Goal: Information Seeking & Learning: Find specific fact

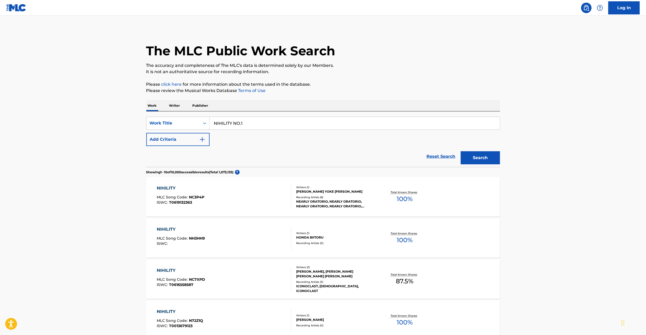
click at [438, 158] on link "Reset Search" at bounding box center [441, 157] width 34 height 12
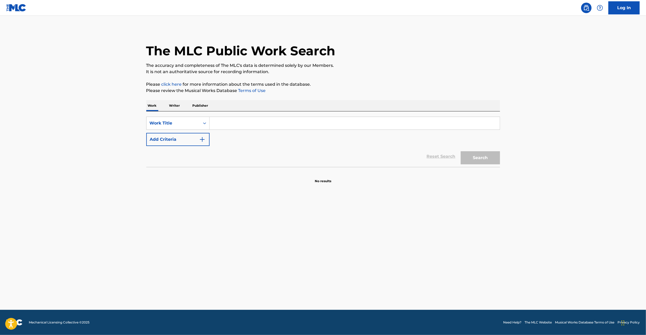
click at [430, 126] on input "Search Form" at bounding box center [355, 123] width 290 height 13
paste input "YAKUSOKU SHIYOU"
type input "YAKUSOKU SHIYOU"
click at [474, 156] on button "Search" at bounding box center [480, 157] width 39 height 13
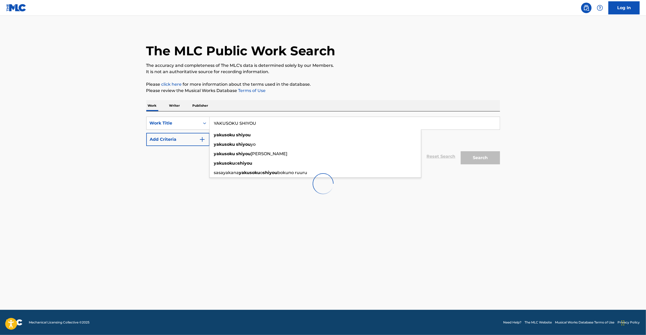
click at [313, 125] on input "YAKUSOKU SHIYOU" at bounding box center [355, 123] width 290 height 13
click at [410, 79] on div "The MLC Public Work Search The accuracy and completeness of The MLC's data is d…" at bounding box center [323, 114] width 366 height 171
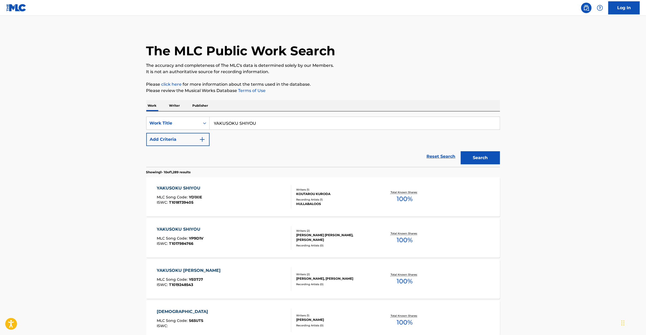
click at [202, 144] on button "Add Criteria" at bounding box center [177, 139] width 63 height 13
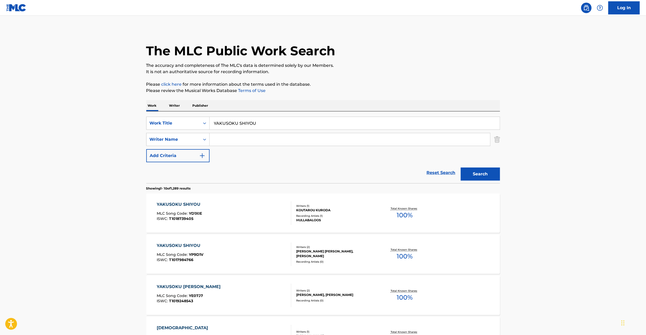
click at [238, 139] on input "Search Form" at bounding box center [350, 139] width 281 height 13
paste input "[PERSON_NAME]"
type input "[PERSON_NAME]"
click at [474, 173] on button "Search" at bounding box center [480, 173] width 39 height 13
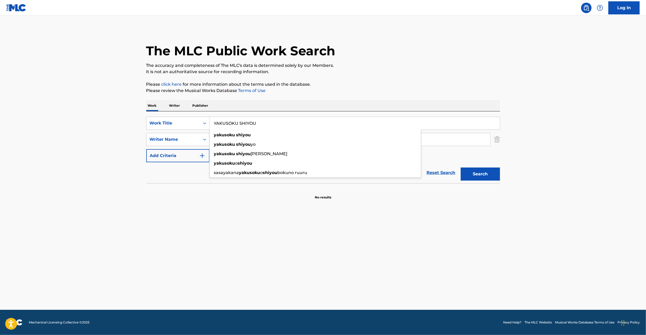
click at [268, 124] on input "YAKUSOKU SHIYOU" at bounding box center [355, 123] width 290 height 13
paste input "ANTOWANETTONO MAH"
type input "ANTOWANETTONO MAHOU"
click at [240, 140] on input "[PERSON_NAME]" at bounding box center [350, 139] width 281 height 13
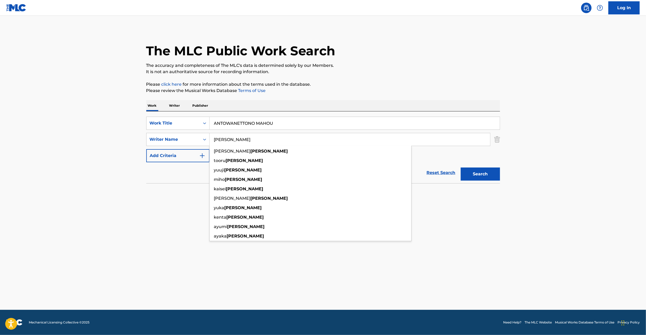
paste input "Kuwahara"
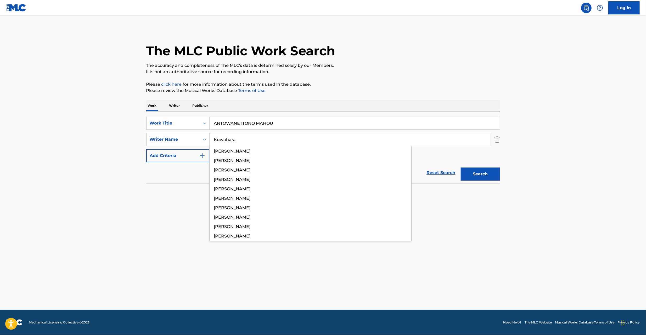
type input "Kuwahara"
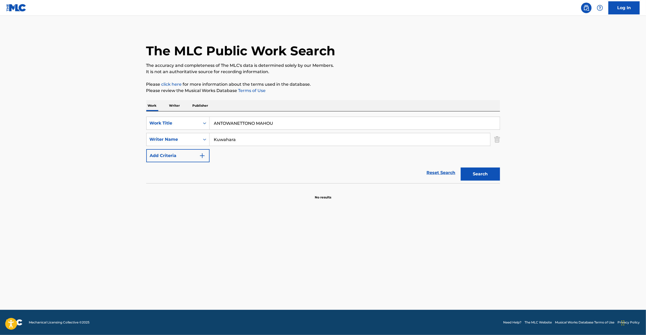
click at [483, 175] on button "Search" at bounding box center [480, 173] width 39 height 13
click at [230, 125] on input "ANTOWANETTONO MAHOU" at bounding box center [355, 123] width 290 height 13
paste input "MANOJAK"
type input "AMANOJAKU"
drag, startPoint x: 81, startPoint y: 194, endPoint x: 108, endPoint y: 183, distance: 29.4
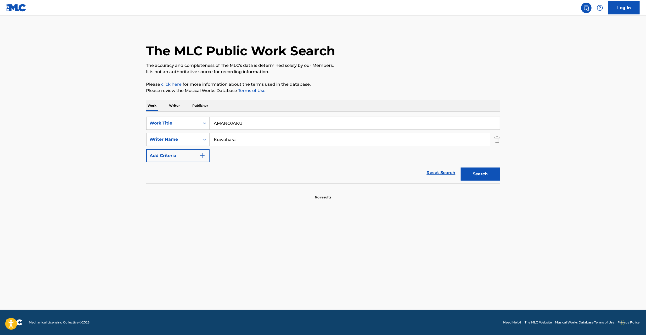
click at [83, 194] on main "The MLC Public Work Search The accuracy and completeness of The MLC's data is d…" at bounding box center [323, 163] width 646 height 294
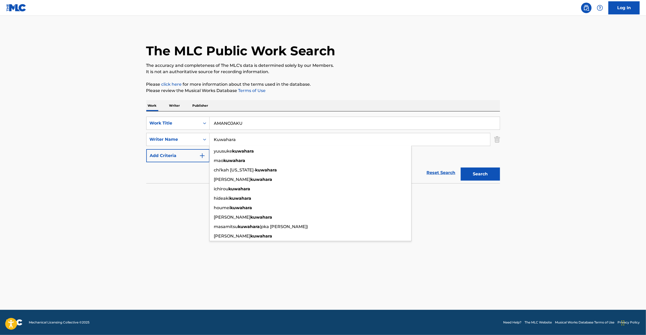
click at [229, 141] on input "Kuwahara" at bounding box center [350, 139] width 281 height 13
paste input "[PERSON_NAME]"
type input "[PERSON_NAME]"
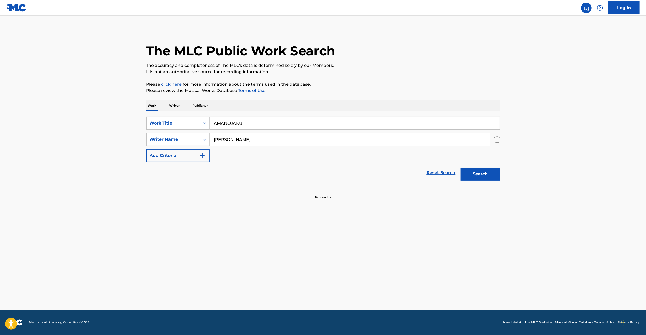
click at [490, 174] on button "Search" at bounding box center [480, 173] width 39 height 13
click at [433, 171] on link "Reset Search" at bounding box center [441, 173] width 34 height 12
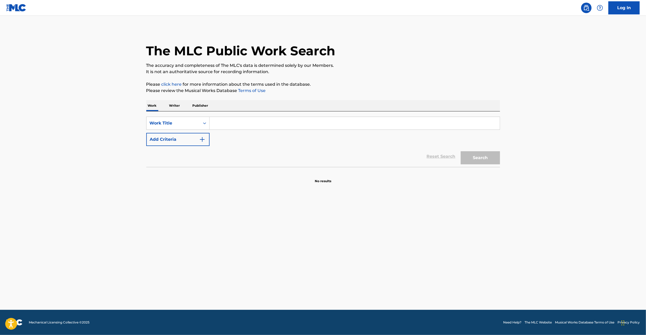
click at [419, 126] on input "Search Form" at bounding box center [355, 123] width 290 height 13
paste input "AITO [PERSON_NAME]"
click at [482, 158] on button "Search" at bounding box center [480, 157] width 39 height 13
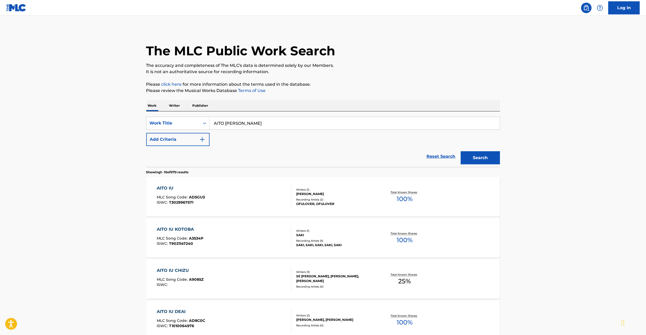
click at [232, 125] on input "AITO [PERSON_NAME]" at bounding box center [355, 123] width 290 height 13
paste input "[PERSON_NAME]"
click at [257, 124] on input "[PERSON_NAME]" at bounding box center [355, 123] width 290 height 13
type input "[PERSON_NAME]"
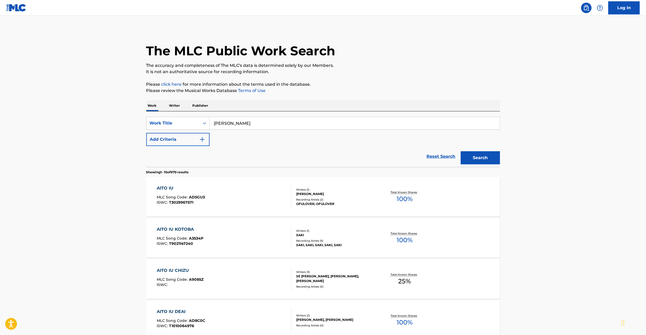
drag, startPoint x: 182, startPoint y: 141, endPoint x: 187, endPoint y: 142, distance: 5.2
click at [183, 141] on button "Add Criteria" at bounding box center [177, 139] width 63 height 13
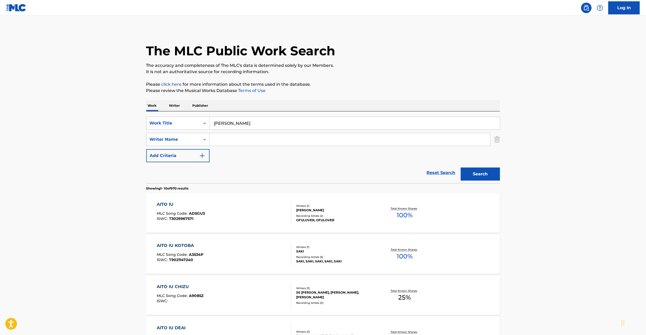
drag, startPoint x: 268, startPoint y: 138, endPoint x: 233, endPoint y: 127, distance: 36.2
click at [266, 136] on input "Search Form" at bounding box center [350, 139] width 281 height 13
paste input "[PERSON_NAME]"
type input "[PERSON_NAME]"
click at [246, 120] on input "[PERSON_NAME]" at bounding box center [355, 123] width 290 height 13
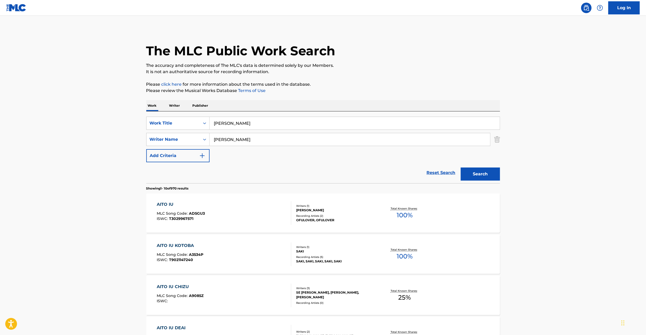
click at [246, 120] on input "[PERSON_NAME]" at bounding box center [355, 123] width 290 height 13
click at [476, 177] on button "Search" at bounding box center [480, 173] width 39 height 13
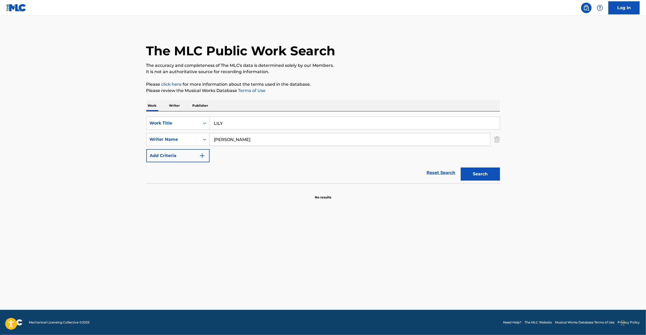
click at [260, 123] on input "LILY" at bounding box center [355, 123] width 290 height 13
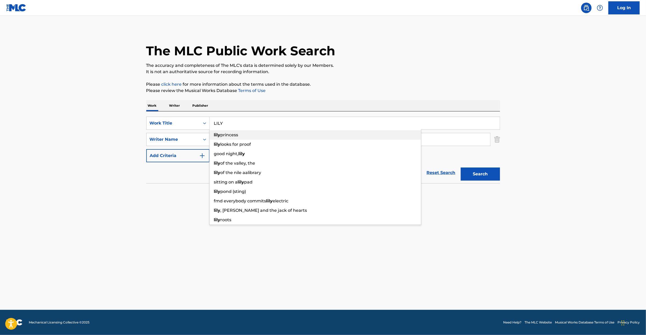
paste input "APPRICIATE LIFE"
click at [477, 174] on button "Search" at bounding box center [480, 173] width 39 height 13
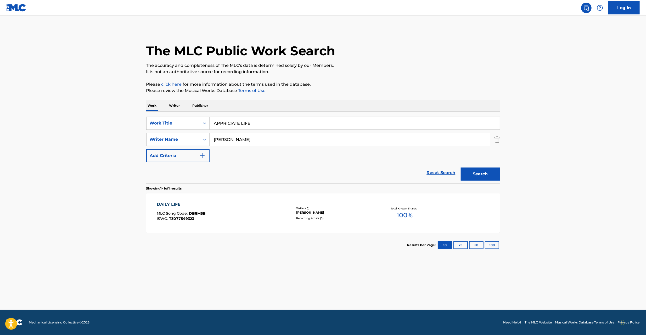
click at [255, 124] on input "APPRICIATE LIFE" at bounding box center [355, 123] width 290 height 13
paste input "[PERSON_NAME]"
click at [243, 124] on input "[PERSON_NAME]" at bounding box center [355, 123] width 290 height 13
type input "TAMARI"
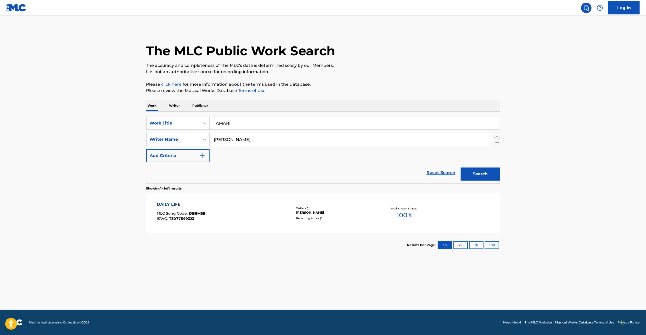
click at [263, 151] on div "SearchWithCriteriafcc1e6c6-0735-47f2-8f22-42f59207b92b Work Title TAMARI Search…" at bounding box center [323, 139] width 354 height 46
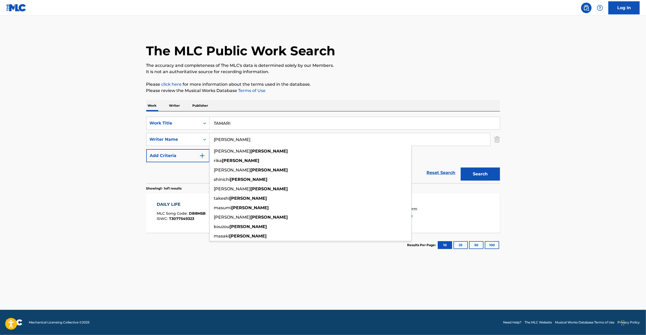
click at [264, 140] on input "[PERSON_NAME]" at bounding box center [350, 139] width 281 height 13
paste input "[PERSON_NAME]"
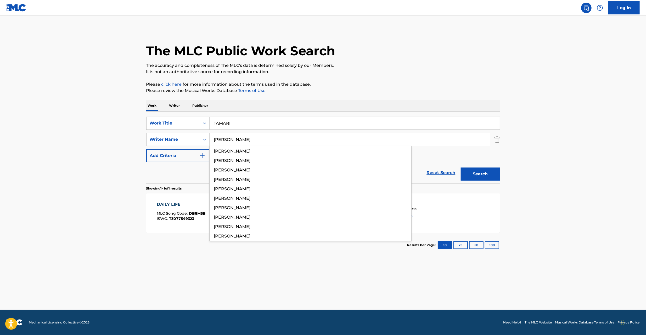
type input "[PERSON_NAME]"
click at [475, 170] on button "Search" at bounding box center [480, 173] width 39 height 13
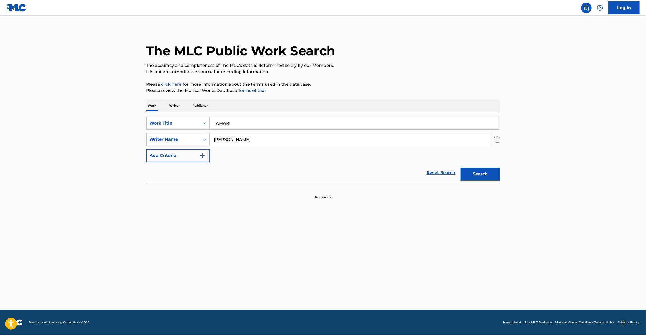
drag, startPoint x: 441, startPoint y: 172, endPoint x: 444, endPoint y: 130, distance: 42.0
click at [441, 171] on link "Reset Search" at bounding box center [441, 173] width 34 height 12
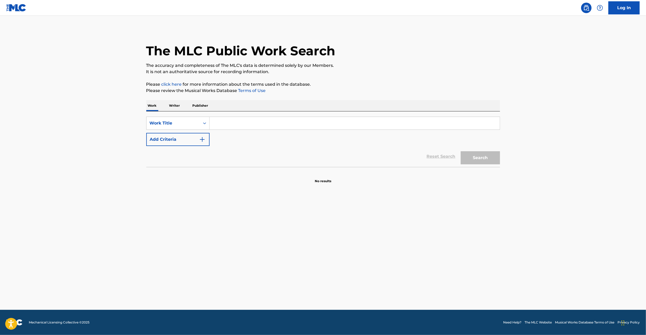
click at [449, 124] on input "Search Form" at bounding box center [355, 123] width 290 height 13
paste input "[PERSON_NAME]"
click at [473, 159] on button "Search" at bounding box center [480, 157] width 39 height 13
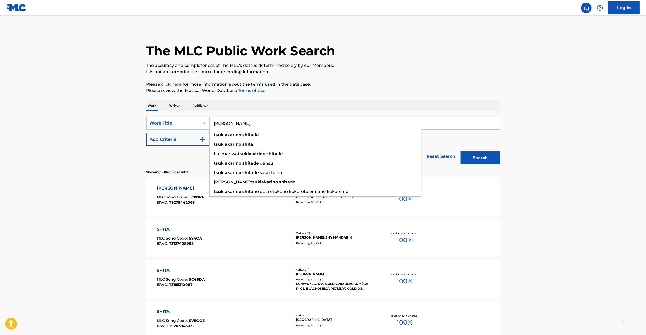
click at [306, 121] on input "[PERSON_NAME]" at bounding box center [355, 123] width 290 height 13
click at [0, 207] on main "The MLC Public Work Search The accuracy and completeness of The MLC's data is d…" at bounding box center [323, 316] width 646 height 600
click at [327, 121] on input "[PERSON_NAME]" at bounding box center [355, 123] width 290 height 13
paste input "[PERSON_NAME]"
click at [476, 157] on button "Search" at bounding box center [480, 157] width 39 height 13
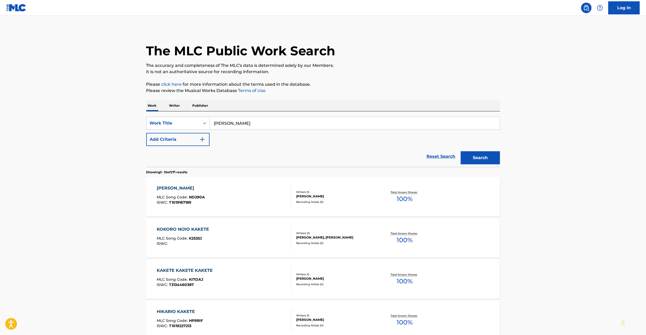
click at [304, 120] on input "[PERSON_NAME]" at bounding box center [355, 123] width 290 height 13
paste input "[PERSON_NAME]"
click at [480, 153] on button "Search" at bounding box center [480, 157] width 39 height 13
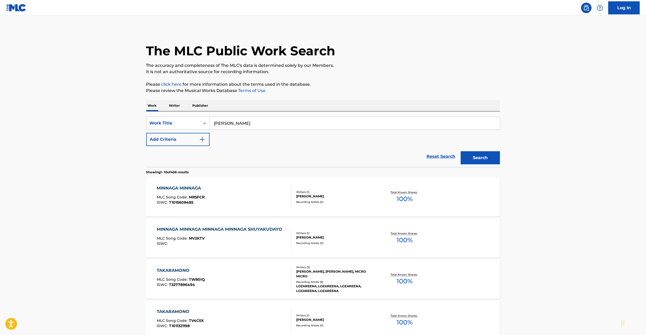
paste input "ETHEREUM Conquest"
click at [194, 142] on button "Add Criteria" at bounding box center [177, 139] width 63 height 13
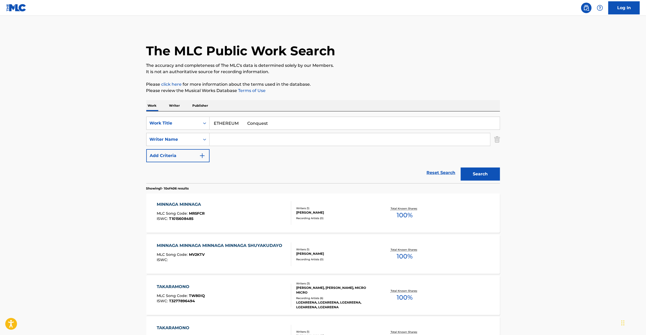
click at [252, 122] on input "ETHEREUM Conquest" at bounding box center [355, 123] width 290 height 13
click at [252, 122] on input "ETHEREUM" at bounding box center [355, 123] width 290 height 13
type input "ETHEREUM"
click at [260, 139] on input "Search Form" at bounding box center [350, 139] width 281 height 13
paste input "Conquest"
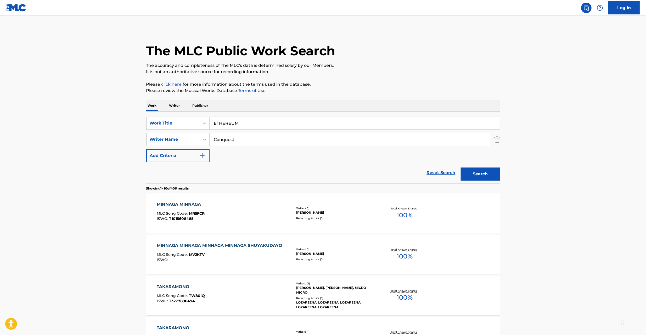
type input "Conquest"
click at [484, 170] on button "Search" at bounding box center [480, 173] width 39 height 13
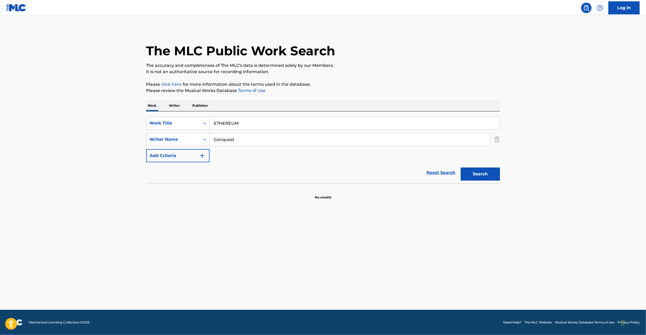
click at [436, 173] on link "Reset Search" at bounding box center [441, 173] width 34 height 12
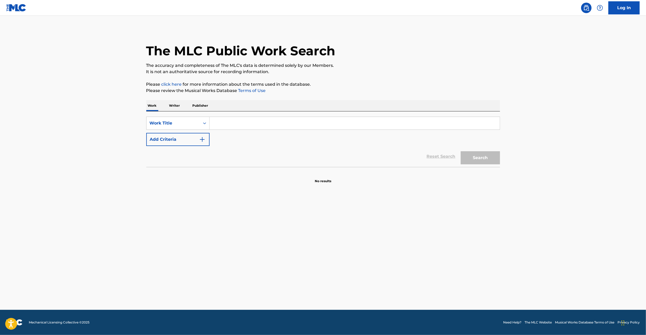
click at [436, 122] on input "Search Form" at bounding box center [355, 123] width 290 height 13
paste input "BEAST GIRL ON THE PITCH"
click at [480, 159] on button "Search" at bounding box center [480, 157] width 39 height 13
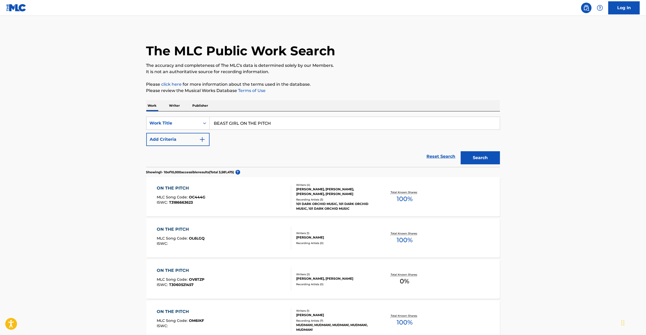
click at [269, 120] on input "BEAST GIRL ON THE PITCH" at bounding box center [355, 123] width 290 height 13
paste input "AMAZONESU"
type input "AMAZONESU"
click at [485, 156] on button "Search" at bounding box center [480, 157] width 39 height 13
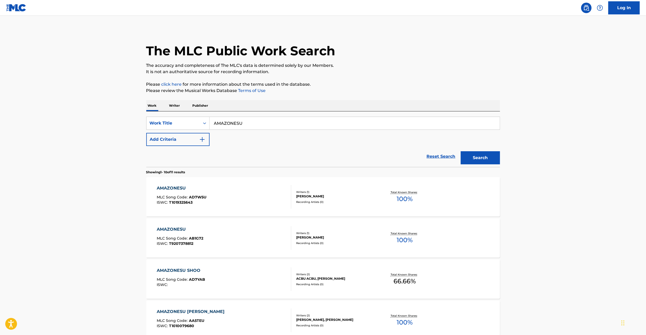
click at [209, 108] on p "Publisher" at bounding box center [200, 105] width 19 height 11
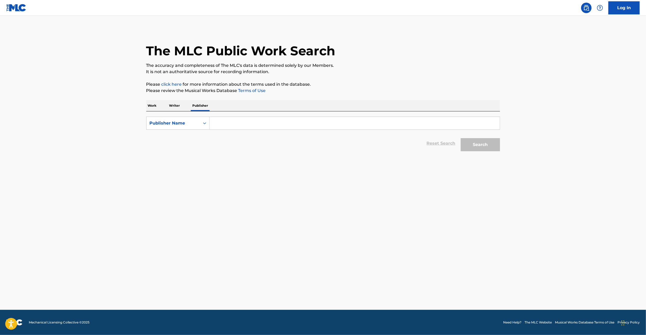
click at [163, 107] on div "Work Writer Publisher" at bounding box center [323, 105] width 354 height 11
click at [176, 108] on p "Writer" at bounding box center [175, 105] width 14 height 11
click at [168, 125] on div "Writer Name" at bounding box center [173, 123] width 47 height 6
click at [168, 137] on div "Writer IPI" at bounding box center [178, 136] width 63 height 13
click at [232, 124] on input "Search Form" at bounding box center [355, 123] width 290 height 13
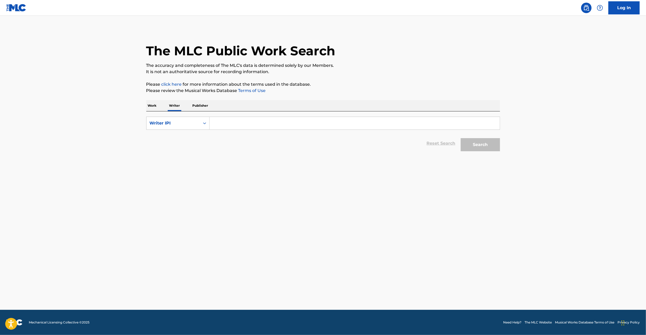
paste input "823297529"
type input "00823297529"
click at [461, 138] on button "Search" at bounding box center [480, 144] width 39 height 13
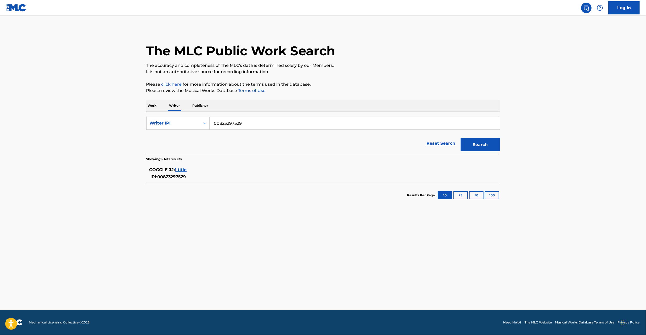
click at [184, 168] on span "1 title" at bounding box center [181, 169] width 12 height 5
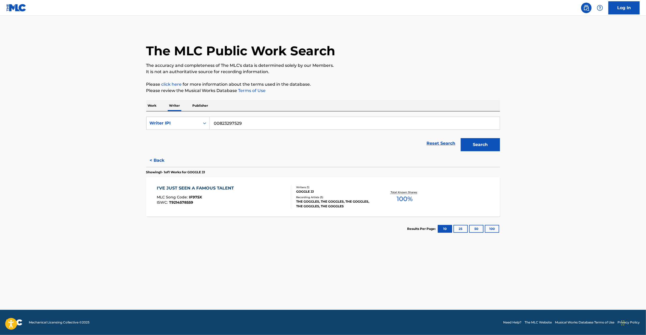
click at [242, 200] on div "I'VE JUST SEEN A FAMOUS TALENT MLC Song Code : IF975X ISWC : T9214578559" at bounding box center [224, 197] width 135 height 24
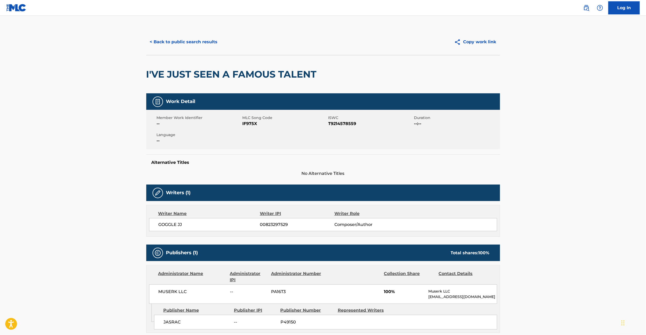
click at [173, 73] on h2 "I'VE JUST SEEN A FAMOUS TALENT" at bounding box center [232, 74] width 173 height 12
click at [288, 72] on h2 "I'VE JUST SEEN A FAMOUS TALENT" at bounding box center [232, 74] width 173 height 12
copy h2 "JUST SEEN A FAMOUS TALENT"
click at [165, 38] on button "< Back to public search results" at bounding box center [183, 41] width 75 height 13
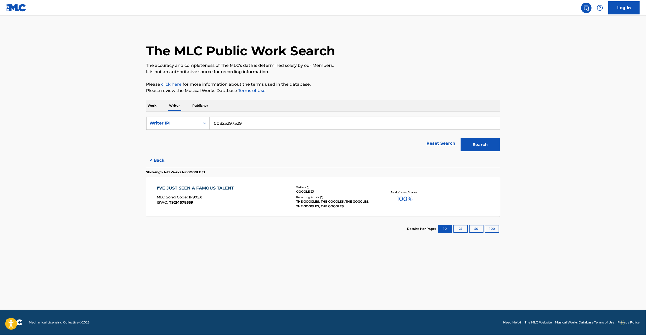
click at [153, 107] on p "Work" at bounding box center [152, 105] width 12 height 11
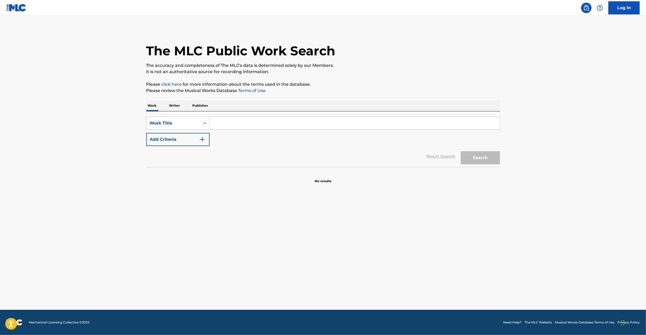
click at [249, 124] on input "Search Form" at bounding box center [355, 123] width 290 height 13
paste input "RYOKUKOU [PERSON_NAME]"
click at [475, 152] on button "Search" at bounding box center [480, 157] width 39 height 13
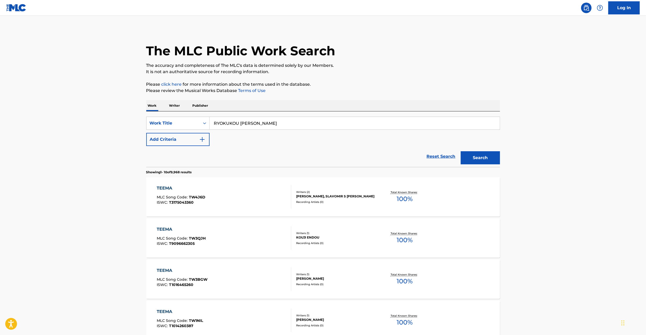
click at [291, 122] on input "RYOKUKOU [PERSON_NAME]" at bounding box center [355, 123] width 290 height 13
paste input "[PERSON_NAME]"
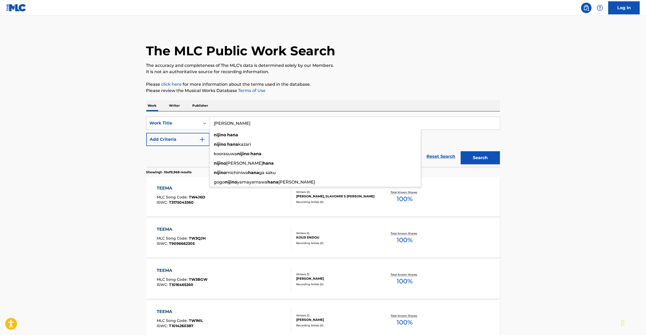
click at [478, 160] on button "Search" at bounding box center [480, 157] width 39 height 13
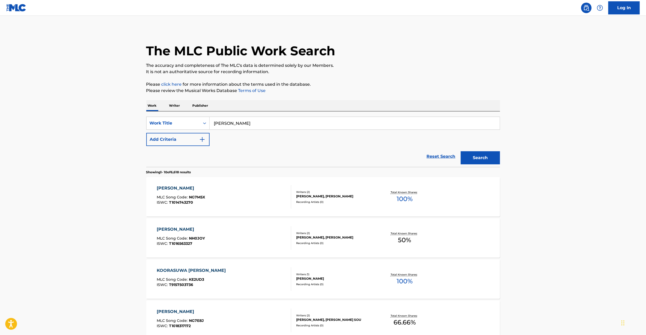
click at [254, 123] on input "[PERSON_NAME]" at bounding box center [355, 123] width 290 height 13
paste input "[PERSON_NAME]"
click at [234, 124] on input "[PERSON_NAME]" at bounding box center [355, 123] width 290 height 13
type input "DATTE"
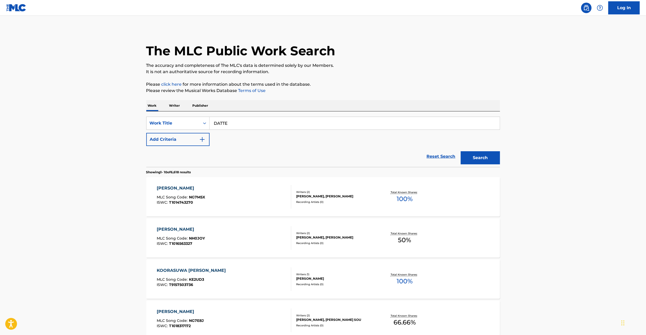
click at [192, 142] on button "Add Criteria" at bounding box center [177, 139] width 63 height 13
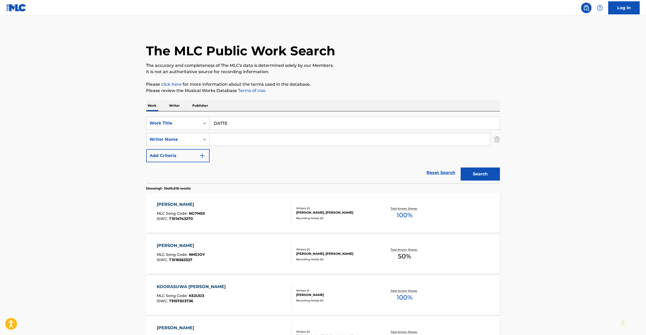
click at [227, 140] on input "Search Form" at bounding box center [350, 139] width 281 height 13
paste input "[PERSON_NAME]"
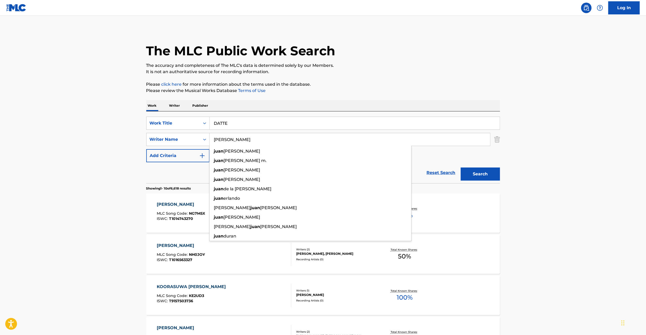
type input "[PERSON_NAME]"
drag, startPoint x: 477, startPoint y: 171, endPoint x: 419, endPoint y: 112, distance: 82.7
click at [474, 169] on button "Search" at bounding box center [480, 173] width 39 height 13
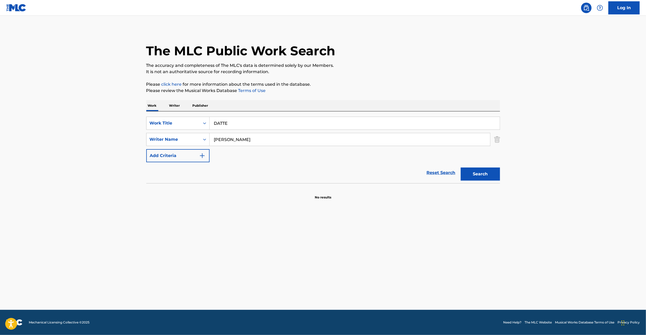
click at [178, 105] on p "Writer" at bounding box center [175, 105] width 14 height 11
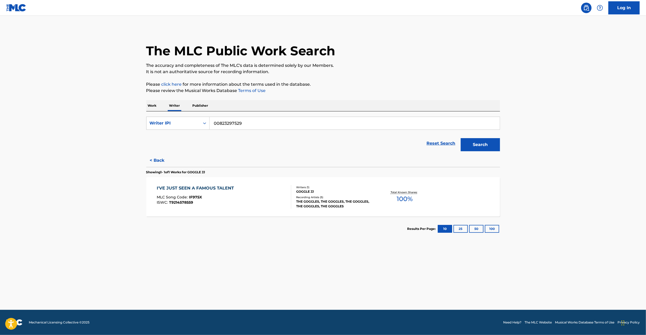
click at [269, 127] on input "00823297529" at bounding box center [355, 123] width 290 height 13
click at [270, 127] on input "00823297529" at bounding box center [355, 123] width 290 height 13
paste input "1071062696"
click at [482, 145] on button "Search" at bounding box center [480, 144] width 39 height 13
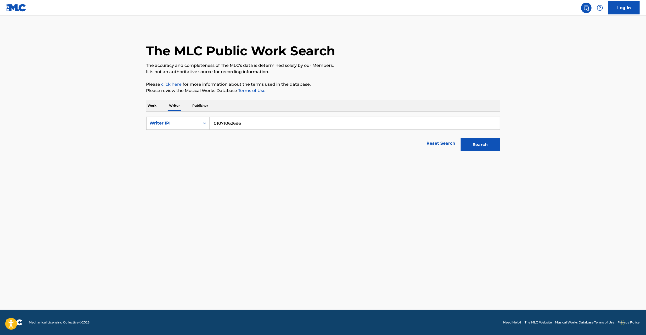
click at [255, 125] on input "01071062696" at bounding box center [355, 123] width 290 height 13
paste input "875117519"
type input "00875117519"
click at [461, 138] on button "Search" at bounding box center [480, 144] width 39 height 13
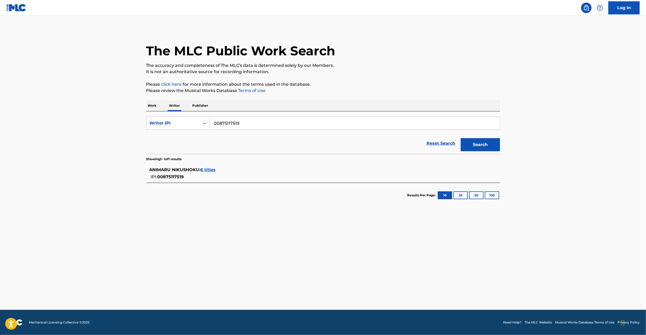
click at [209, 173] on div "ANIMARU NIKUSHOKU : 6 titles IPI: 00875117519" at bounding box center [316, 172] width 334 height 13
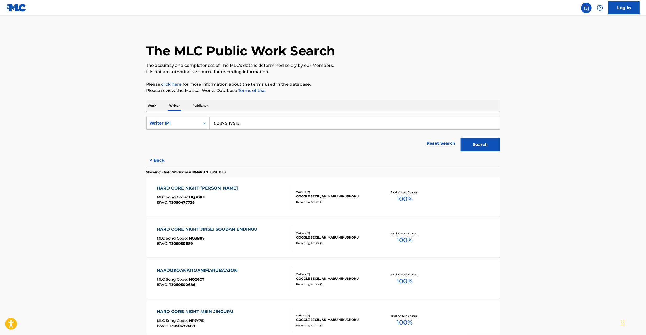
click at [149, 105] on p "Work" at bounding box center [152, 105] width 12 height 11
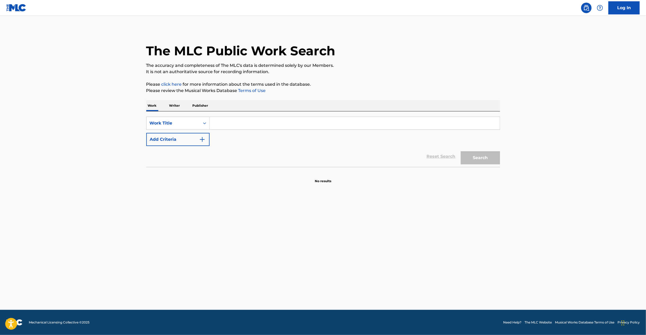
click at [231, 124] on input "Search Form" at bounding box center [355, 123] width 290 height 13
paste input "DELICIOUS MEAT"
type input "DELICIOUS MEAT"
click at [193, 141] on button "Add Criteria" at bounding box center [177, 139] width 63 height 13
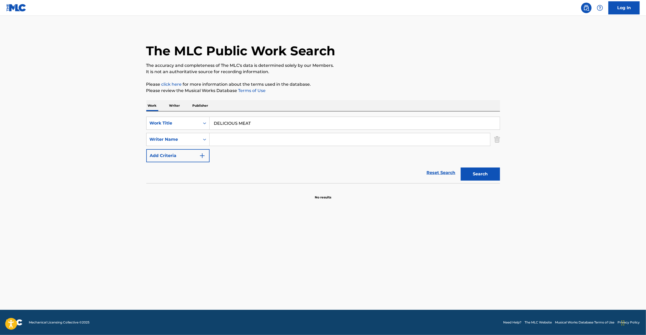
click at [237, 137] on input "Search Form" at bounding box center [350, 139] width 281 height 13
paste input "Nikushoku"
type input "Nikushoku"
click at [477, 170] on button "Search" at bounding box center [480, 173] width 39 height 13
click at [240, 125] on input "DELICIOUS MEAT" at bounding box center [355, 123] width 290 height 13
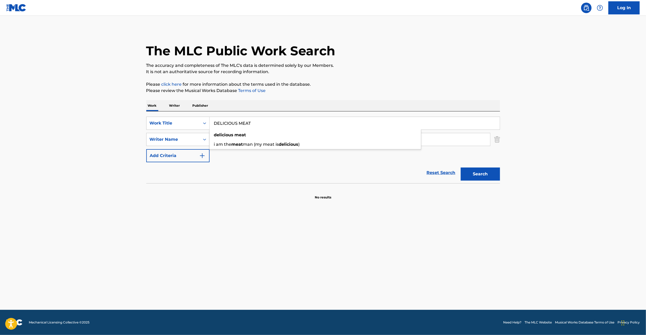
paste input "GLITTER [PERSON_NAME]"
click at [242, 122] on input "GLITTER [PERSON_NAME]" at bounding box center [355, 123] width 290 height 13
click at [407, 140] on div "i am the meat man (my meat is delicious)" at bounding box center [316, 144] width 212 height 9
type input "glitter strip"
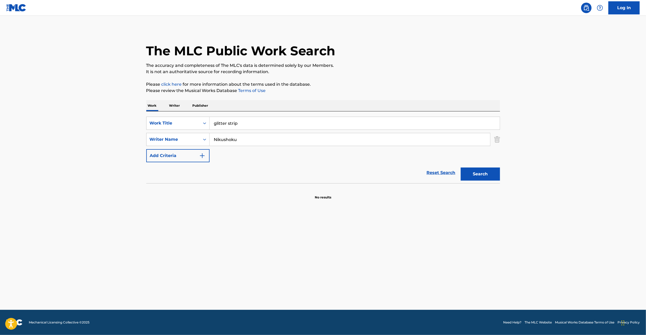
click at [461, 140] on input "Nikushoku" at bounding box center [350, 139] width 281 height 13
paste input "[PERSON_NAME]"
type input "[PERSON_NAME]"
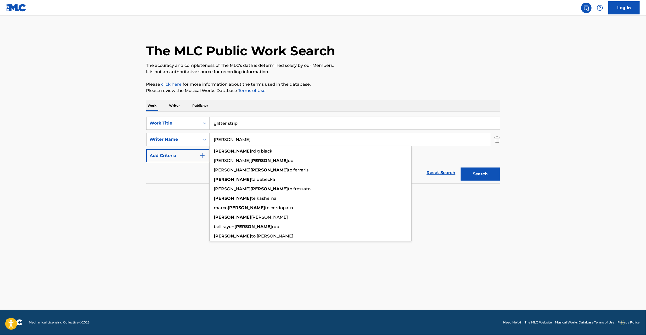
click at [239, 121] on input "glitter strip" at bounding box center [355, 123] width 290 height 13
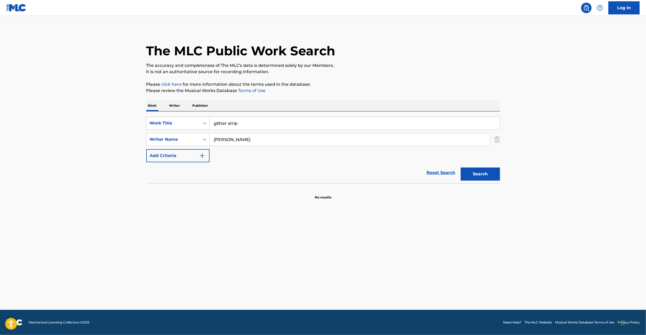
paste input "GLITTER"
click at [488, 175] on button "Search" at bounding box center [480, 173] width 39 height 13
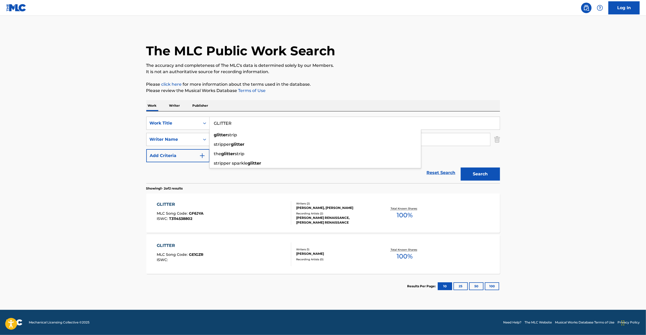
click at [255, 124] on input "GLITTER" at bounding box center [355, 123] width 290 height 13
click at [555, 210] on main "The MLC Public Work Search The accuracy and completeness of The MLC's data is d…" at bounding box center [323, 163] width 646 height 294
click at [260, 121] on input "GLITTER" at bounding box center [355, 123] width 290 height 13
paste input "LITTLE GYPSY House Junk"
drag, startPoint x: 249, startPoint y: 122, endPoint x: 365, endPoint y: 123, distance: 115.2
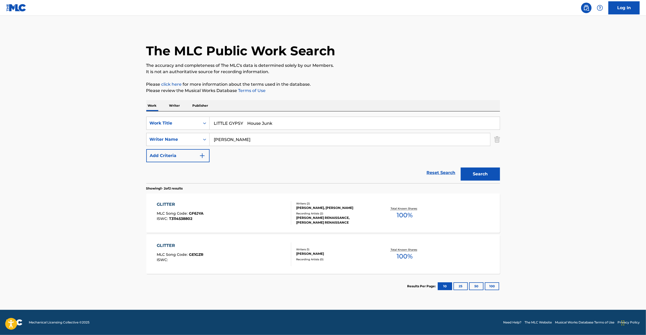
click at [365, 123] on input "LITTLE GYPSY House Junk" at bounding box center [355, 123] width 290 height 13
type input "LITTLE GYPSY"
click at [289, 141] on input "[PERSON_NAME]" at bounding box center [350, 139] width 281 height 13
paste input "House Junk"
type input "House Junk"
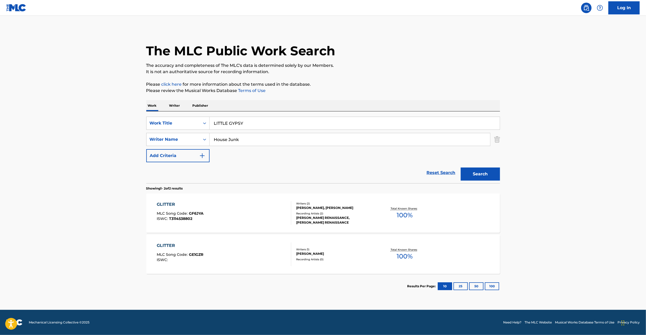
click at [498, 174] on button "Search" at bounding box center [480, 173] width 39 height 13
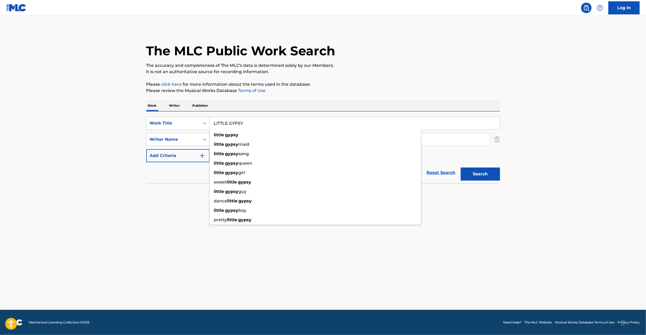
click at [232, 126] on input "LITTLE GYPSY" at bounding box center [355, 123] width 290 height 13
paste input "END Make Groove One"
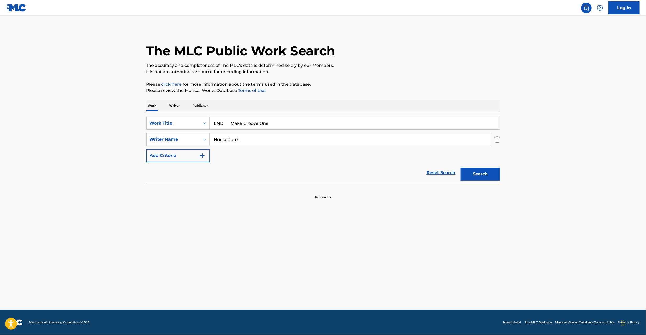
drag, startPoint x: 231, startPoint y: 124, endPoint x: 381, endPoint y: 128, distance: 150.0
click at [381, 128] on input "END Make Groove One" at bounding box center [355, 123] width 290 height 13
type input "END"
click at [280, 138] on input "House Junk" at bounding box center [350, 139] width 281 height 13
paste input "Make Groove One"
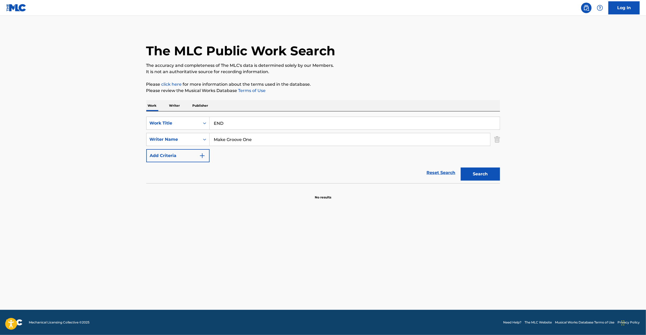
type input "Make Groove One"
drag, startPoint x: 481, startPoint y: 172, endPoint x: 445, endPoint y: 175, distance: 36.0
click at [481, 171] on button "Search" at bounding box center [480, 173] width 39 height 13
click at [234, 121] on input "END" at bounding box center [355, 123] width 290 height 13
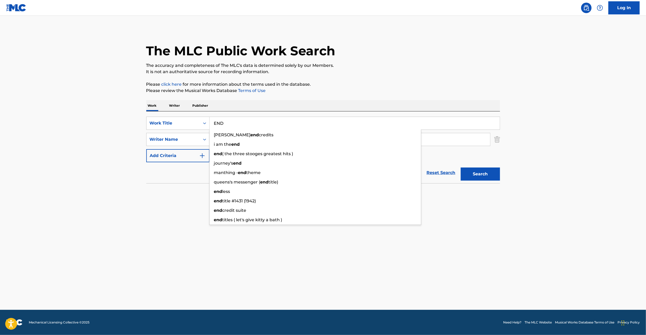
paste input "STILL [PERSON_NAME]"
click at [253, 121] on input "STILL [PERSON_NAME]" at bounding box center [355, 123] width 290 height 13
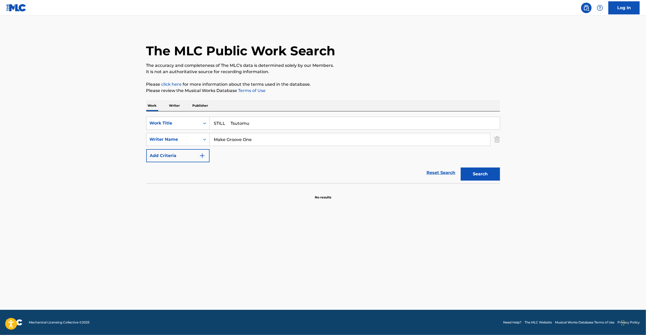
type input "STILL Tsutomu"
drag, startPoint x: 271, startPoint y: 137, endPoint x: 131, endPoint y: 134, distance: 140.6
click at [109, 137] on main "The MLC Public Work Search The accuracy and completeness of The MLC's data is d…" at bounding box center [323, 163] width 646 height 294
paste input "Egashira"
type input "Egashira"
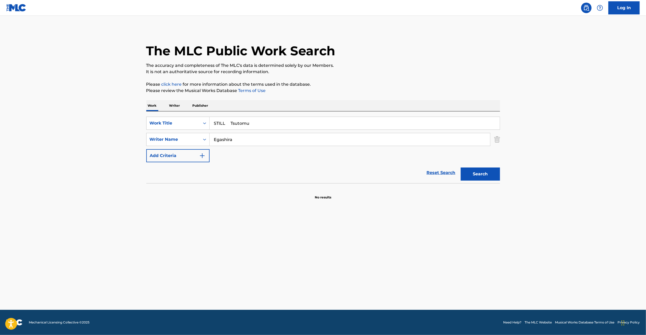
click at [243, 125] on input "STILL Tsutomu" at bounding box center [355, 123] width 290 height 13
type input "STILL"
click at [483, 175] on button "Search" at bounding box center [480, 173] width 39 height 13
click at [442, 172] on link "Reset Search" at bounding box center [441, 173] width 34 height 12
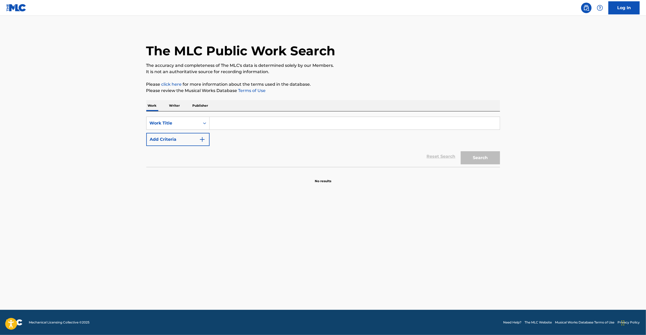
click at [443, 124] on input "Search Form" at bounding box center [355, 123] width 290 height 13
paste input "STOP IN THE NAME OF ANZEN"
type input "STOP IN THE NAME OF ANZEN"
click at [479, 153] on button "Search" at bounding box center [480, 157] width 39 height 13
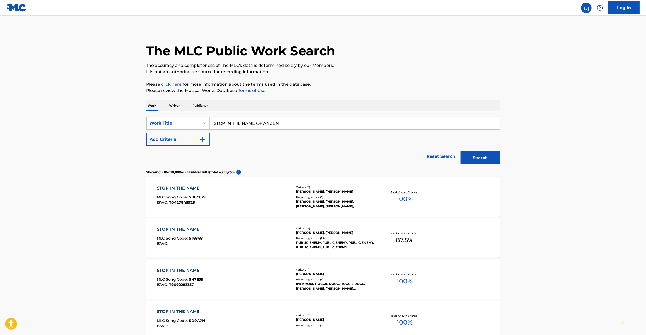
click at [197, 133] on button "Add Criteria" at bounding box center [177, 139] width 63 height 13
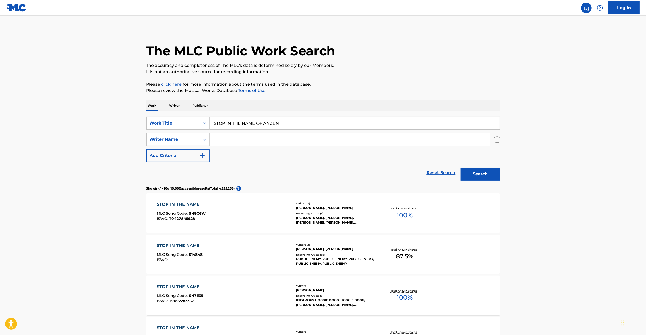
click at [242, 137] on input "Search Form" at bounding box center [350, 139] width 281 height 13
paste input "Antifad"
type input "Antifad"
click at [300, 127] on input "STOP IN THE NAME OF ANZEN" at bounding box center [355, 123] width 290 height 13
paste input "OI!OI!OI! BOYS"
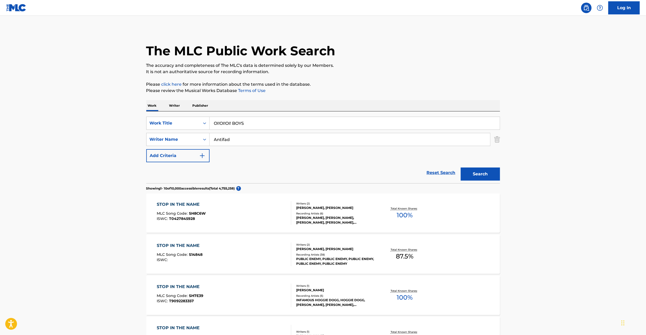
type input "OI!OI!OI! BOYS"
click at [485, 172] on button "Search" at bounding box center [480, 173] width 39 height 13
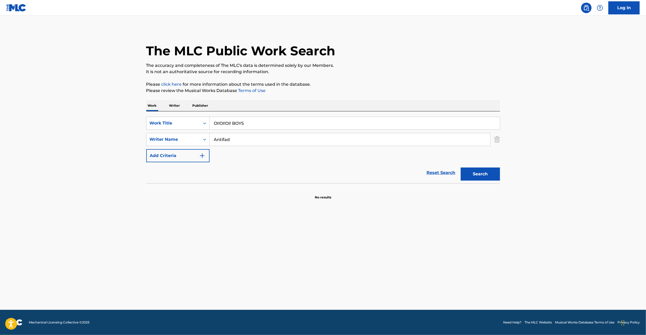
click at [162, 105] on div "Work Writer Publisher" at bounding box center [323, 105] width 354 height 11
click at [173, 105] on p "Writer" at bounding box center [175, 105] width 14 height 11
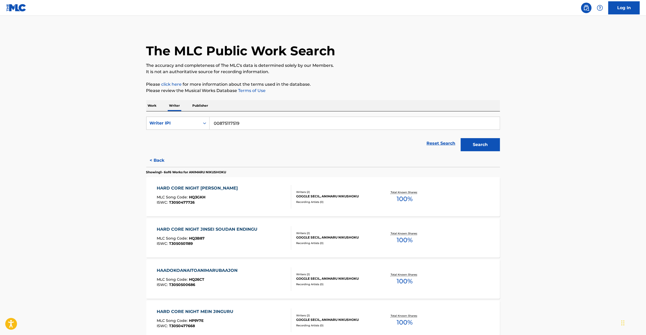
drag, startPoint x: 217, startPoint y: 123, endPoint x: 335, endPoint y: 124, distance: 117.8
click at [331, 123] on input "00875117519" at bounding box center [355, 123] width 290 height 13
paste input "1256383246"
type input "01256383246"
click at [485, 143] on button "Search" at bounding box center [480, 144] width 39 height 13
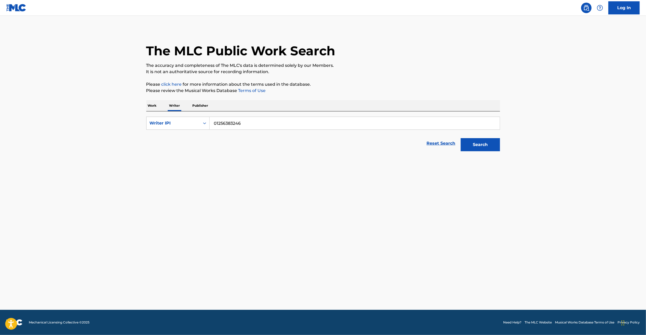
click at [151, 105] on p "Work" at bounding box center [152, 105] width 12 height 11
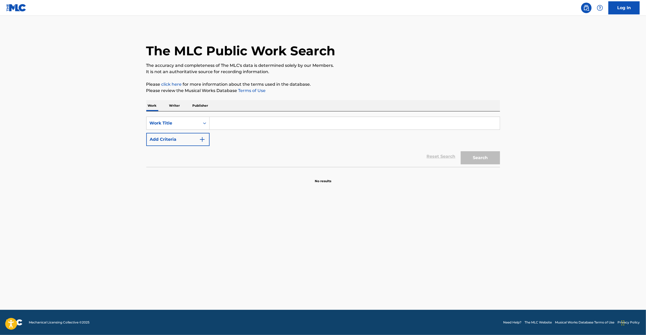
click at [431, 123] on input "Search Form" at bounding box center [355, 123] width 290 height 13
paste input "[PERSON_NAME]"
click at [478, 157] on button "Search" at bounding box center [480, 157] width 39 height 13
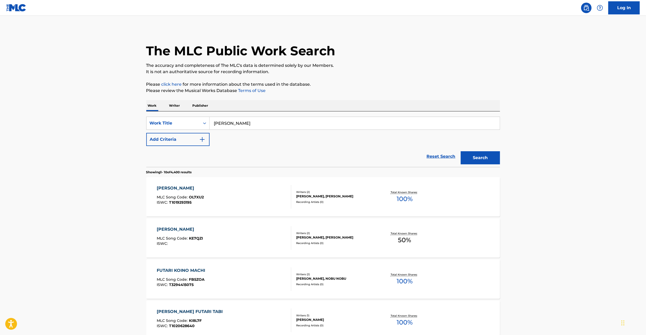
click at [243, 115] on div "SearchWithCriteriafcc1e6c6-0735-47f2-8f22-42f59207b92b Work Title KOINO YOUNA F…" at bounding box center [323, 138] width 354 height 55
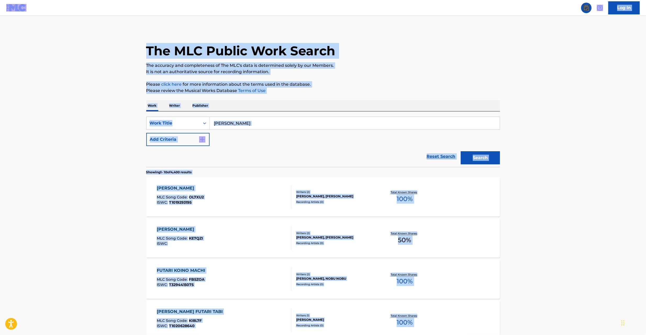
click at [308, 124] on input "[PERSON_NAME]" at bounding box center [355, 123] width 290 height 13
click at [309, 126] on input "[PERSON_NAME]" at bounding box center [355, 123] width 290 height 13
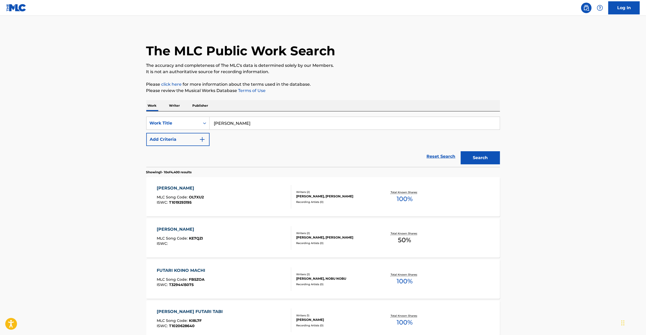
paste input "SAYUU SARETEIKU"
type input "SAYUU SARETEIKU"
click at [470, 158] on button "Search" at bounding box center [480, 157] width 39 height 13
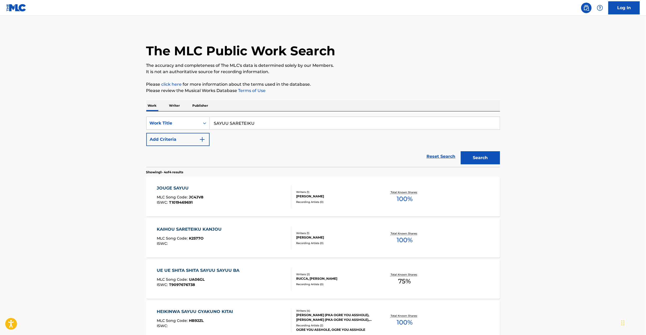
click at [179, 138] on button "Add Criteria" at bounding box center [177, 139] width 63 height 13
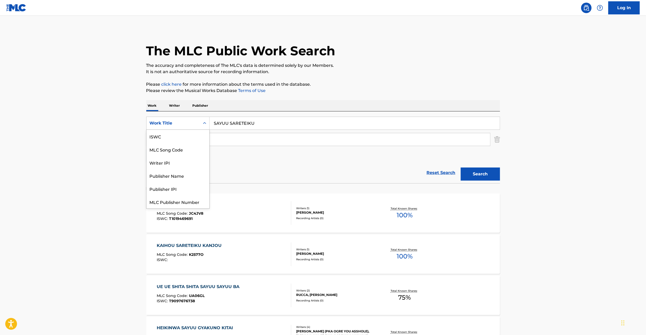
click at [179, 128] on div "Work Title" at bounding box center [177, 122] width 63 height 13
click at [437, 169] on link "Reset Search" at bounding box center [441, 173] width 34 height 12
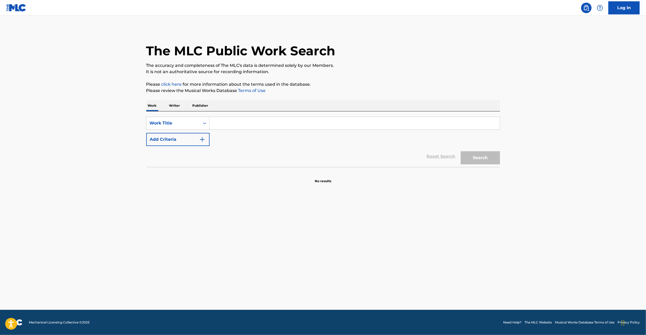
click at [171, 103] on p "Writer" at bounding box center [175, 105] width 14 height 11
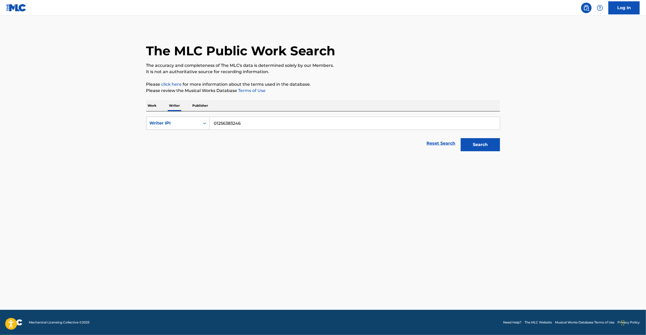
click at [176, 125] on div "Writer IPI" at bounding box center [173, 123] width 47 height 6
click at [173, 134] on div "Writer Name" at bounding box center [178, 136] width 63 height 13
click at [257, 126] on input "Search Form" at bounding box center [355, 123] width 290 height 13
paste input "Treato The Kilkenny 1Pint"
click at [481, 147] on button "Search" at bounding box center [480, 144] width 39 height 13
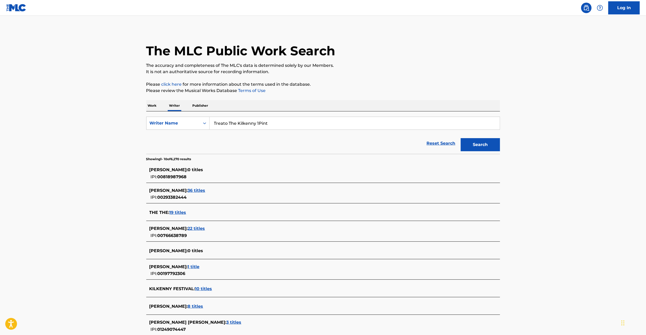
click at [272, 125] on input "Treato The Kilkenny 1Pint" at bounding box center [355, 123] width 290 height 13
paste input "Paradaisumasa"
type input "Paradaisumasa"
click at [487, 147] on button "Search" at bounding box center [480, 144] width 39 height 13
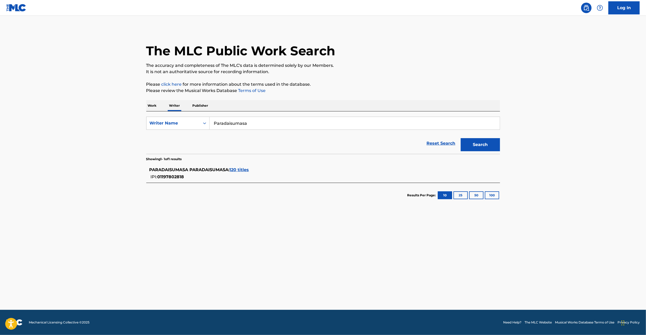
click at [242, 168] on span "120 titles" at bounding box center [239, 169] width 19 height 5
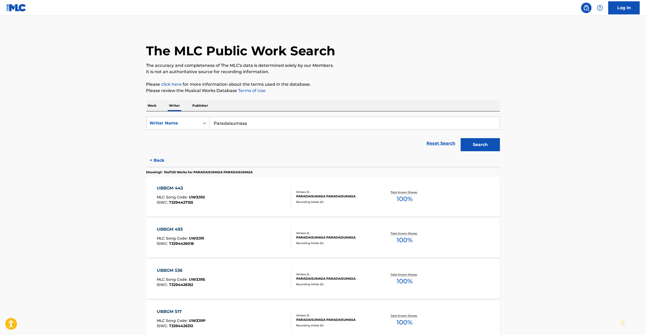
scroll to position [306, 0]
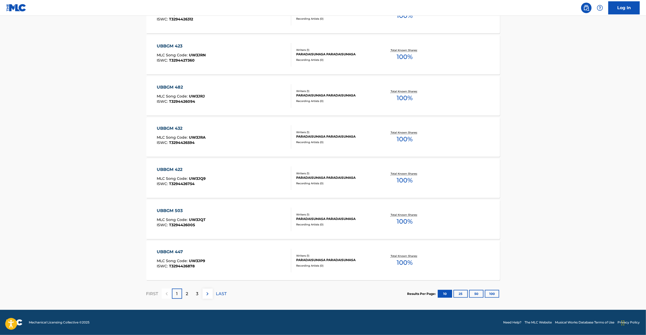
click at [495, 292] on button "100" at bounding box center [492, 294] width 14 height 8
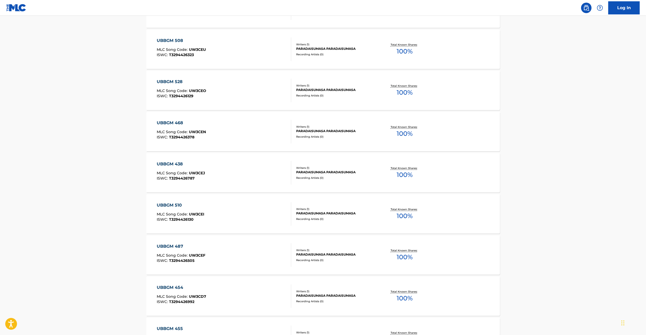
scroll to position [4005, 0]
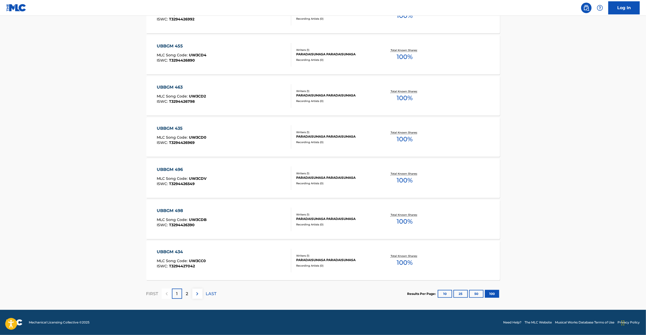
click at [197, 294] on img at bounding box center [197, 293] width 6 height 6
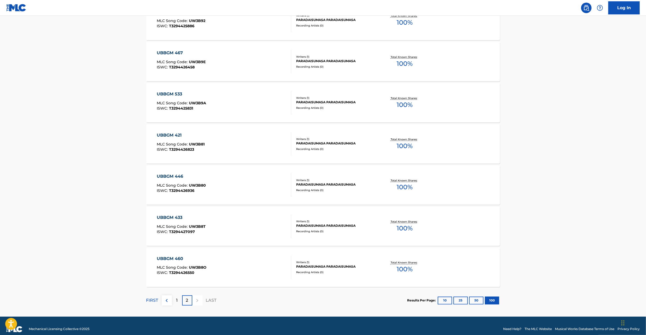
scroll to position [717, 0]
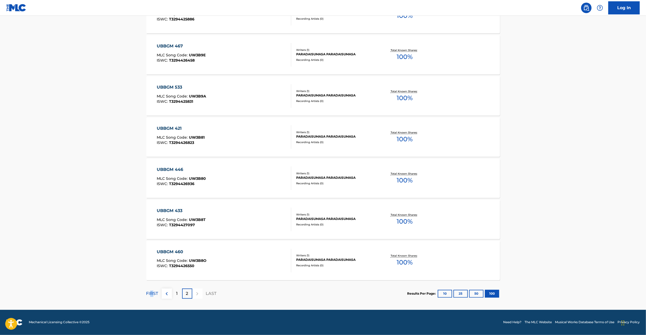
click at [152, 293] on p "FIRST" at bounding box center [152, 293] width 12 height 6
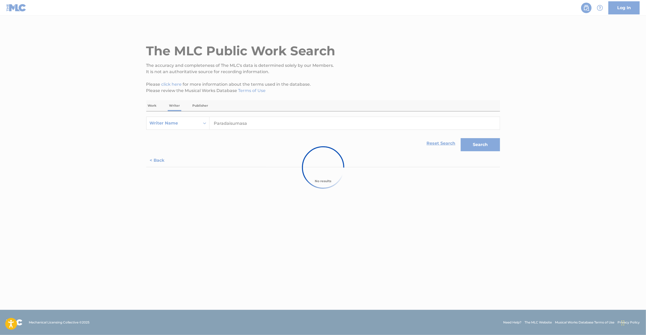
scroll to position [0, 0]
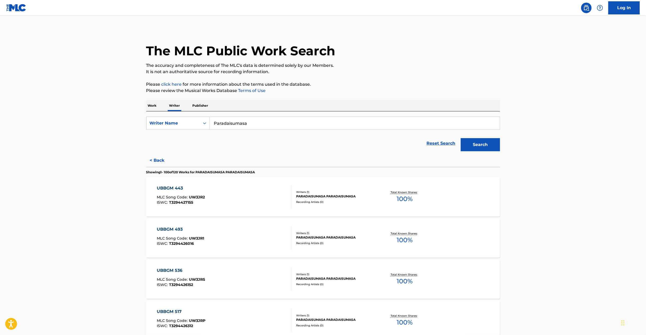
click at [152, 107] on p "Work" at bounding box center [152, 105] width 12 height 11
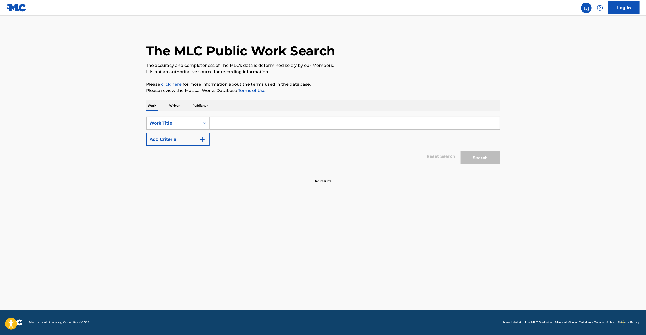
drag, startPoint x: 225, startPoint y: 123, endPoint x: 205, endPoint y: 131, distance: 21.6
click at [223, 123] on input "Search Form" at bounding box center [355, 123] width 290 height 13
paste input "BUREIZU Fu-Ki"
click at [198, 141] on button "Add Criteria" at bounding box center [177, 139] width 63 height 13
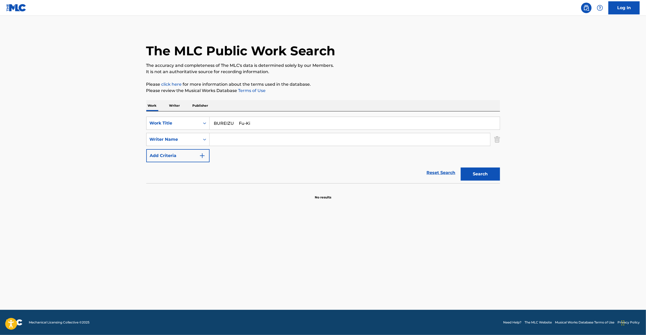
click at [243, 124] on input "BUREIZU Fu-Ki" at bounding box center [355, 123] width 290 height 13
drag, startPoint x: 242, startPoint y: 124, endPoint x: 289, endPoint y: 123, distance: 47.1
click at [289, 123] on input "BUREIZU Fu-Ki" at bounding box center [355, 123] width 290 height 13
type input "BUREIZU"
click at [261, 138] on input "Search Form" at bounding box center [350, 139] width 281 height 13
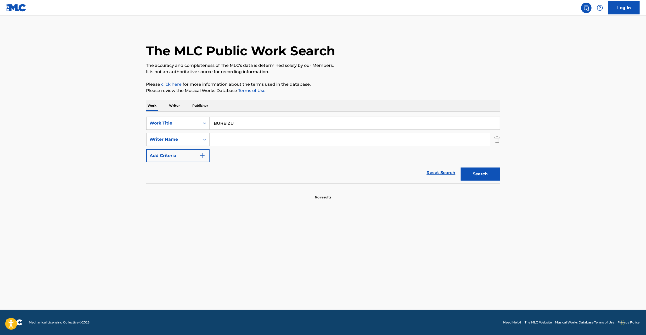
paste input "Fu-Ki"
type input "Fu-Ki"
click at [483, 175] on button "Search" at bounding box center [480, 173] width 39 height 13
click at [447, 173] on link "Reset Search" at bounding box center [441, 173] width 34 height 12
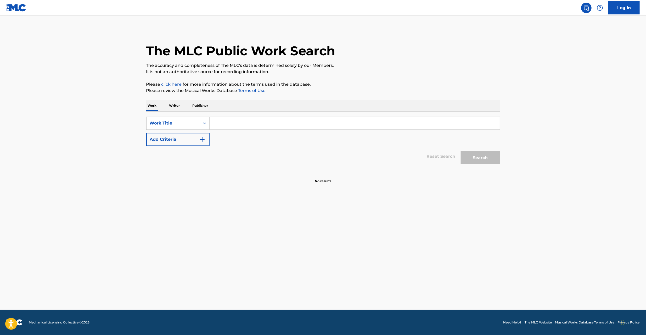
click at [443, 120] on input "Search Form" at bounding box center [355, 123] width 290 height 13
paste input "WERUTERUTACHINO ASHIOTO"
click at [472, 158] on button "Search" at bounding box center [480, 157] width 39 height 13
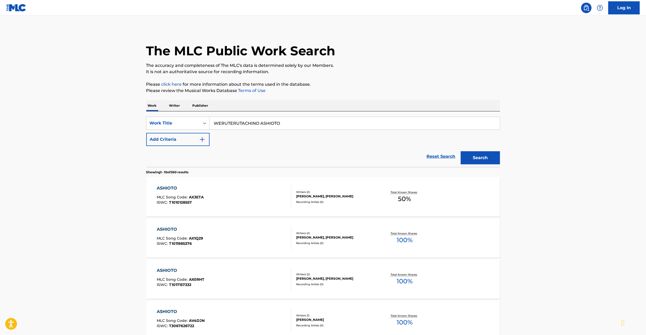
click at [235, 125] on input "WERUTERUTACHINO ASHIOTO" at bounding box center [355, 123] width 290 height 13
paste input "ICHIGEKI Haru"
click at [187, 139] on button "Add Criteria" at bounding box center [177, 139] width 63 height 13
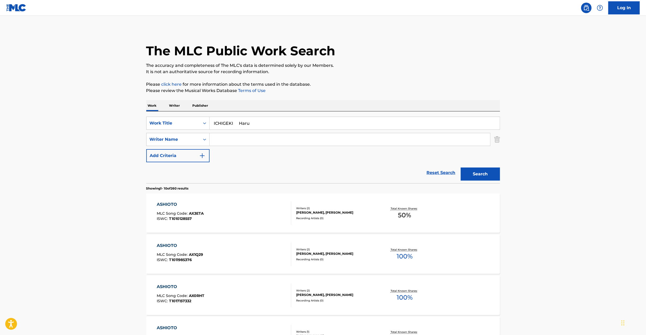
click at [244, 123] on input "ICHIGEKI Haru" at bounding box center [355, 123] width 290 height 13
type input "ICHIGEKI"
click at [251, 142] on input "Search Form" at bounding box center [350, 139] width 281 height 13
paste input "Haru"
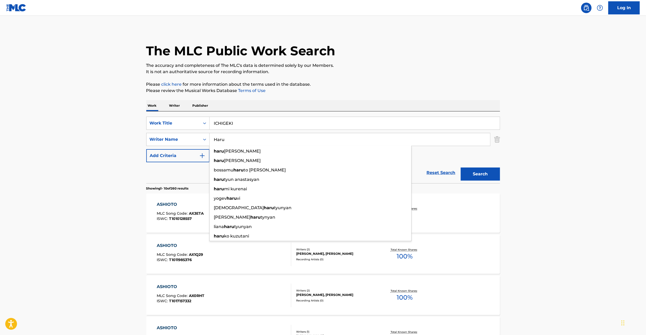
type input "Haru"
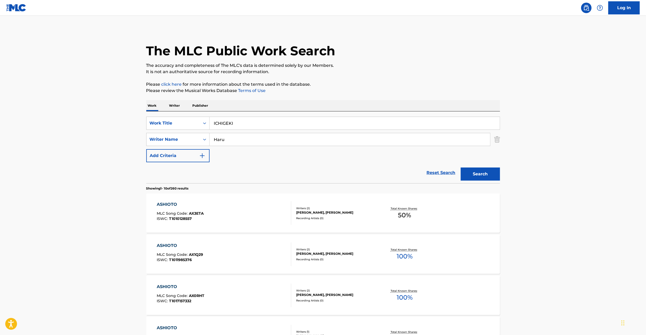
click at [474, 172] on button "Search" at bounding box center [480, 173] width 39 height 13
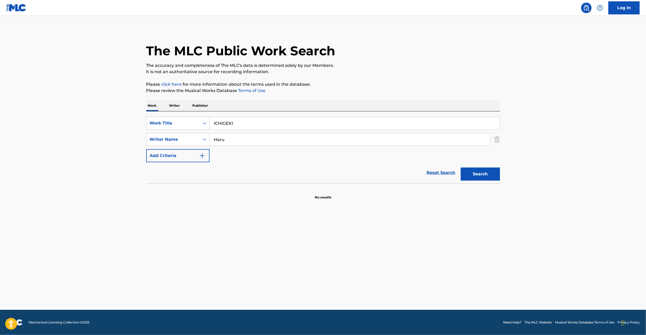
click at [254, 123] on input "ICHIGEKI" at bounding box center [355, 123] width 290 height 13
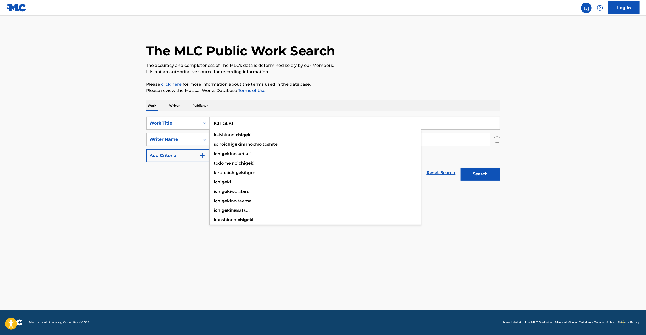
paste input "ONLY U Ke1Ta"
click at [240, 123] on input "ONLY U Ke1Ta" at bounding box center [355, 123] width 290 height 13
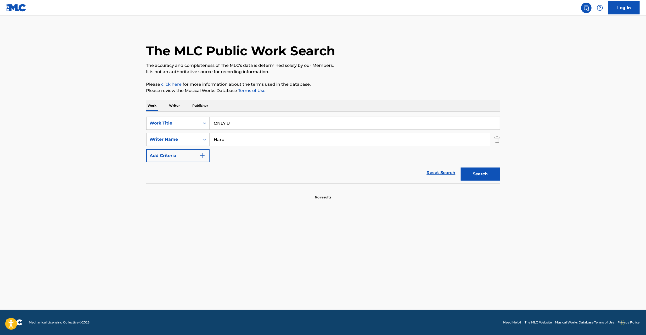
type input "ONLY U"
click at [447, 142] on input "Haru" at bounding box center [350, 139] width 281 height 13
paste input "Ke1Ta"
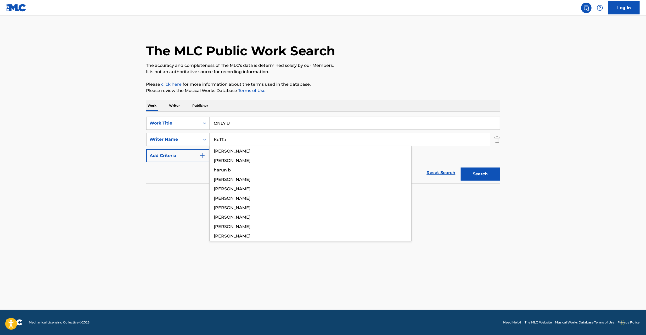
type input "Ke1Ta"
click at [477, 173] on button "Search" at bounding box center [480, 173] width 39 height 13
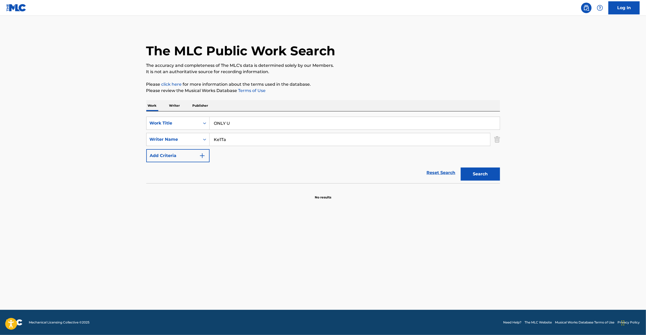
drag, startPoint x: 591, startPoint y: 103, endPoint x: 599, endPoint y: 98, distance: 10.1
click at [591, 103] on main "The MLC Public Work Search The accuracy and completeness of The MLC's data is d…" at bounding box center [323, 163] width 646 height 294
click at [255, 118] on input "ONLY U" at bounding box center [355, 123] width 290 height 13
paste input "RABUROMANSU Riku"
click at [262, 125] on input "RABUROMANSU Riku" at bounding box center [355, 123] width 290 height 13
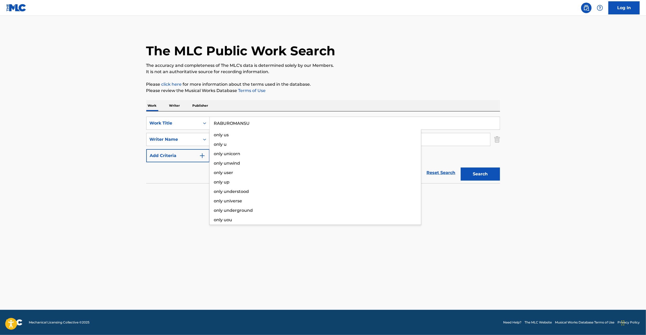
click at [262, 125] on input "RABUROMANSU" at bounding box center [355, 123] width 290 height 13
type input "RABUROMANSU"
click at [387, 146] on div "SearchWithCriteriafcc1e6c6-0735-47f2-8f22-42f59207b92b Work Title RABUROMANSU S…" at bounding box center [323, 139] width 354 height 46
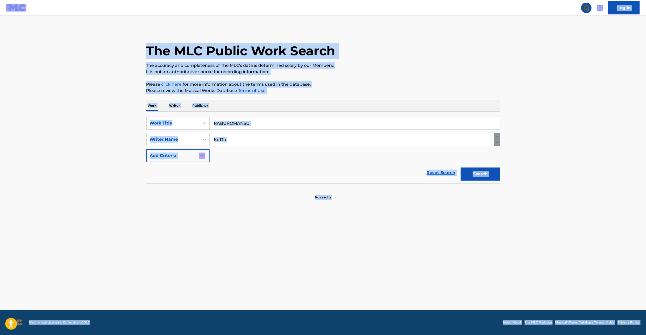
click at [399, 139] on input "Ke1Ta" at bounding box center [350, 139] width 281 height 13
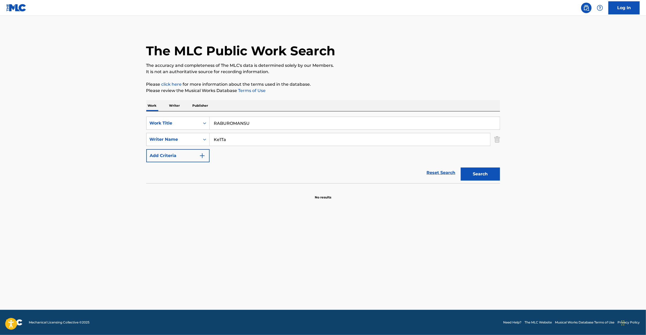
paste input "Riku"
type input "Riku"
click at [486, 175] on button "Search" at bounding box center [480, 173] width 39 height 13
click at [447, 172] on link "Reset Search" at bounding box center [441, 173] width 34 height 12
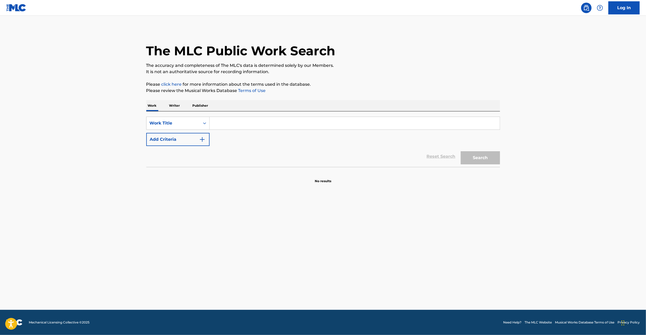
click at [435, 118] on input "Search Form" at bounding box center [355, 123] width 290 height 13
paste input "OTOGIBOSHI"
click at [469, 153] on button "Search" at bounding box center [480, 157] width 39 height 13
click at [376, 123] on input "OTOGIBOSHI" at bounding box center [355, 123] width 290 height 13
paste input "AMENIMOMAKEZU"
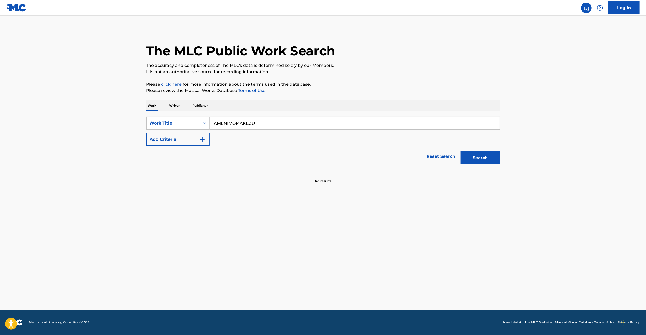
type input "AMENIMOMAKEZU"
click at [476, 159] on button "Search" at bounding box center [480, 157] width 39 height 13
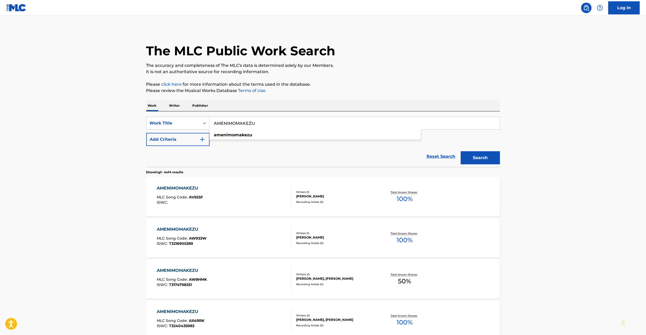
drag, startPoint x: 253, startPoint y: 123, endPoint x: 127, endPoint y: 120, distance: 125.7
click at [125, 119] on main "The MLC Public Work Search The accuracy and completeness of The MLC's data is d…" at bounding box center [323, 191] width 646 height 351
click at [186, 139] on button "Add Criteria" at bounding box center [177, 139] width 63 height 13
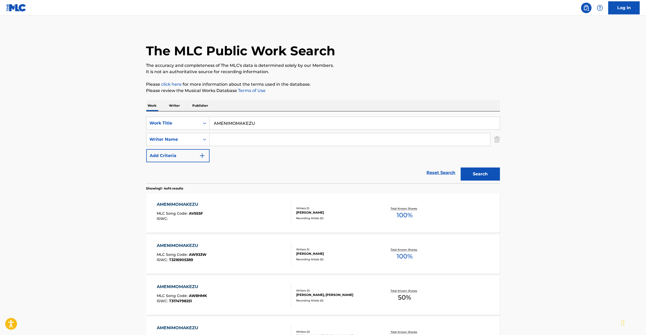
click at [241, 140] on input "Search Form" at bounding box center [350, 139] width 281 height 13
paste input "Asakura"
type input "Asakura"
click at [480, 177] on button "Search" at bounding box center [480, 173] width 39 height 13
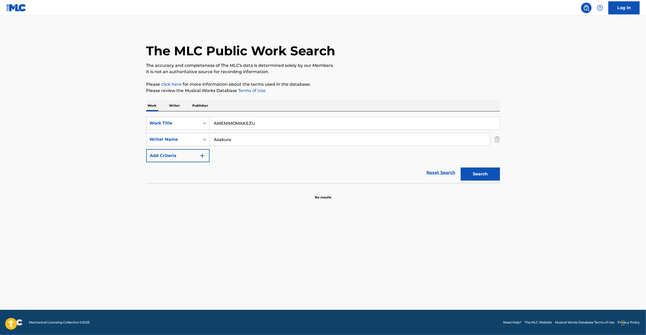
click at [272, 124] on input "AMENIMOMAKEZU" at bounding box center [355, 123] width 290 height 13
paste input "XIS [PERSON_NAME]"
click at [251, 123] on input "AXIS [PERSON_NAME]" at bounding box center [355, 123] width 290 height 13
click at [241, 124] on input "AXIS Chihiro" at bounding box center [355, 123] width 290 height 13
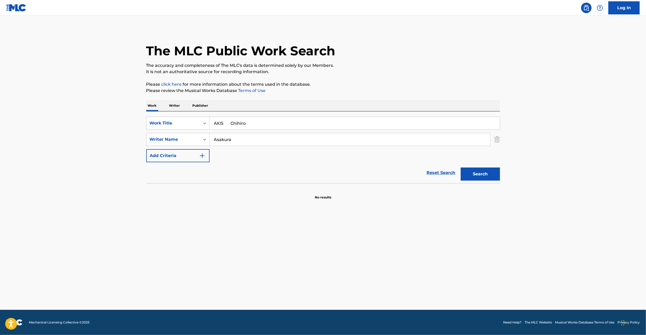
click at [241, 124] on input "AXIS Chihiro" at bounding box center [355, 123] width 290 height 13
type input "AXIS"
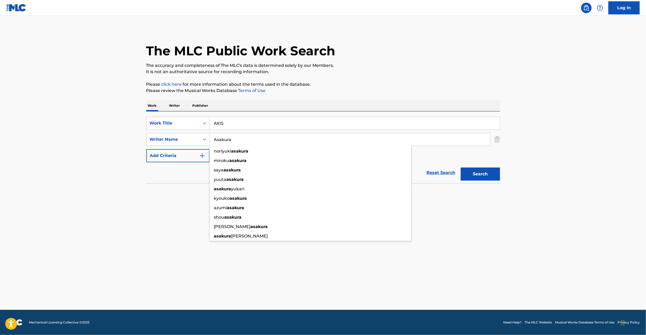
click at [241, 138] on input "Asakura" at bounding box center [350, 139] width 281 height 13
paste input "Fujiki"
type input "Fujiki"
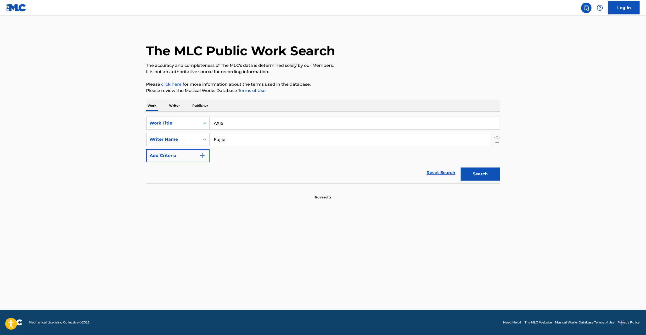
click at [479, 177] on button "Search" at bounding box center [480, 173] width 39 height 13
click at [349, 125] on input "AXIS" at bounding box center [355, 123] width 290 height 13
paste input "OK?! [PERSON_NAME]"
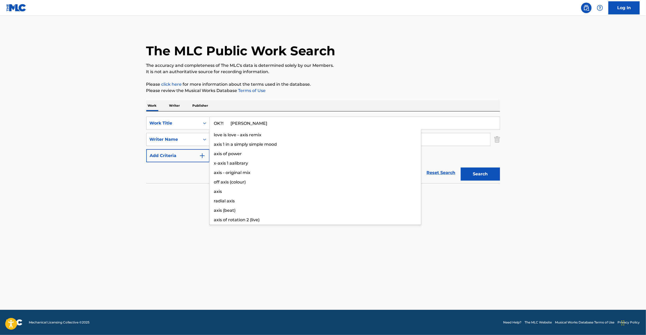
click at [252, 123] on input "OK?! [PERSON_NAME]" at bounding box center [355, 123] width 290 height 13
click at [235, 125] on input "OK?! [GEOGRAPHIC_DATA]" at bounding box center [355, 123] width 290 height 13
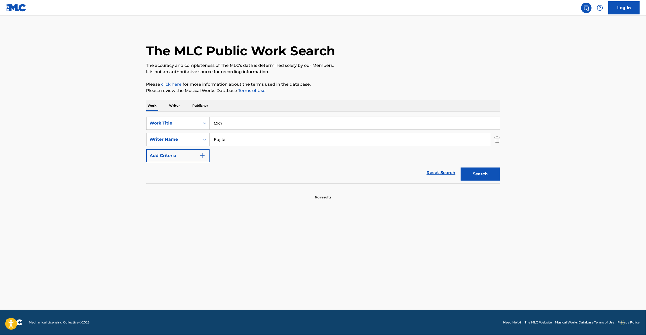
type input "OK?!"
click at [265, 141] on input "Fujiki" at bounding box center [350, 139] width 281 height 13
paste input "Tsurusa"
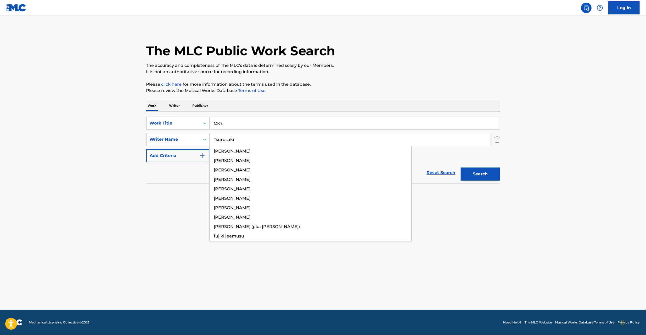
type input "Tsurusaki"
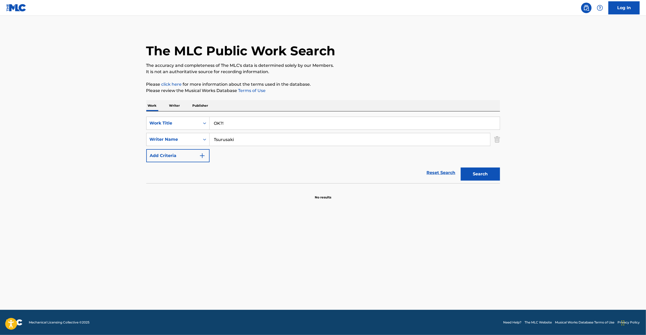
click at [492, 174] on button "Search" at bounding box center [480, 173] width 39 height 13
click at [285, 123] on input "OK?!" at bounding box center [355, 123] width 290 height 13
paste input "N MY WAY Fuuka"
click at [238, 123] on input "ON MY WAY Fuuka" at bounding box center [355, 123] width 290 height 13
click at [246, 123] on input "ON MY WAY Fuuka" at bounding box center [355, 123] width 290 height 13
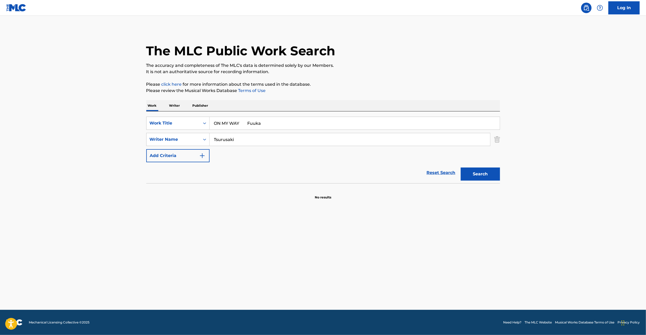
click at [246, 123] on input "ON MY WAY Fuuka" at bounding box center [355, 123] width 290 height 13
type input "ON MY WAY"
click at [263, 138] on input "Tsurusaki" at bounding box center [350, 139] width 281 height 13
paste input "Fuuka"
type input "Fuuka"
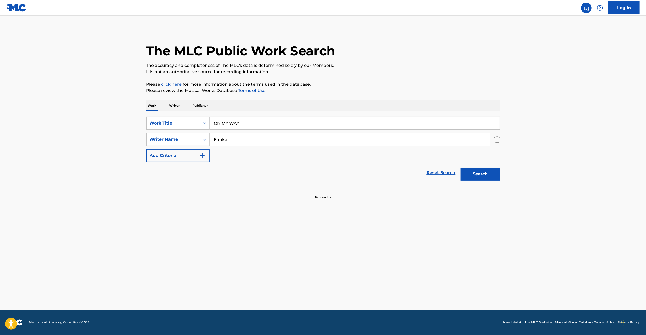
click at [476, 171] on button "Search" at bounding box center [480, 173] width 39 height 13
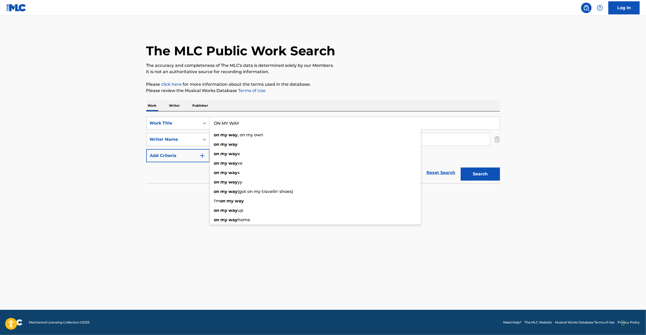
click at [279, 123] on input "ON MY WAY" at bounding box center [355, 123] width 290 height 13
paste input "SAMURAI HIGH"
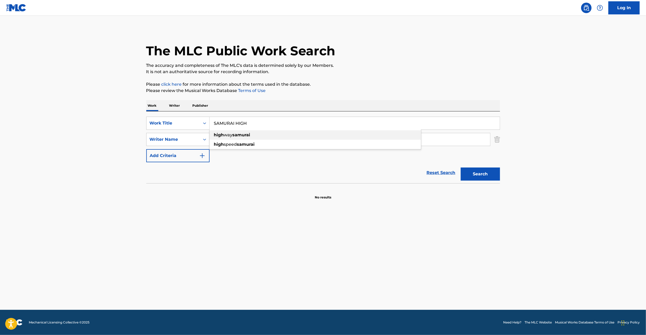
click at [300, 140] on div "high speed samurai" at bounding box center [316, 144] width 212 height 9
type input "high speed samurai"
click at [306, 142] on input "Fuuka" at bounding box center [350, 139] width 281 height 13
paste input "Arahirajoo"
type input "Arahirajoo"
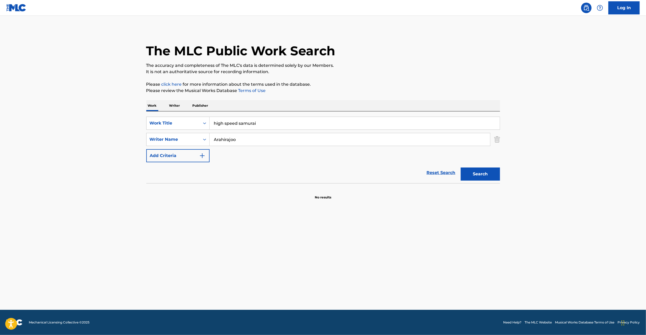
drag, startPoint x: 481, startPoint y: 177, endPoint x: 439, endPoint y: 165, distance: 44.1
click at [481, 177] on button "Search" at bounding box center [480, 173] width 39 height 13
click at [290, 124] on input "high speed samurai" at bounding box center [355, 123] width 290 height 13
paste input "SAMURAI HIGH"
click at [486, 175] on button "Search" at bounding box center [480, 173] width 39 height 13
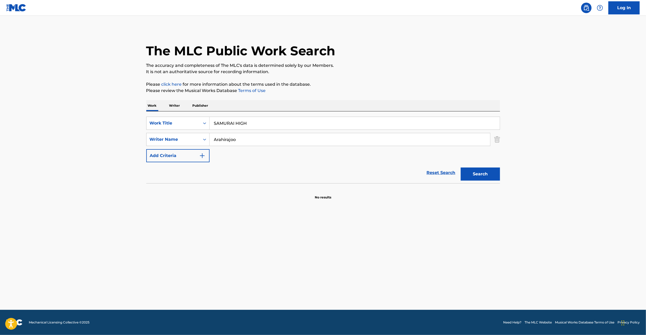
click at [255, 120] on input "SAMURAI HIGH" at bounding box center [355, 123] width 290 height 13
paste input "YOU YOU YOU Seputenjaa"
click at [259, 121] on input "YOU YOU YOU Seputenjaa" at bounding box center [355, 123] width 290 height 13
type input "YOU YOU YOU"
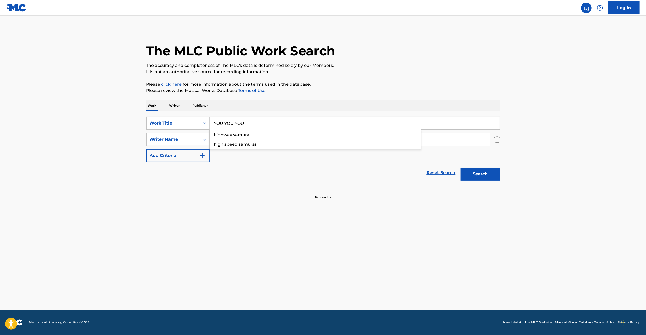
click at [357, 87] on p "Please click here for more information about the terms used in the database." at bounding box center [323, 84] width 354 height 6
click at [380, 141] on input "Arahirajoo" at bounding box center [350, 139] width 281 height 13
paste input "Seputenjaa"
type input "Seputenjaa"
click at [226, 126] on input "YOU YOU YOU" at bounding box center [355, 123] width 290 height 13
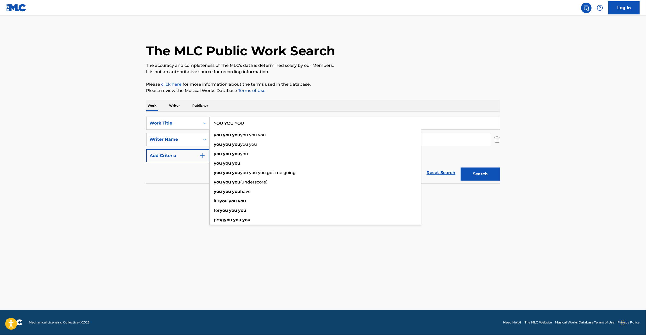
paste input "ESCAPE [PERSON_NAME]"
click at [264, 124] on input "ESCAPE [PERSON_NAME]" at bounding box center [355, 123] width 290 height 13
click at [230, 124] on input "ESCAPE [PERSON_NAME]" at bounding box center [355, 123] width 290 height 13
click at [239, 124] on input "ESCAPE [PERSON_NAME]" at bounding box center [355, 123] width 290 height 13
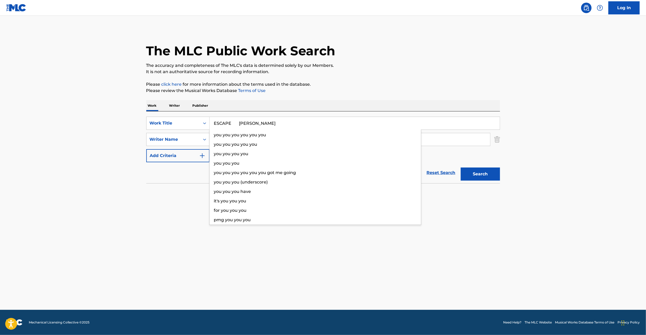
click at [239, 124] on input "ESCAPE [PERSON_NAME]" at bounding box center [355, 123] width 290 height 13
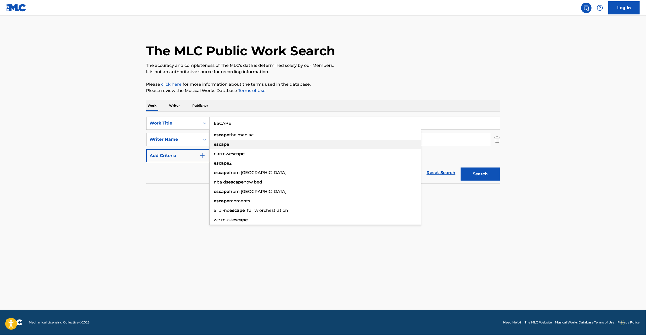
click at [264, 141] on div "escape" at bounding box center [316, 144] width 212 height 9
click at [264, 141] on div "escape the maniac" at bounding box center [316, 144] width 212 height 9
type input "escape the maniac"
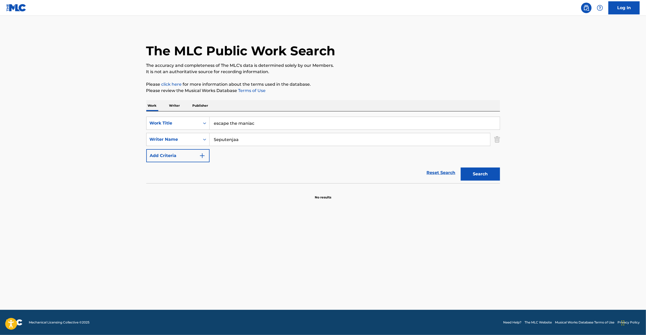
click at [398, 92] on p "Please review the Musical Works Database Terms of Use" at bounding box center [323, 90] width 354 height 6
click at [298, 143] on input "Seputenjaa" at bounding box center [350, 139] width 281 height 13
paste input "[PERSON_NAME]"
type input "[PERSON_NAME]"
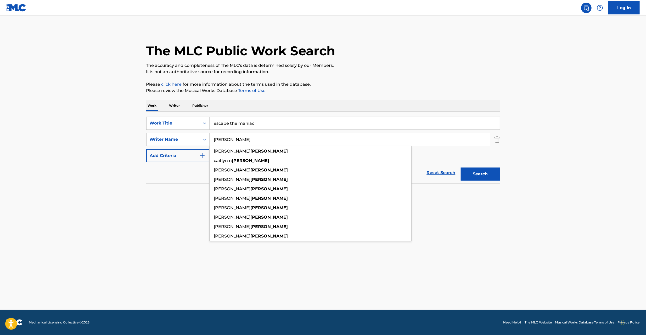
click at [262, 126] on input "escape the maniac" at bounding box center [355, 123] width 290 height 13
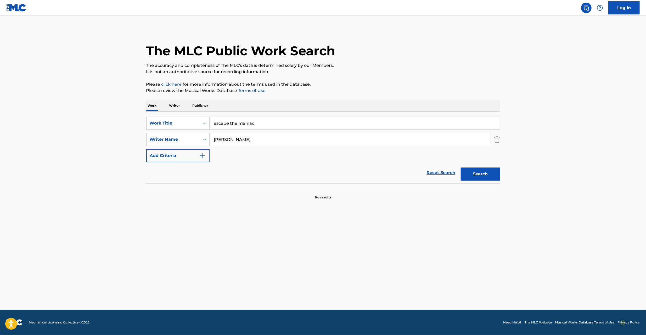
paste input "ESCAPE"
click at [441, 71] on p "It is not an authoritative source for recording information." at bounding box center [323, 72] width 354 height 6
click at [488, 172] on button "Search" at bounding box center [480, 173] width 39 height 13
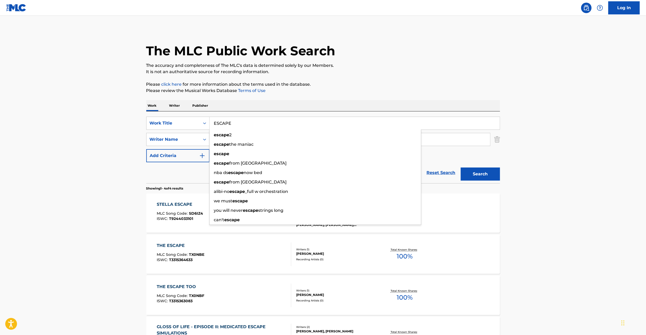
click at [285, 124] on input "ESCAPE" at bounding box center [355, 123] width 290 height 13
paste input "[PERSON_NAME]"
click at [266, 121] on input "[PERSON_NAME]" at bounding box center [355, 123] width 290 height 13
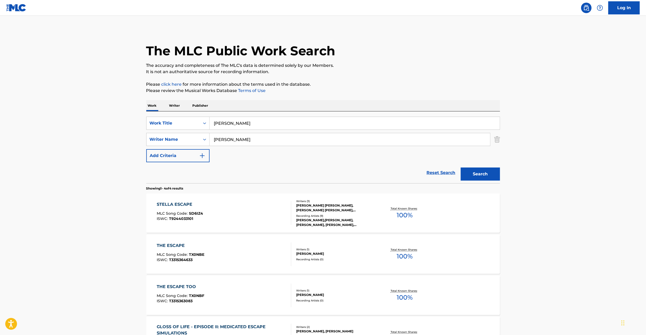
click at [249, 122] on input "[PERSON_NAME]" at bounding box center [355, 123] width 290 height 13
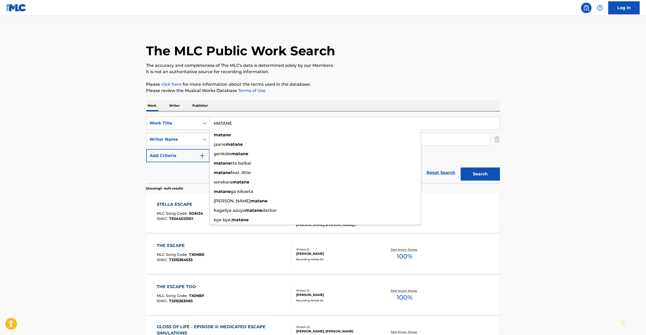
type input "MATANE"
click at [487, 55] on div "The MLC Public Work Search" at bounding box center [323, 48] width 354 height 38
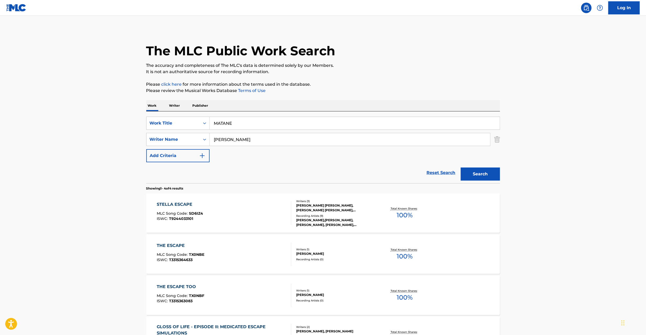
click at [405, 137] on input "[PERSON_NAME]" at bounding box center [350, 139] width 281 height 13
paste input "Nakashima"
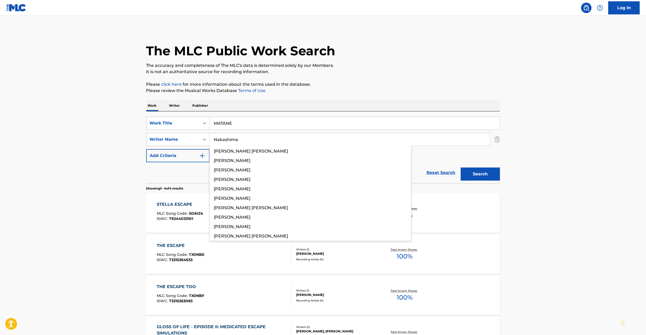
type input "Nakashima"
click at [485, 171] on button "Search" at bounding box center [480, 173] width 39 height 13
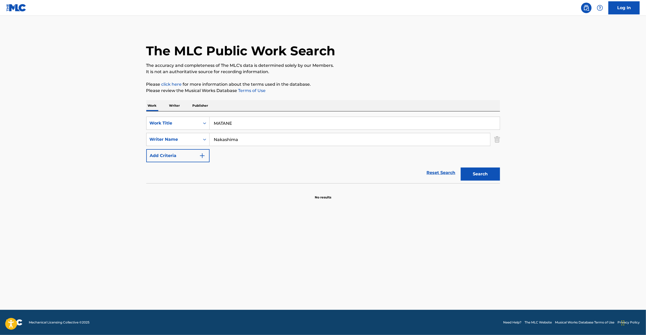
click at [443, 171] on link "Reset Search" at bounding box center [441, 173] width 34 height 12
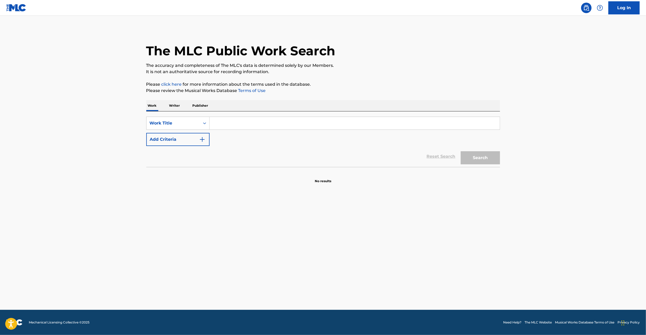
click at [438, 124] on input "Search Form" at bounding box center [355, 123] width 290 height 13
paste input "UBBGM541"
type input "UBBGM541"
click at [481, 154] on button "Search" at bounding box center [480, 157] width 39 height 13
click at [179, 103] on p "Writer" at bounding box center [175, 105] width 14 height 11
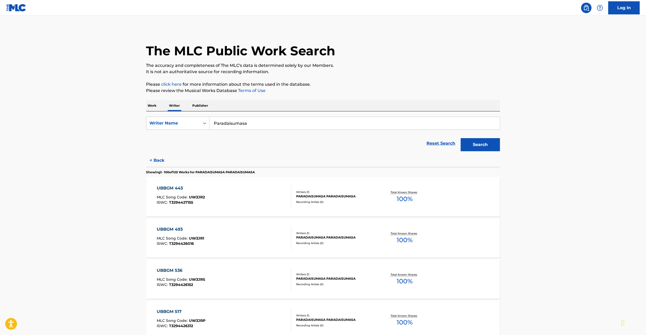
click at [238, 125] on input "Paradaisumasa" at bounding box center [355, 123] width 290 height 13
paste input "Breya Foo Row"
type input "Breya Foo Row"
click at [479, 142] on button "Search" at bounding box center [480, 144] width 39 height 13
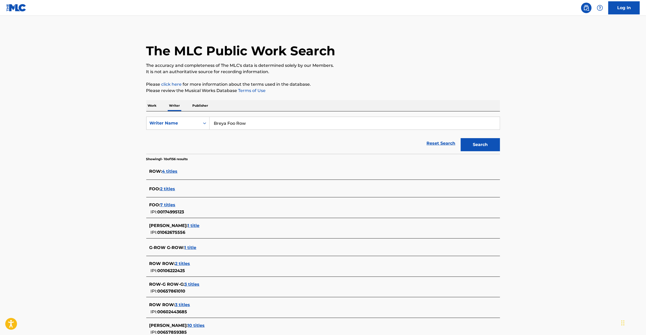
click at [152, 104] on p "Work" at bounding box center [152, 105] width 12 height 11
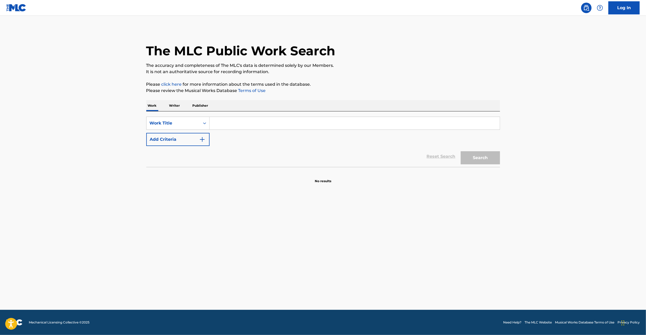
click at [265, 125] on input "Search Form" at bounding box center [355, 123] width 290 height 13
paste input "Menkalinan"
click at [483, 157] on button "Search" at bounding box center [480, 157] width 39 height 13
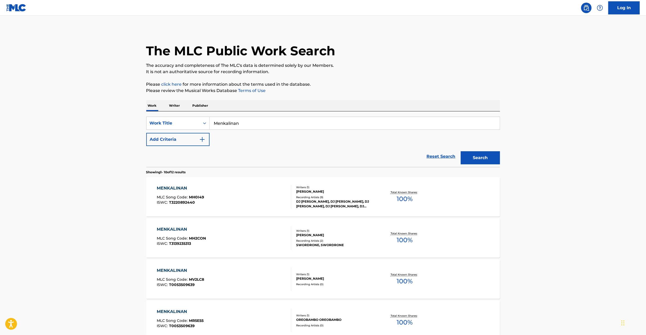
click at [241, 119] on input "Menkalinan" at bounding box center [355, 123] width 290 height 13
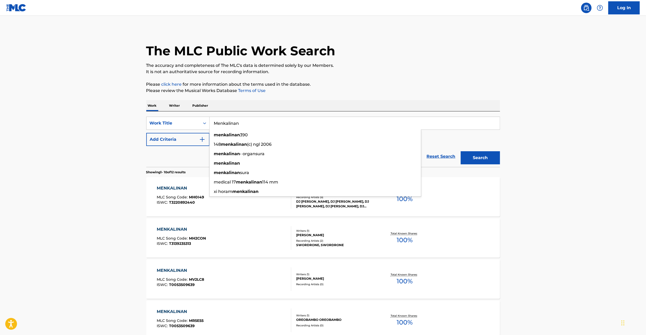
paste input "BOOMILK Nishinagakubud"
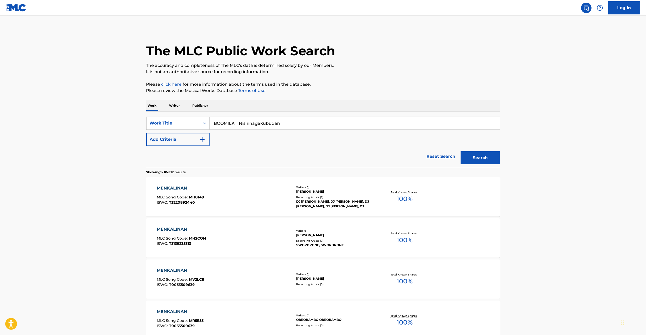
click at [252, 120] on input "BOOMILK Nishinagakubudan" at bounding box center [355, 123] width 290 height 13
click at [253, 120] on input "BOOMILK Nishinagakubudan" at bounding box center [355, 123] width 290 height 13
type input "BOOMILK"
click at [188, 139] on button "Add Criteria" at bounding box center [177, 139] width 63 height 13
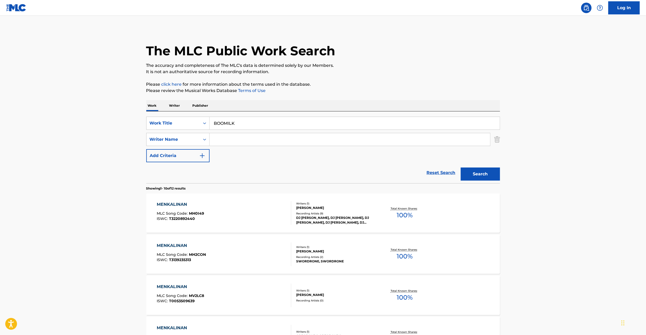
click at [235, 139] on input "Search Form" at bounding box center [350, 139] width 281 height 13
paste input "Nishinagakubudan"
type input "Nishinagakubudan"
click at [473, 178] on button "Search" at bounding box center [480, 173] width 39 height 13
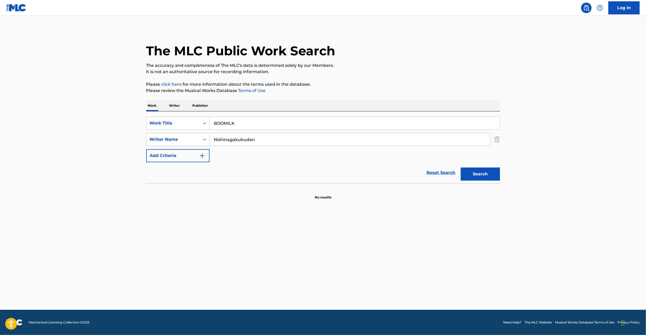
click at [238, 126] on input "BOOMILK" at bounding box center [355, 123] width 290 height 13
paste input "THE SEVEN RULERS [PERSON_NAME]"
click at [275, 123] on input "THE SEVEN RULERS [PERSON_NAME]" at bounding box center [355, 123] width 290 height 13
type input "THE SEVEN RULERS"
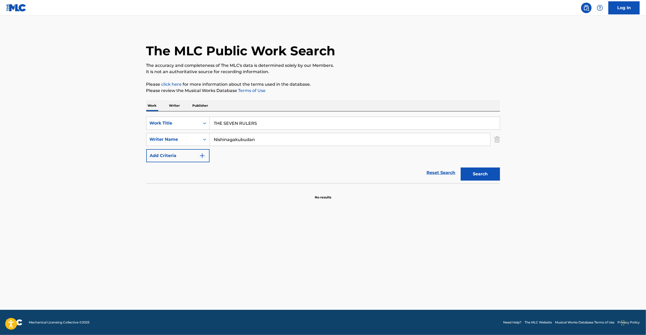
click at [282, 136] on input "Nishinagakubudan" at bounding box center [350, 139] width 281 height 13
paste input "[PERSON_NAME]"
type input "[PERSON_NAME]"
click at [490, 173] on button "Search" at bounding box center [480, 173] width 39 height 13
click at [276, 121] on input "THE SEVEN RULERS" at bounding box center [355, 123] width 290 height 13
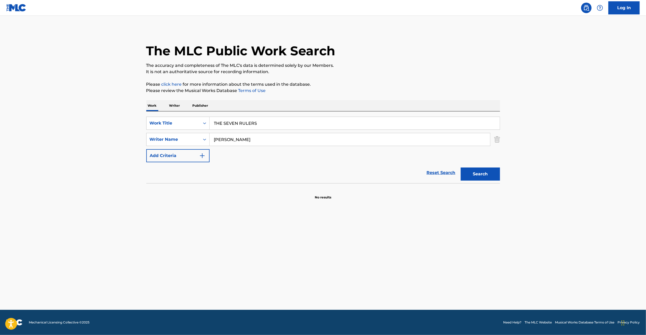
paste input "WONDERFUL TONE Mook"
click at [263, 125] on input "WONDERFUL TONE Mook" at bounding box center [355, 123] width 290 height 13
type input "WONDERFUL TONE"
click at [274, 140] on input "[PERSON_NAME]" at bounding box center [350, 139] width 281 height 13
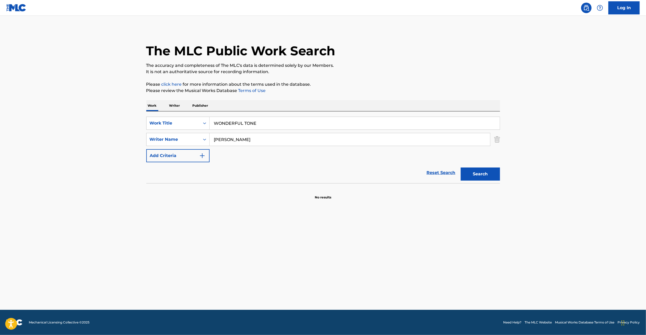
paste input "ook"
type input "Mook"
click at [475, 182] on div "Search" at bounding box center [479, 172] width 42 height 21
drag, startPoint x: 478, startPoint y: 174, endPoint x: 467, endPoint y: 170, distance: 11.8
click at [478, 174] on button "Search" at bounding box center [480, 173] width 39 height 13
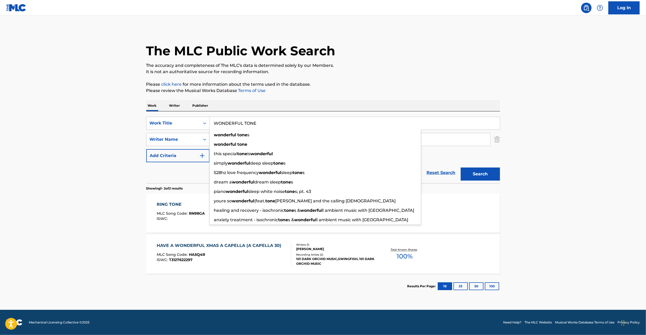
click at [264, 124] on input "WONDERFUL TONE" at bounding box center [355, 123] width 290 height 13
paste input "AITING KISS [PERSON_NAME]"
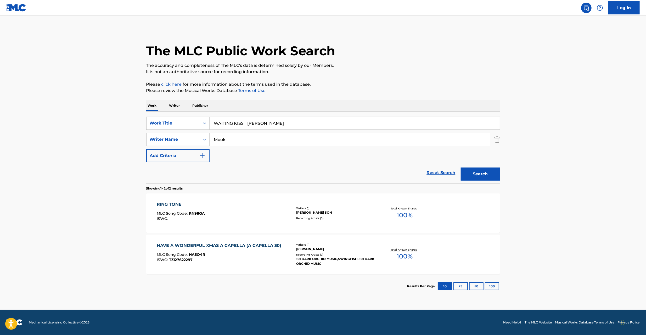
click at [277, 122] on input "WAITING KISS [PERSON_NAME]" at bounding box center [355, 123] width 290 height 13
click at [261, 122] on input "WAITING [PERSON_NAME]" at bounding box center [355, 123] width 290 height 13
click at [260, 122] on input "WAITING [PERSON_NAME]" at bounding box center [355, 123] width 290 height 13
type input "WAITING KISS"
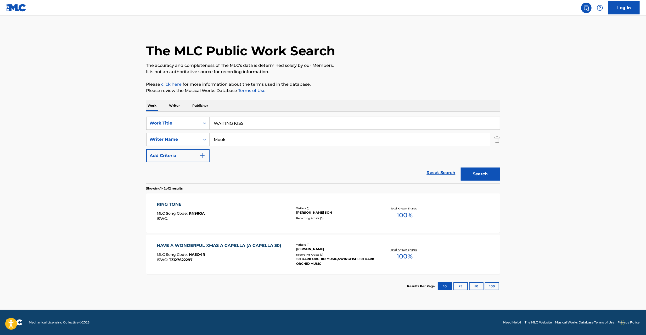
click at [258, 135] on input "Mook" at bounding box center [350, 139] width 281 height 13
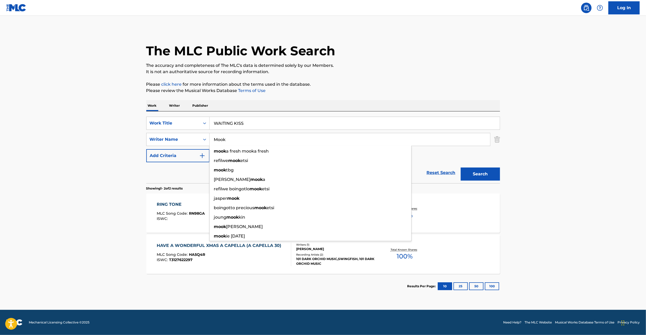
paste input "Ryosuke"
type input "Ryosuke"
click at [486, 172] on button "Search" at bounding box center [480, 173] width 39 height 13
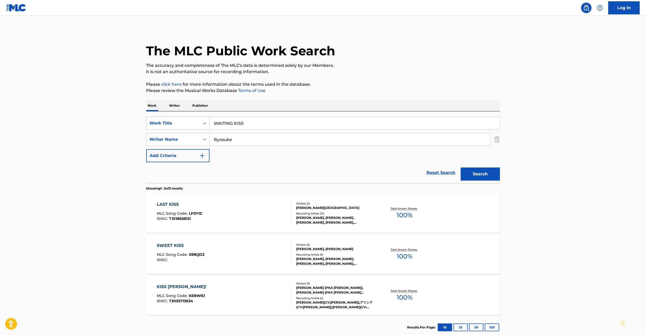
click at [444, 171] on link "Reset Search" at bounding box center [441, 173] width 34 height 12
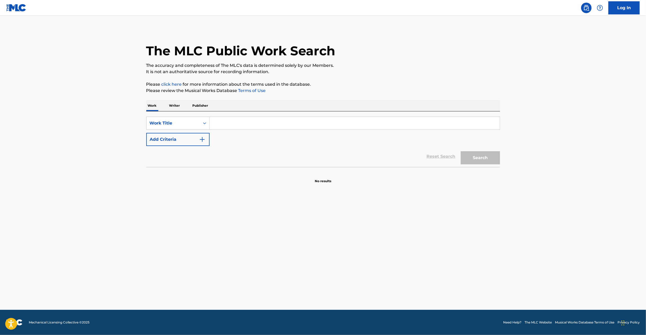
click at [448, 125] on input "Search Form" at bounding box center [355, 123] width 290 height 13
paste input "KYOUWA DOKONI DEKAKEYOU"
click at [482, 157] on button "Search" at bounding box center [480, 157] width 39 height 13
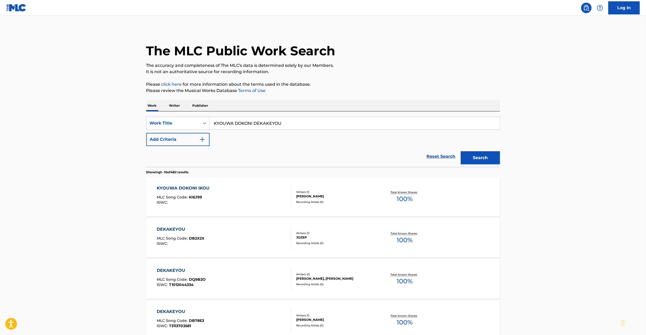
click at [291, 125] on input "KYOUWA DOKONI DEKAKEYOU" at bounding box center [355, 123] width 290 height 13
paste input "ARIYUSHI ISLAND"
click at [475, 156] on button "Search" at bounding box center [480, 157] width 39 height 13
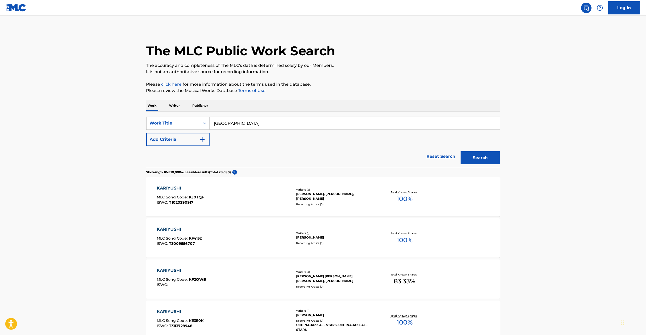
click at [329, 122] on input "[GEOGRAPHIC_DATA]" at bounding box center [355, 123] width 290 height 13
paste input "OKINAWA BLUE"
click at [468, 157] on button "Search" at bounding box center [480, 157] width 39 height 13
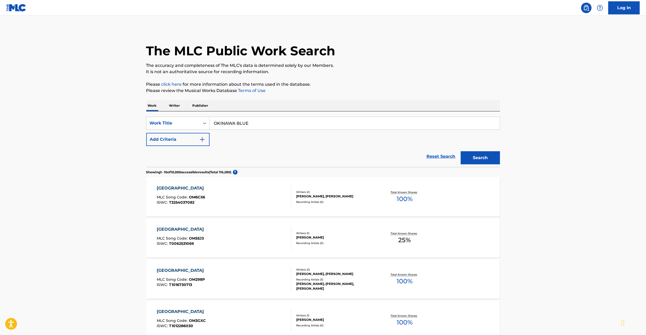
click at [414, 124] on input "OKINAWA BLUE" at bounding box center [355, 123] width 290 height 13
paste input "20230911-Esion Eht"
click at [485, 157] on button "Search" at bounding box center [480, 157] width 39 height 13
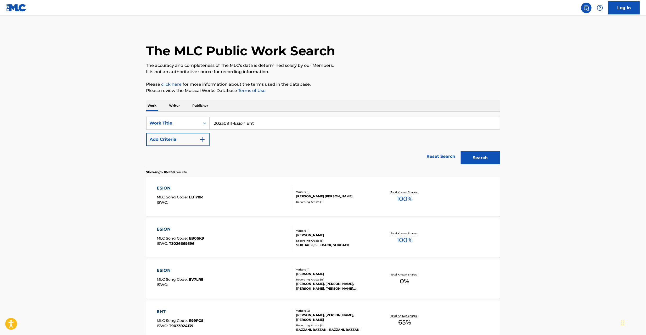
click at [288, 126] on input "20230911-Esion Eht" at bounding box center [355, 123] width 290 height 13
paste input "HAZY1"
click at [473, 156] on button "Search" at bounding box center [480, 157] width 39 height 13
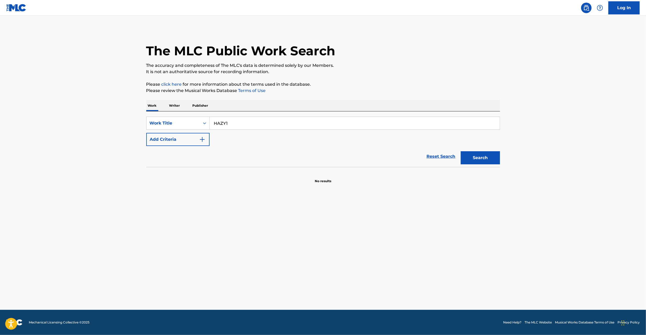
click at [253, 123] on input "HAZY1" at bounding box center [355, 123] width 290 height 13
paste input "DARK35"
drag, startPoint x: 483, startPoint y: 155, endPoint x: 457, endPoint y: 153, distance: 26.5
click at [483, 155] on button "Search" at bounding box center [480, 157] width 39 height 13
click at [258, 119] on input "DARK35" at bounding box center [355, 123] width 290 height 13
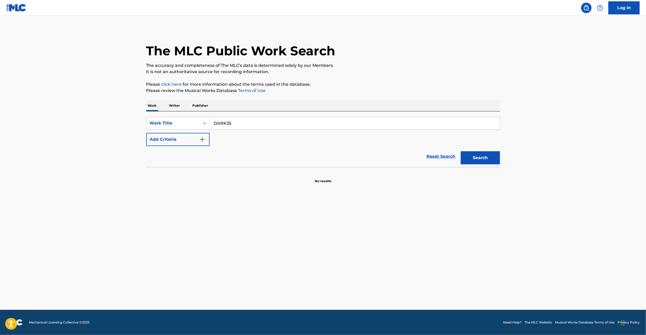
paste input "EXTER5A"
click at [468, 156] on button "Search" at bounding box center [480, 157] width 39 height 13
click at [341, 122] on input "EXTER5A" at bounding box center [355, 123] width 290 height 13
paste input "0"
click at [477, 160] on button "Search" at bounding box center [480, 157] width 39 height 13
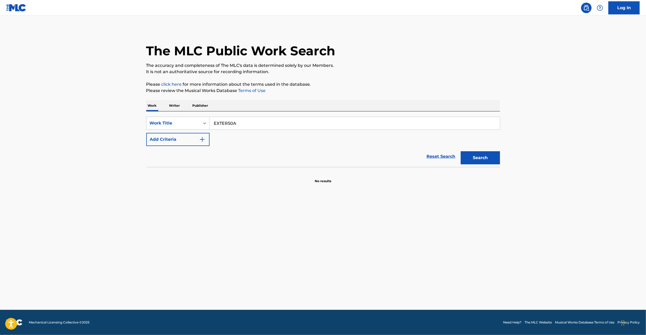
click at [333, 120] on input "EXTER50A" at bounding box center [355, 123] width 290 height 13
paste input "MISTY655"
click at [478, 155] on button "Search" at bounding box center [480, 157] width 39 height 13
click at [340, 126] on input "MISTY655" at bounding box center [355, 123] width 290 height 13
paste input "KATAOMOI SHIIZUN"
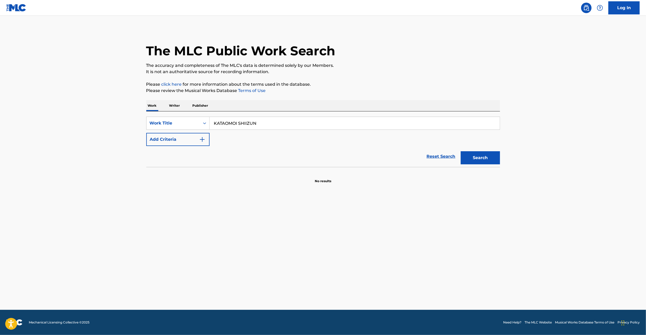
click at [480, 159] on button "Search" at bounding box center [480, 157] width 39 height 13
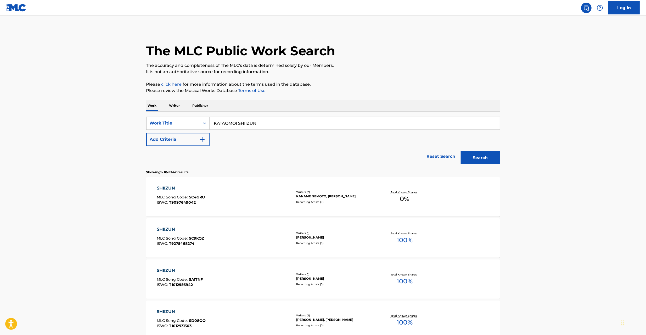
click at [305, 125] on input "KATAOMOI SHIIZUN" at bounding box center [355, 123] width 290 height 13
paste input "FESTIVAL WITH BIZARRE OR UNUSUAL RITUAL"
click at [486, 156] on button "Search" at bounding box center [480, 157] width 39 height 13
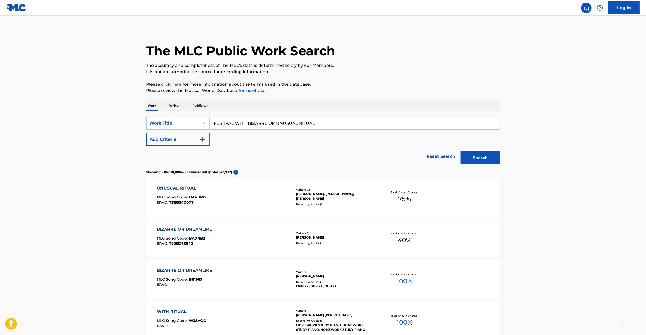
click at [321, 122] on input "FESTIVAL WITH BIZARRE OR UNUSUAL RITUAL" at bounding box center [355, 123] width 290 height 13
paste input "OF SILENCE"
type input "FESTIVAL OF SILENCE"
click at [479, 154] on button "Search" at bounding box center [480, 157] width 39 height 13
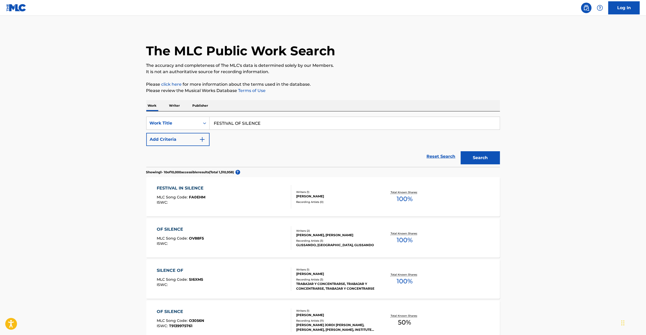
click at [176, 106] on p "Writer" at bounding box center [175, 105] width 14 height 11
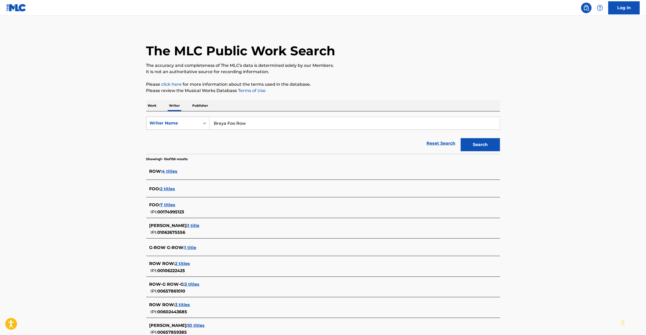
click at [180, 119] on div "Writer Name" at bounding box center [173, 123] width 53 height 10
click at [235, 125] on input "Breya Foo Row" at bounding box center [355, 123] width 290 height 13
paste input "[PERSON_NAME]"
type input "[PERSON_NAME]"
drag, startPoint x: 480, startPoint y: 147, endPoint x: 438, endPoint y: 153, distance: 42.4
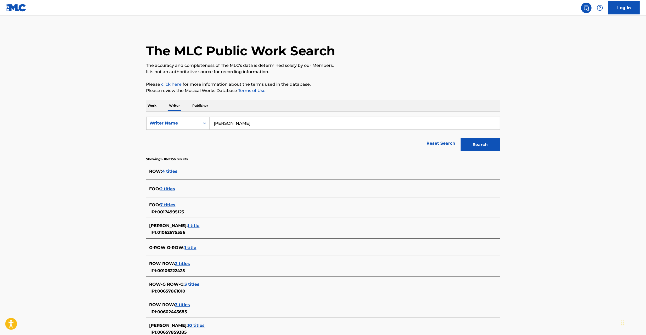
click at [480, 147] on button "Search" at bounding box center [480, 144] width 39 height 13
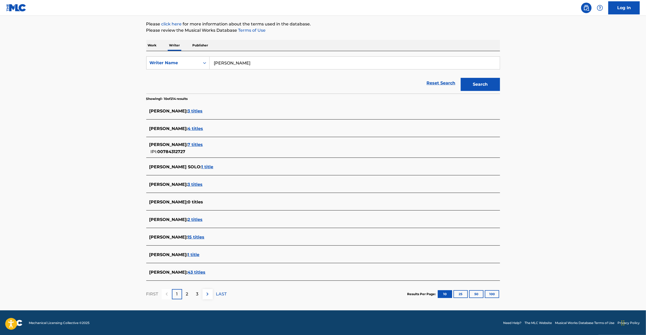
scroll to position [61, 0]
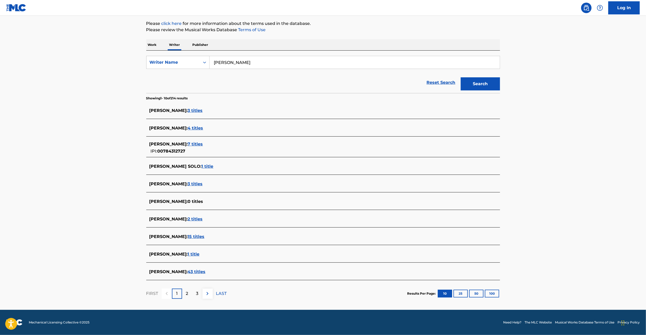
click at [188, 273] on span "43 titles" at bounding box center [197, 271] width 18 height 5
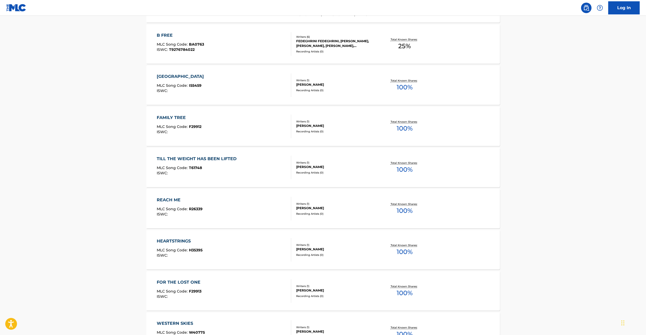
scroll to position [306, 0]
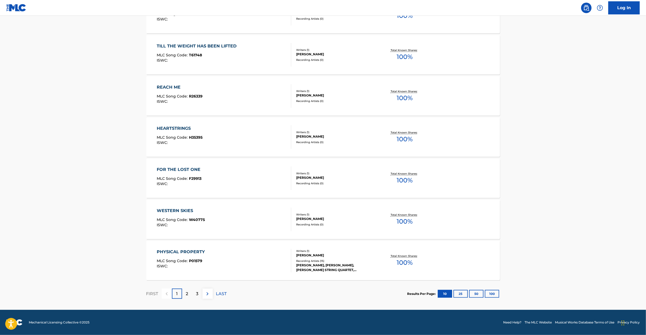
click at [491, 293] on button "100" at bounding box center [492, 294] width 14 height 8
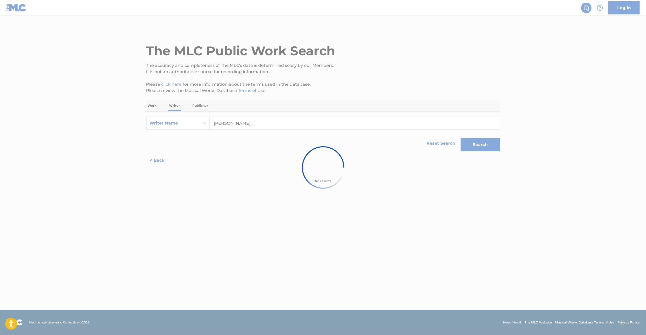
scroll to position [0, 0]
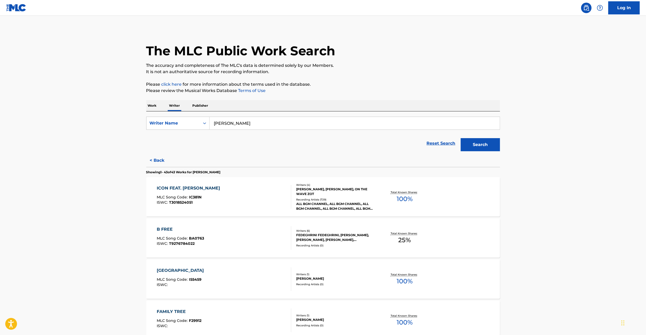
click at [354, 266] on div "ISTANBUL MLC Song Code : I55459 ISWC : Writers ( 1 ) [PERSON_NAME] Recording Ar…" at bounding box center [323, 278] width 354 height 39
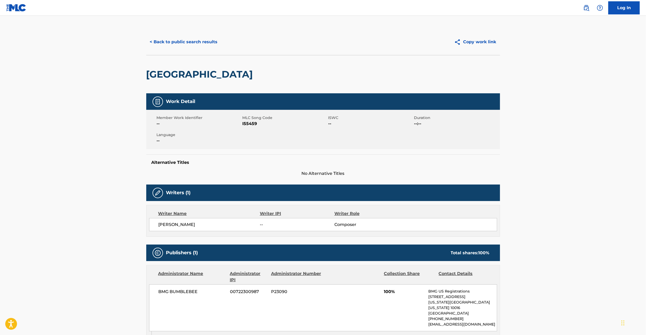
click at [193, 37] on button "< Back to public search results" at bounding box center [183, 41] width 75 height 13
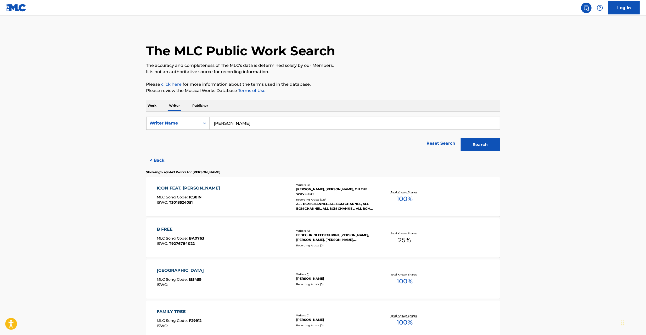
click at [154, 105] on p "Work" at bounding box center [152, 105] width 12 height 11
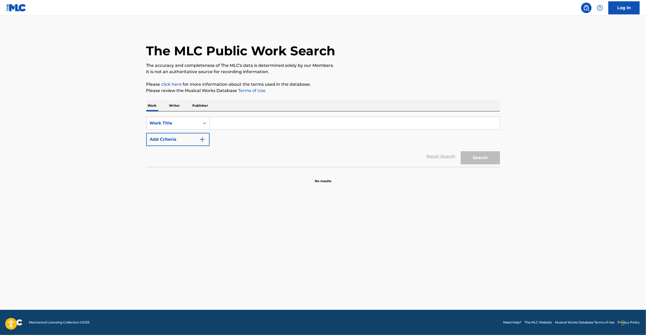
click at [280, 122] on input "Search Form" at bounding box center [355, 123] width 290 height 13
paste input "KYOUKARA [PERSON_NAME]"
type input "KYOUKARA [PERSON_NAME]"
click at [475, 157] on button "Search" at bounding box center [480, 157] width 39 height 13
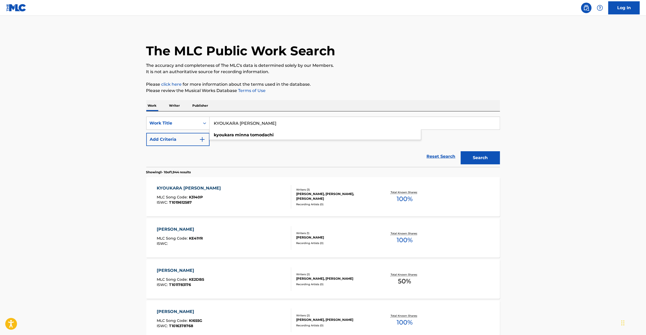
drag, startPoint x: 290, startPoint y: 124, endPoint x: 122, endPoint y: 117, distance: 168.7
click at [122, 117] on main "The MLC Public Work Search The accuracy and completeness of The MLC's data is d…" at bounding box center [323, 316] width 646 height 600
click at [348, 199] on div "[PERSON_NAME], [PERSON_NAME], [PERSON_NAME]" at bounding box center [335, 195] width 79 height 9
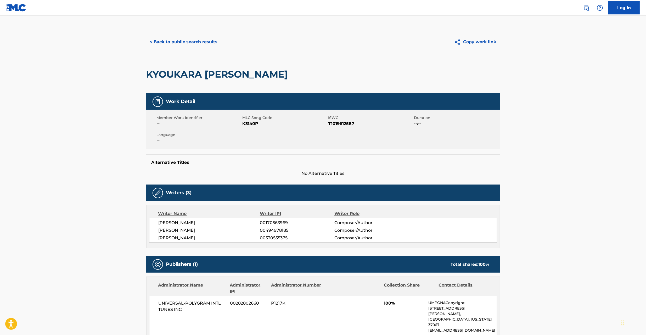
click at [188, 224] on span "[PERSON_NAME]" at bounding box center [210, 222] width 102 height 6
click at [348, 121] on span "T1019612587" at bounding box center [371, 123] width 85 height 6
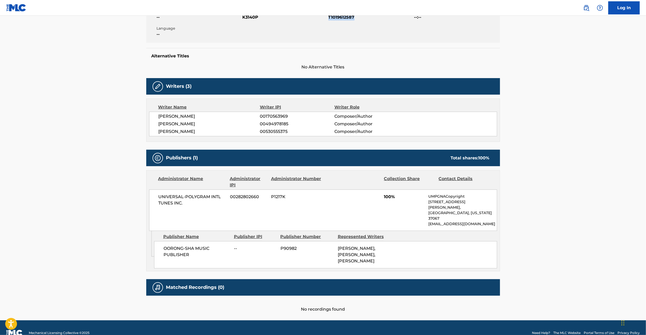
scroll to position [107, 0]
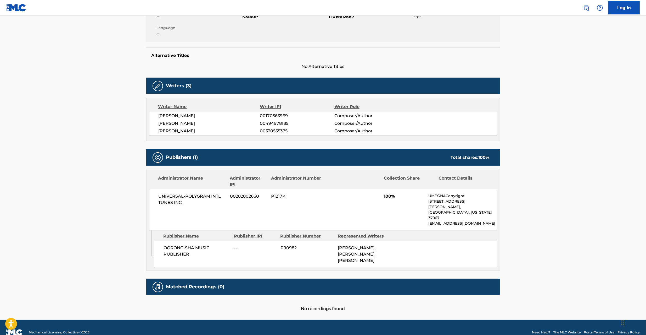
click at [170, 197] on span "UNIVERSAL-POLYGRAM INTL TUNES INC." at bounding box center [193, 199] width 68 height 13
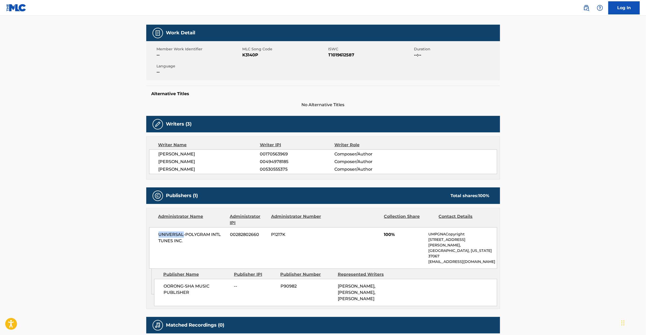
scroll to position [14, 0]
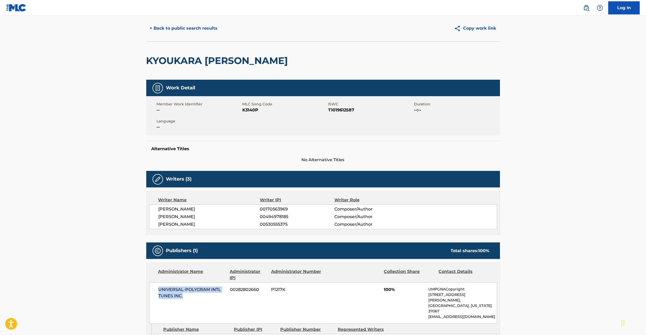
click at [182, 298] on span "UNIVERSAL-POLYGRAM INTL TUNES INC." at bounding box center [193, 292] width 68 height 13
copy span "UNIVERSAL-POLYGRAM INTL TUNES INC."
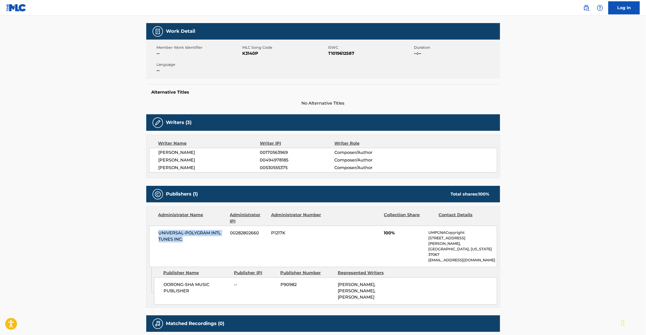
scroll to position [107, 0]
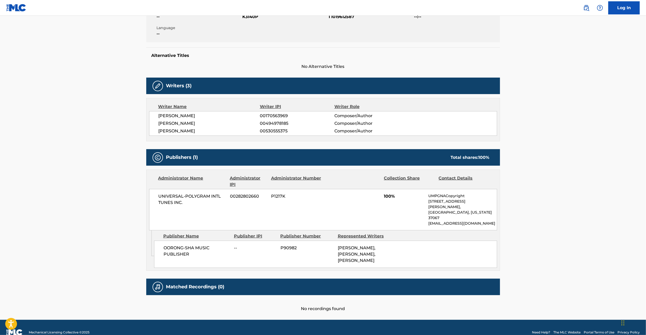
click at [172, 244] on span "OORONG-SHA MUSIC PUBLISHER" at bounding box center [197, 250] width 67 height 13
click at [183, 244] on span "OORONG-SHA MUSIC PUBLISHER" at bounding box center [197, 250] width 67 height 13
copy span "OORONG-SHA MUSIC PUBLISHER"
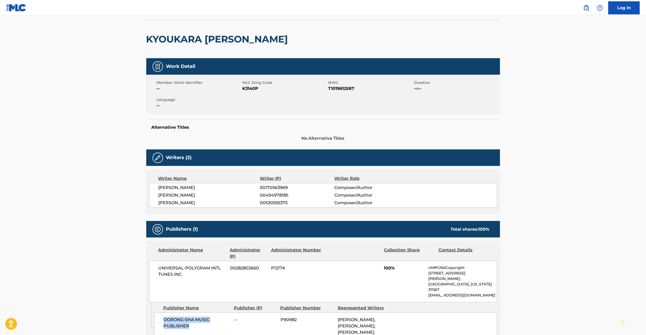
scroll to position [0, 0]
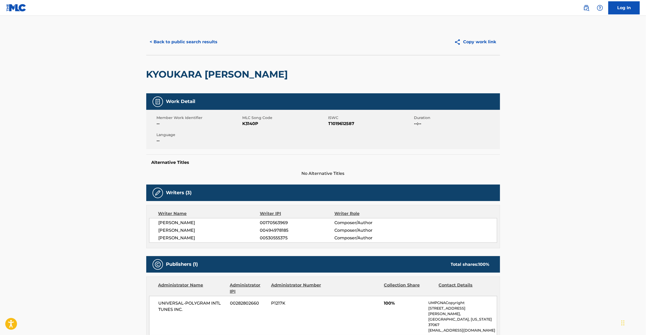
click at [247, 124] on span "K3140P" at bounding box center [285, 123] width 85 height 6
copy span "K3140P"
click at [201, 43] on button "< Back to public search results" at bounding box center [183, 41] width 75 height 13
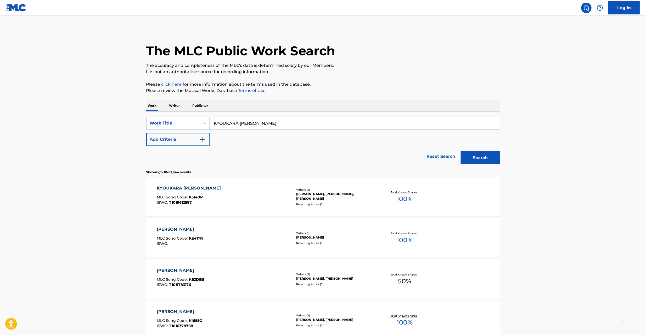
click at [244, 123] on input "KYOUKARA [PERSON_NAME]" at bounding box center [355, 123] width 290 height 13
paste input "[PERSON_NAME] GINE"
click at [483, 160] on button "Search" at bounding box center [480, 157] width 39 height 13
click at [252, 124] on input "[PERSON_NAME] GINEI" at bounding box center [355, 123] width 290 height 13
paste input "RAINESU [PERSON_NAME]"
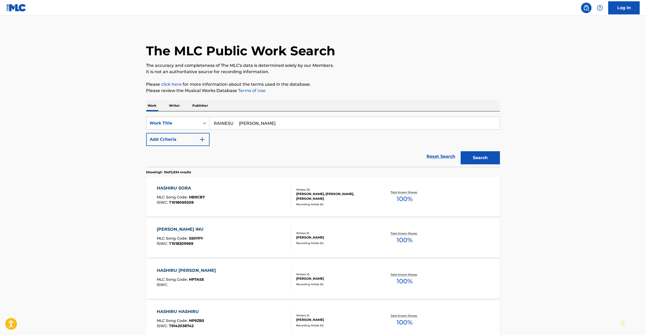
click at [195, 140] on button "Add Criteria" at bounding box center [177, 139] width 63 height 13
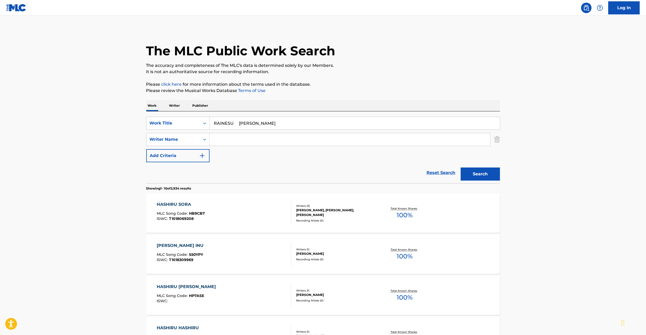
click at [269, 122] on input "RAINESU [PERSON_NAME]" at bounding box center [355, 123] width 290 height 13
type input "RAINESU Shunsuke"
click at [263, 144] on input "Search Form" at bounding box center [350, 139] width 281 height 13
paste
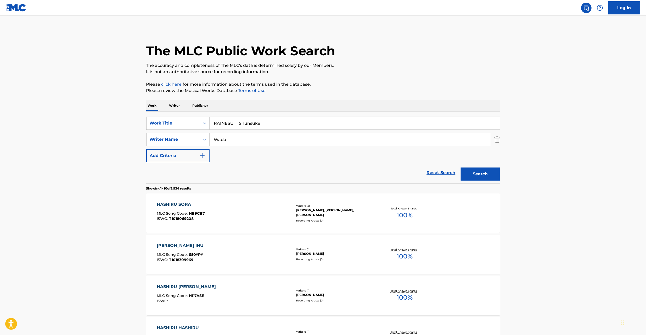
type input "Wada"
click at [255, 126] on input "RAINESU Shunsuke" at bounding box center [355, 123] width 290 height 13
type input "RAINESU"
click at [482, 170] on button "Search" at bounding box center [480, 173] width 39 height 13
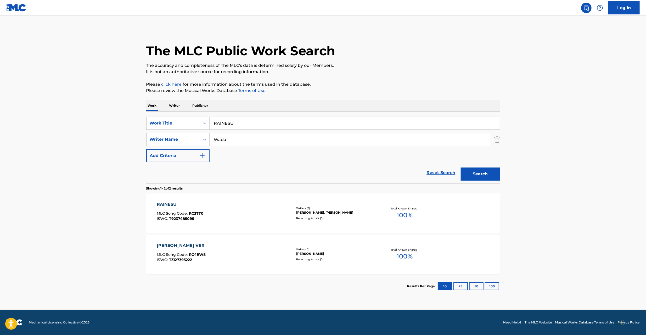
click at [261, 215] on div "RAINESU MLC Song Code : RC3TT0 ISWC : T9237485095" at bounding box center [224, 213] width 135 height 24
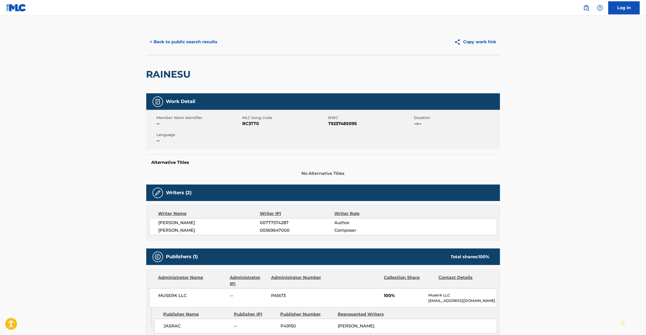
click at [251, 124] on span "RC3TT0" at bounding box center [285, 123] width 85 height 6
copy span "RC3TT0"
click at [340, 123] on span "T9237485095" at bounding box center [371, 123] width 85 height 6
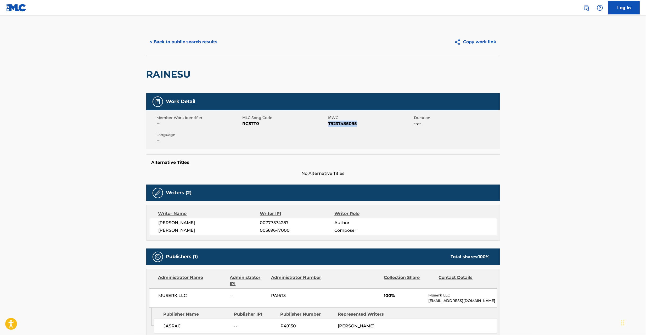
copy span "T9237485095"
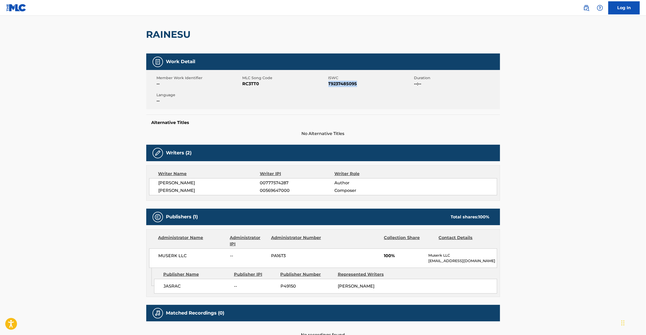
scroll to position [77, 0]
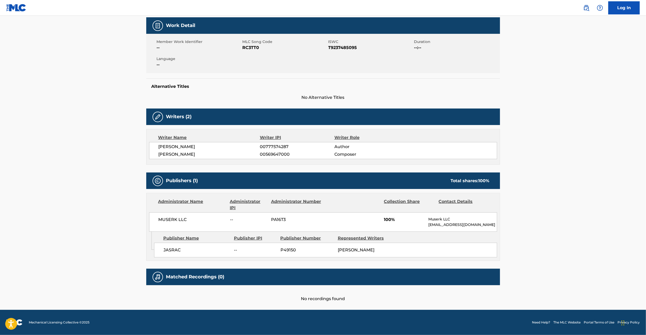
click at [168, 220] on span "MUSERK LLC" at bounding box center [193, 219] width 68 height 6
click at [180, 220] on span "MUSERK LLC" at bounding box center [193, 219] width 68 height 6
copy span "MUSERK LLC"
click at [173, 252] on span "JASRAC" at bounding box center [197, 250] width 67 height 6
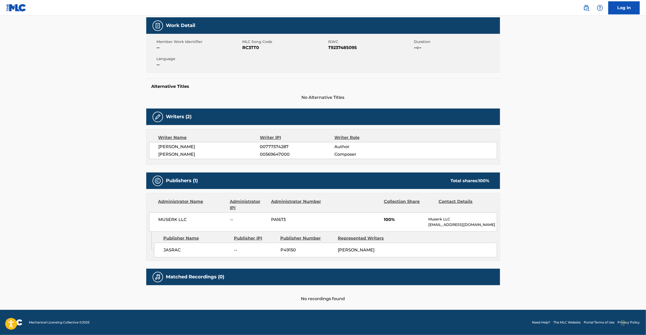
click at [173, 250] on span "JASRAC" at bounding box center [197, 250] width 67 height 6
click at [174, 248] on span "JASRAC" at bounding box center [197, 250] width 67 height 6
copy span "JASRAC"
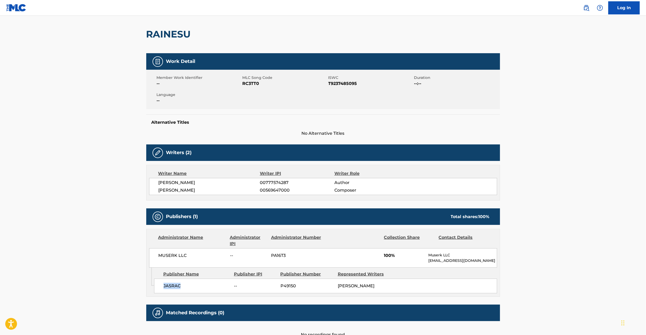
scroll to position [0, 0]
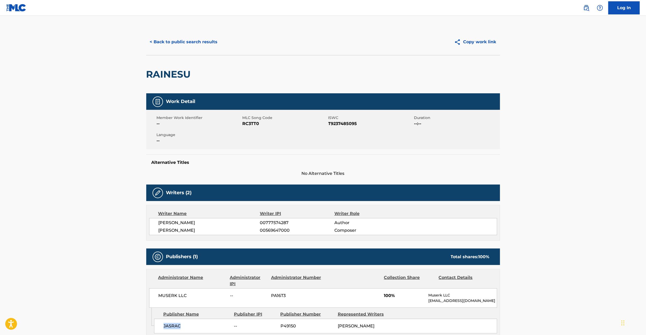
click at [190, 37] on button "< Back to public search results" at bounding box center [183, 41] width 75 height 13
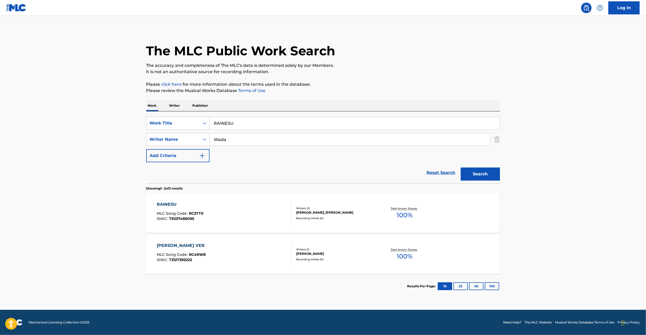
click at [237, 120] on input "RAINESU" at bounding box center [355, 123] width 290 height 13
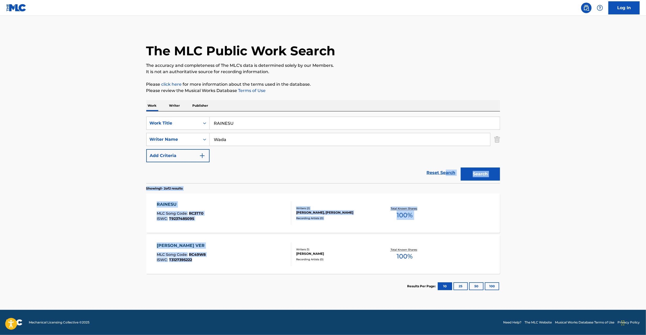
drag, startPoint x: 446, startPoint y: 175, endPoint x: 278, endPoint y: 247, distance: 183.2
click at [279, 245] on div "SearchWithCriteriafcc1e6c6-0735-47f2-8f22-42f59207b92b Work Title RAINESU Searc…" at bounding box center [323, 204] width 354 height 187
click at [68, 244] on main "The MLC Public Work Search The accuracy and completeness of The MLC's data is d…" at bounding box center [323, 163] width 646 height 294
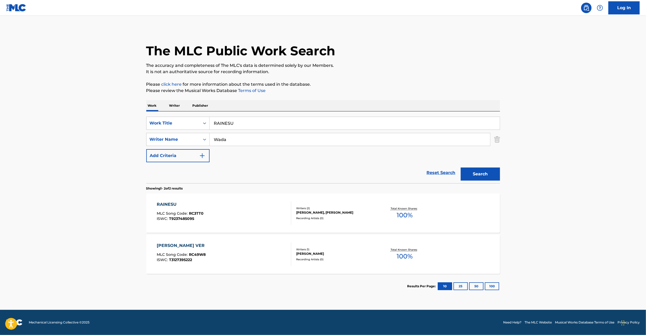
click at [251, 121] on input "RAINESU" at bounding box center [355, 123] width 290 height 13
click at [499, 137] on img "Search Form" at bounding box center [497, 139] width 6 height 13
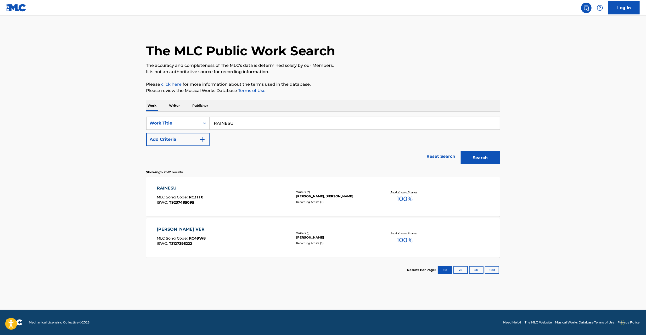
click at [493, 125] on input "RAINESU" at bounding box center [355, 123] width 290 height 13
click at [473, 159] on button "Search" at bounding box center [480, 157] width 39 height 13
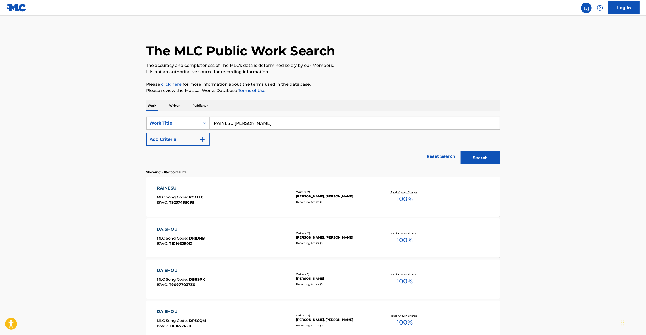
click at [241, 122] on input "RAINESU [PERSON_NAME]" at bounding box center [355, 123] width 290 height 13
type input "TRUE OF VAMP"
click at [192, 137] on button "Add Criteria" at bounding box center [177, 139] width 63 height 13
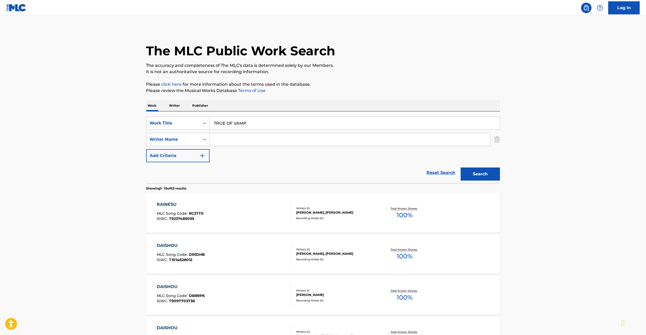
click at [239, 137] on input "Search Form" at bounding box center [350, 139] width 281 height 13
type input "wada"
click at [461, 167] on button "Search" at bounding box center [480, 173] width 39 height 13
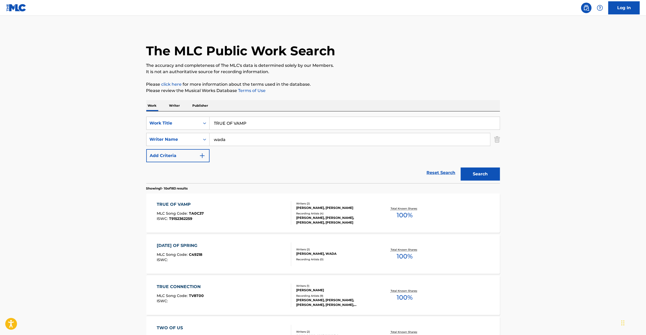
click at [266, 212] on div "TRUE OF VAMP MLC Song Code : TA0C37 ISWC : T9152362259" at bounding box center [224, 213] width 135 height 24
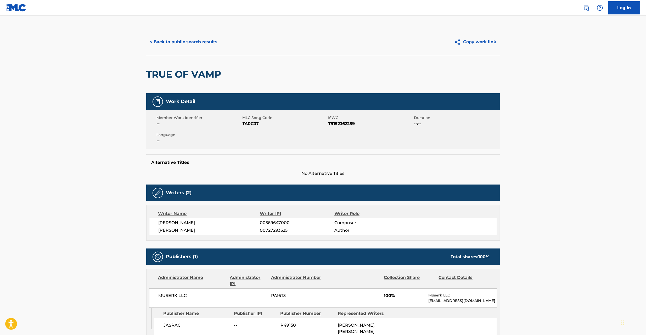
click at [254, 122] on span "TA0C37" at bounding box center [285, 123] width 85 height 6
copy span "TA0C37"
click at [343, 124] on span "T9152362259" at bounding box center [371, 123] width 85 height 6
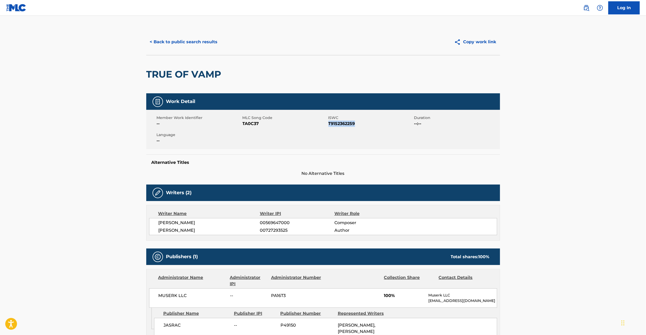
copy span "T9152362259"
click at [174, 222] on span "[PERSON_NAME]" at bounding box center [210, 222] width 102 height 6
click at [190, 223] on span "[PERSON_NAME]" at bounding box center [210, 222] width 102 height 6
click at [171, 232] on span "[PERSON_NAME]" at bounding box center [210, 230] width 102 height 6
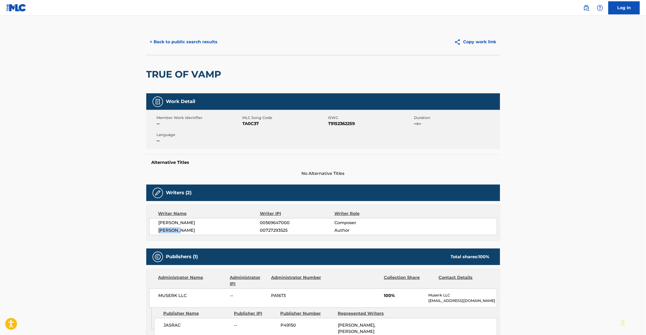
click at [171, 232] on span "[PERSON_NAME]" at bounding box center [210, 230] width 102 height 6
click at [194, 232] on span "[PERSON_NAME]" at bounding box center [210, 230] width 102 height 6
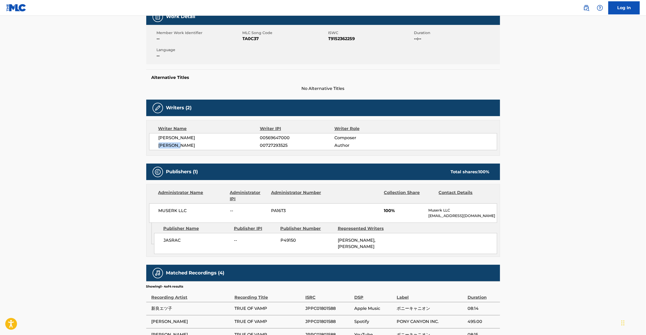
scroll to position [138, 0]
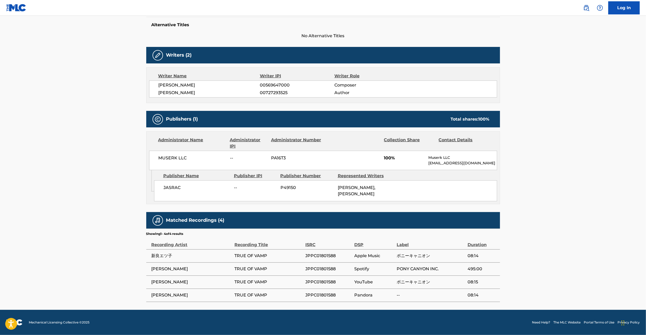
click at [165, 157] on span "MUSERK LLC" at bounding box center [193, 158] width 68 height 6
drag, startPoint x: 165, startPoint y: 157, endPoint x: 182, endPoint y: 156, distance: 17.3
click at [165, 156] on span "MUSERK LLC" at bounding box center [193, 158] width 68 height 6
click at [182, 156] on span "MUSERK LLC" at bounding box center [193, 158] width 68 height 6
click at [169, 186] on span "JASRAC" at bounding box center [197, 187] width 67 height 6
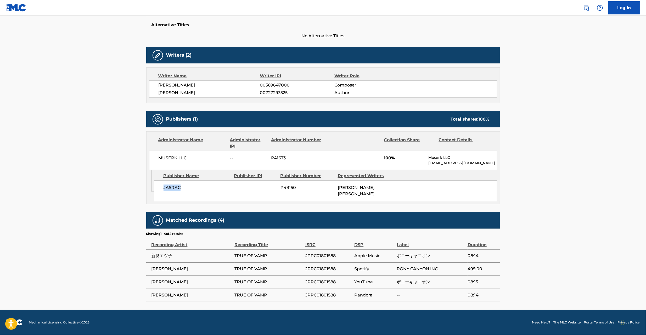
click at [169, 186] on span "JASRAC" at bounding box center [197, 187] width 67 height 6
click at [317, 256] on span "JPPC01801588" at bounding box center [328, 255] width 47 height 6
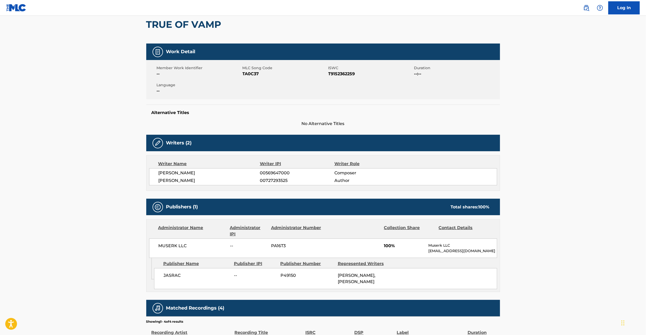
scroll to position [0, 0]
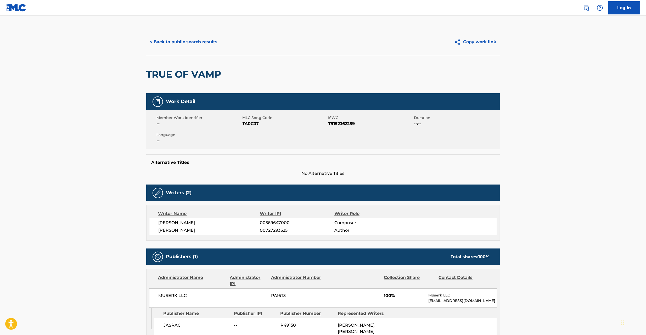
click at [203, 40] on button "< Back to public search results" at bounding box center [183, 41] width 75 height 13
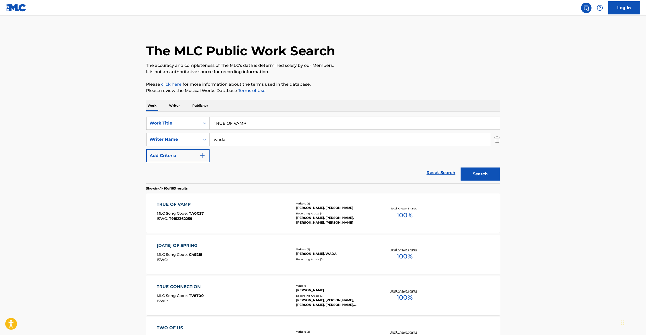
click at [223, 127] on input "TRUE OF VAMP" at bounding box center [355, 123] width 290 height 13
click at [292, 123] on input "[PERSON_NAME] IN LOVE [PERSON_NAME]" at bounding box center [355, 123] width 290 height 13
type input "[PERSON_NAME] IN LOVE Sumikama"
click at [285, 146] on div "wada" at bounding box center [350, 139] width 281 height 13
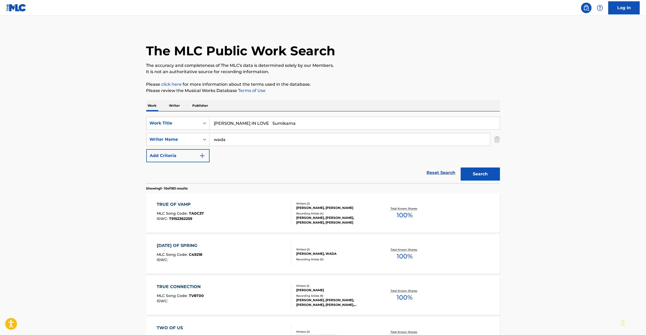
click at [286, 140] on input "wada" at bounding box center [350, 139] width 281 height 13
type input "[PERSON_NAME]"
click at [255, 123] on input "[PERSON_NAME] IN LOVE Sumikama" at bounding box center [355, 123] width 290 height 13
click at [417, 71] on p "It is not an authoritative source for recording information." at bounding box center [323, 72] width 354 height 6
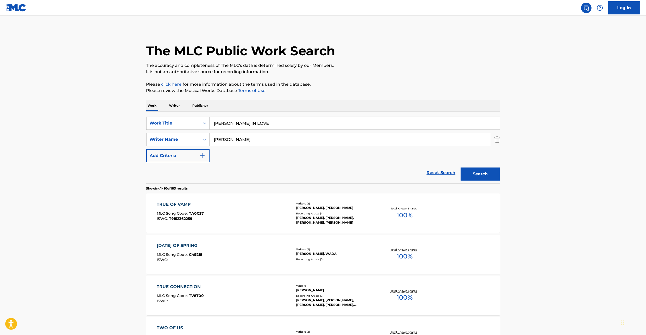
click at [483, 171] on button "Search" at bounding box center [480, 173] width 39 height 13
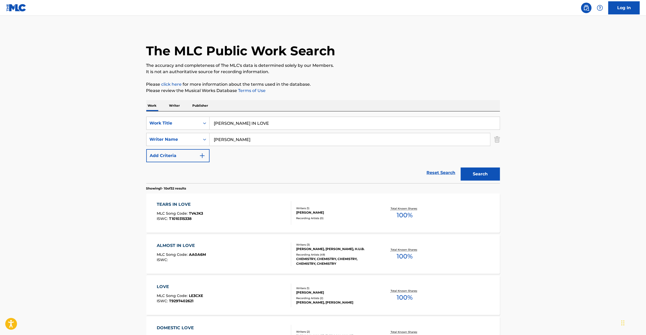
click at [581, 225] on main "The MLC Public Work Search The accuracy and completeness of The MLC's data is d…" at bounding box center [323, 324] width 646 height 616
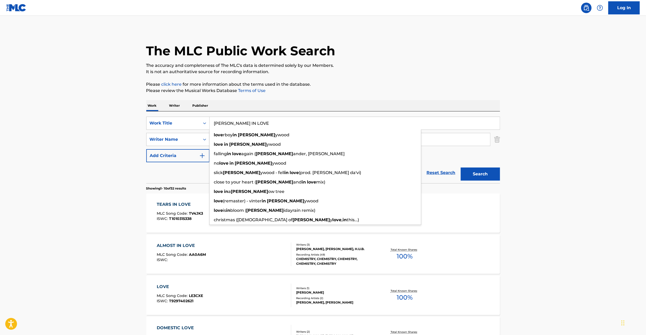
click at [243, 125] on input "[PERSON_NAME] IN LOVE" at bounding box center [355, 123] width 290 height 13
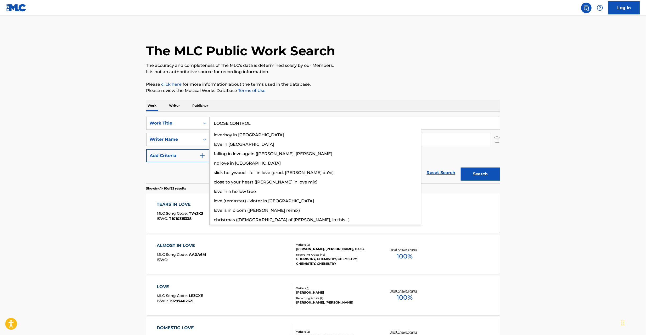
click at [461, 167] on button "Search" at bounding box center [480, 173] width 39 height 13
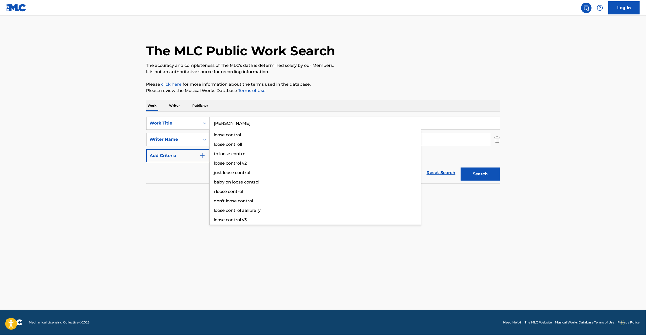
type input "[PERSON_NAME]"
click at [461, 167] on button "Search" at bounding box center [480, 173] width 39 height 13
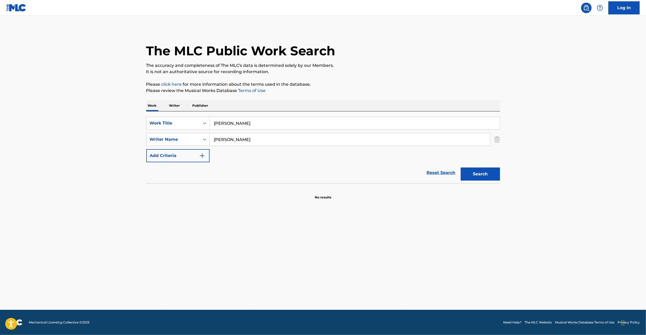
click at [439, 173] on link "Reset Search" at bounding box center [441, 173] width 34 height 12
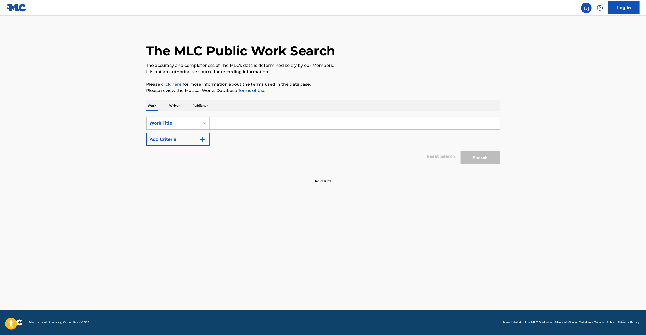
click at [443, 125] on input "Search Form" at bounding box center [355, 123] width 290 height 13
click at [461, 151] on button "Search" at bounding box center [480, 157] width 39 height 13
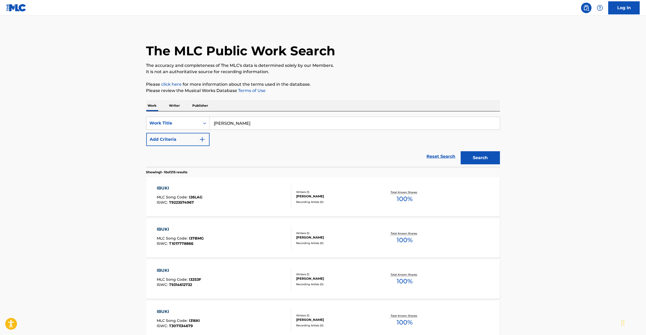
click at [244, 123] on input "[PERSON_NAME]" at bounding box center [355, 123] width 290 height 13
click at [191, 135] on button "Add Criteria" at bounding box center [177, 139] width 63 height 13
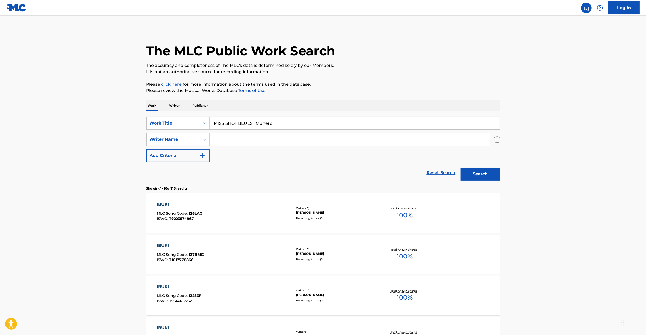
click at [266, 123] on input "MISS SHOT BLUES Munero" at bounding box center [355, 123] width 290 height 13
type input "MISS SHOT BLUES"
drag, startPoint x: 402, startPoint y: 69, endPoint x: 385, endPoint y: 83, distance: 22.6
click at [401, 69] on p "It is not an authoritative source for recording information." at bounding box center [323, 72] width 354 height 6
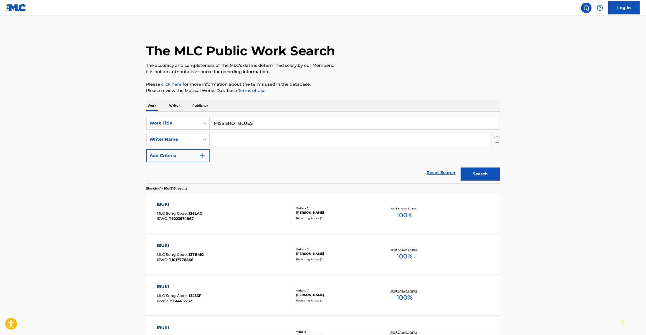
click at [359, 137] on input "Search Form" at bounding box center [350, 139] width 281 height 13
type input "Munero"
drag, startPoint x: 547, startPoint y: 174, endPoint x: 525, endPoint y: 174, distance: 22.0
click at [544, 174] on main "The MLC Public Work Search The accuracy and completeness of The MLC's data is d…" at bounding box center [323, 324] width 646 height 616
click at [488, 175] on button "Search" at bounding box center [480, 173] width 39 height 13
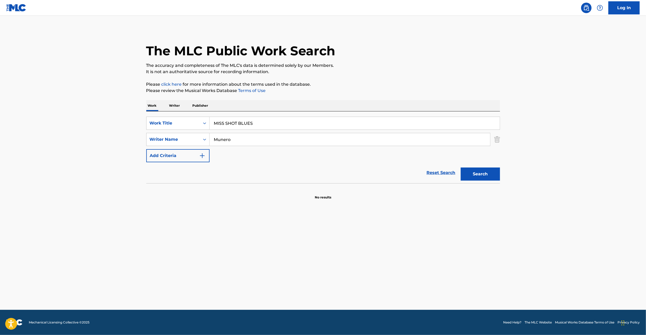
click at [277, 125] on input "MISS SHOT BLUES" at bounding box center [355, 123] width 290 height 13
click at [237, 123] on input "INOCHI Yuba" at bounding box center [355, 123] width 290 height 13
click at [236, 123] on input "INOCHI Yuba" at bounding box center [355, 123] width 290 height 13
type input "INOCHI"
click at [243, 143] on input "Munero" at bounding box center [350, 139] width 281 height 13
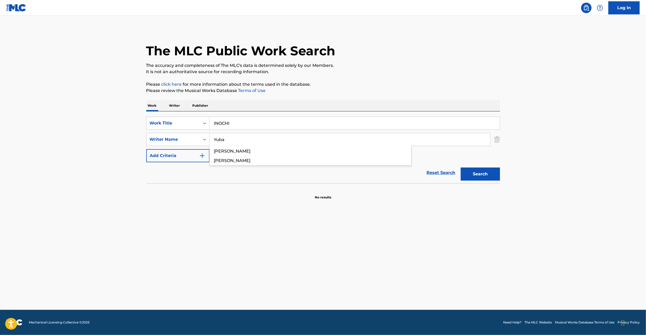
type input "Yuba"
click at [470, 174] on button "Search" at bounding box center [480, 173] width 39 height 13
click at [443, 171] on link "Reset Search" at bounding box center [441, 173] width 34 height 12
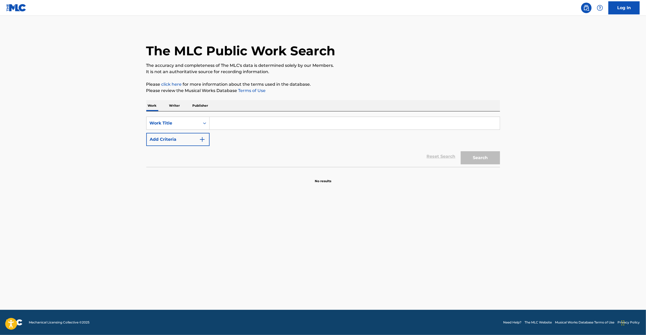
click at [456, 120] on input "Search Form" at bounding box center [355, 123] width 290 height 13
click at [468, 160] on button "Search" at bounding box center [480, 157] width 39 height 13
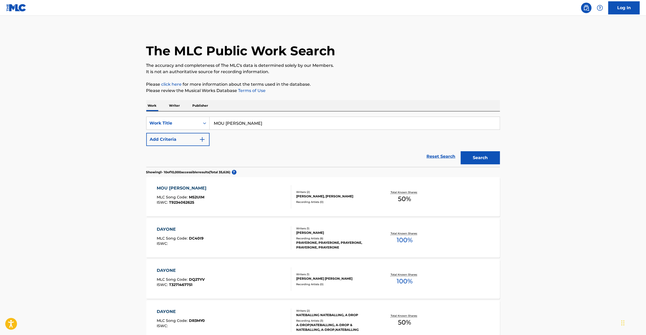
click at [292, 128] on input "MOU [PERSON_NAME]" at bounding box center [355, 123] width 290 height 13
click at [478, 159] on button "Search" at bounding box center [480, 157] width 39 height 13
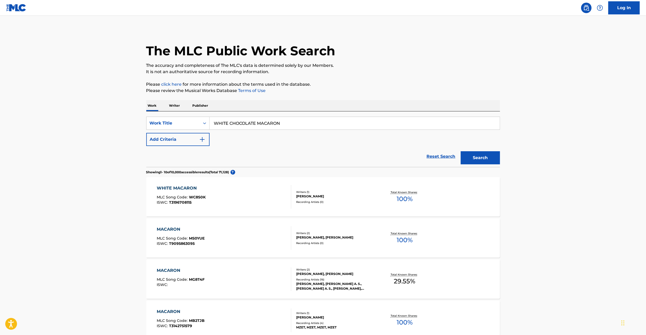
click at [265, 118] on input "WHITE CHOCOLATE MACARON" at bounding box center [355, 123] width 290 height 13
drag, startPoint x: 482, startPoint y: 156, endPoint x: 388, endPoint y: 165, distance: 93.9
click at [481, 156] on button "Search" at bounding box center [480, 157] width 39 height 13
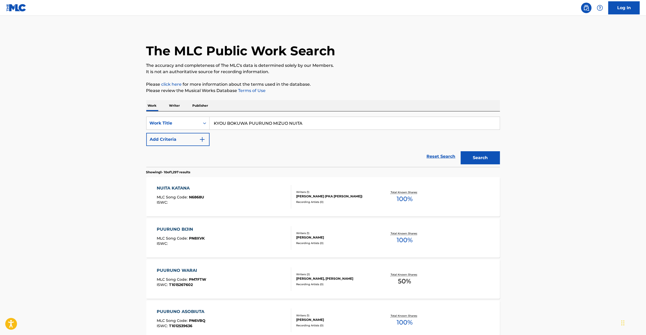
click at [276, 123] on input "KYOU BOKUWA PUURUNO MIZUO NUITA" at bounding box center [355, 123] width 290 height 13
click at [469, 158] on button "Search" at bounding box center [480, 157] width 39 height 13
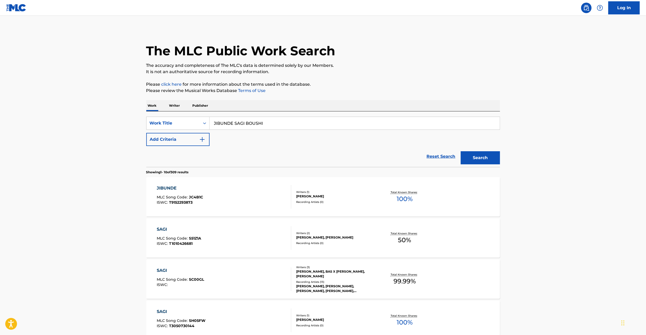
click at [348, 126] on input "JIBUNDE SAGI BOUSHI" at bounding box center [355, 123] width 290 height 13
click at [233, 122] on input "[PERSON_NAME]" at bounding box center [355, 123] width 290 height 13
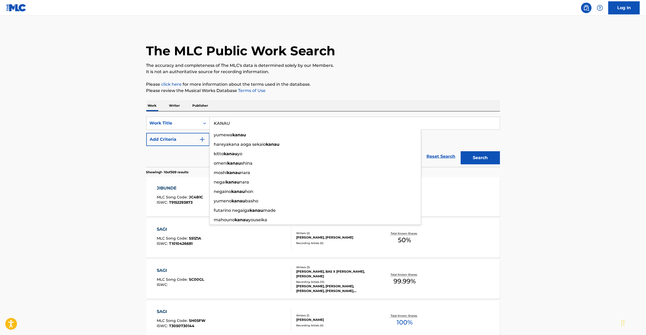
type input "KANAU"
click at [180, 142] on button "Add Criteria" at bounding box center [177, 139] width 63 height 13
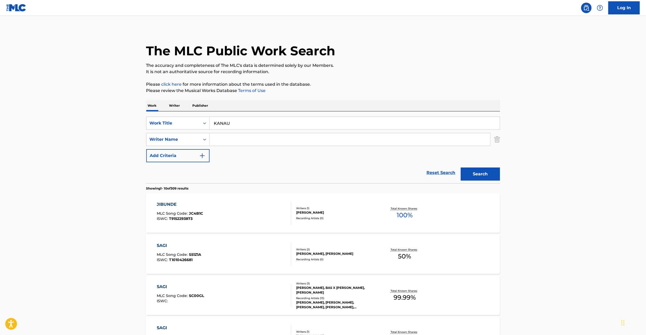
click at [239, 138] on input "Search Form" at bounding box center [350, 139] width 281 height 13
type input "[PERSON_NAME]"
click at [485, 176] on button "Search" at bounding box center [480, 173] width 39 height 13
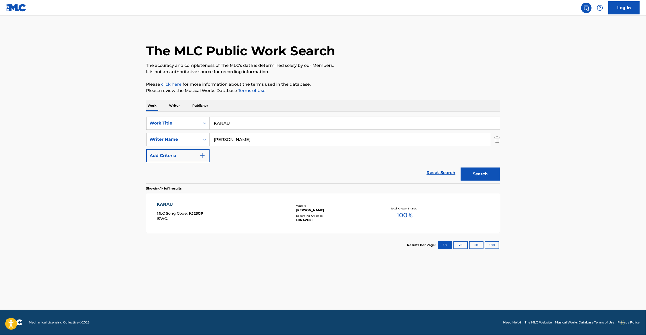
click at [342, 219] on div "HINAZUKI" at bounding box center [335, 220] width 79 height 5
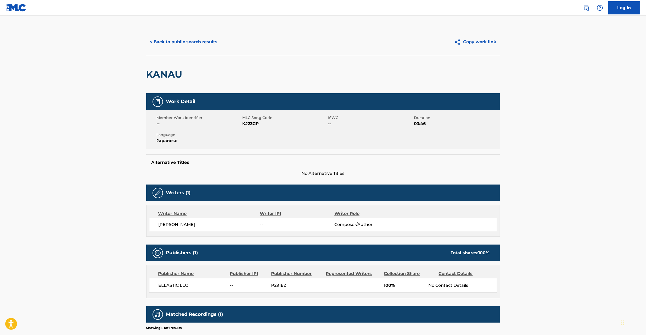
click at [251, 125] on span "KJ23GP" at bounding box center [285, 123] width 85 height 6
click at [169, 282] on span "ELLASTIC LLC" at bounding box center [193, 285] width 68 height 6
click at [184, 283] on span "ELLASTIC LLC" at bounding box center [193, 285] width 68 height 6
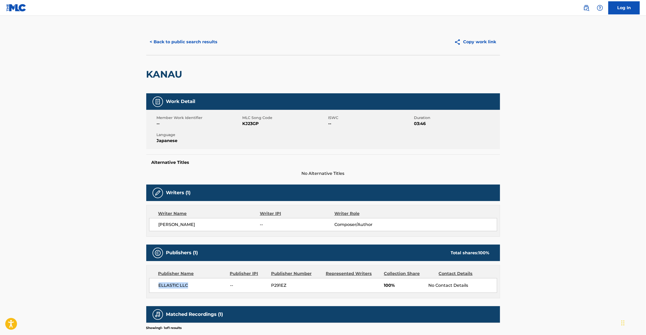
click at [193, 40] on button "< Back to public search results" at bounding box center [183, 41] width 75 height 13
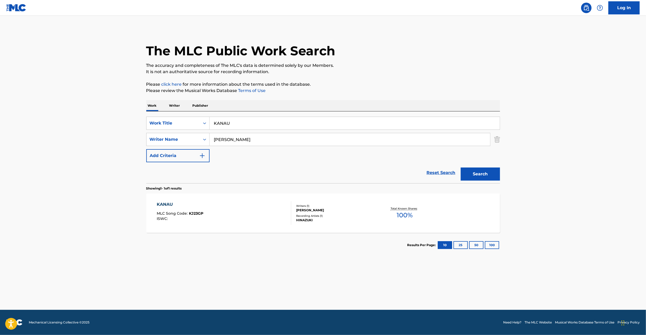
click at [435, 172] on link "Reset Search" at bounding box center [441, 173] width 34 height 12
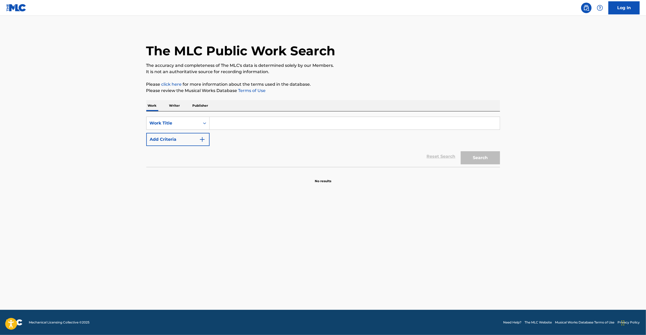
click at [440, 125] on input "Search Form" at bounding box center [355, 123] width 290 height 13
type input "EXTRA CHEESE ON A BEEF BOWL"
click at [479, 151] on button "Search" at bounding box center [480, 157] width 39 height 13
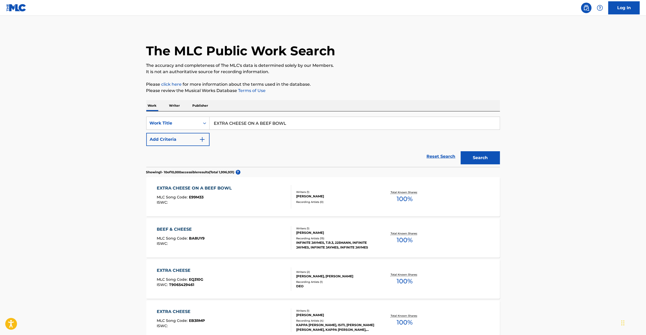
click at [274, 193] on div "EXTRA CHEESE ON A BEEF BOWL MLC Song Code : E99M33 ISWC :" at bounding box center [224, 197] width 135 height 24
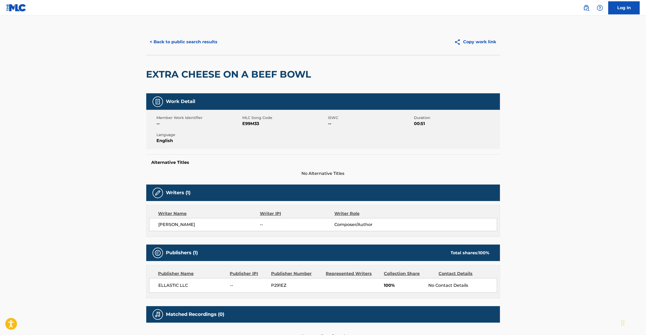
click at [254, 123] on span "E99M33" at bounding box center [285, 123] width 85 height 6
click at [203, 39] on button "< Back to public search results" at bounding box center [183, 41] width 75 height 13
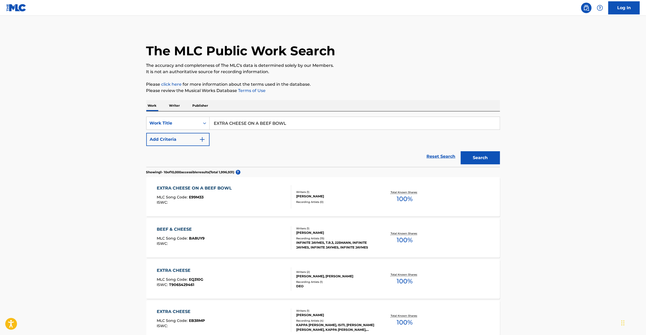
click at [271, 126] on input "EXTRA CHEESE ON A BEEF BOWL" at bounding box center [355, 123] width 290 height 13
type input "NAKIMUSI PARETTO"
click at [461, 151] on button "Search" at bounding box center [480, 157] width 39 height 13
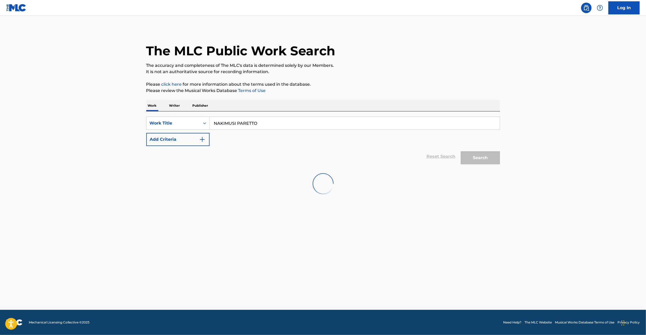
click at [10, 182] on main "The MLC Public Work Search The accuracy and completeness of The MLC's data is d…" at bounding box center [323, 163] width 646 height 294
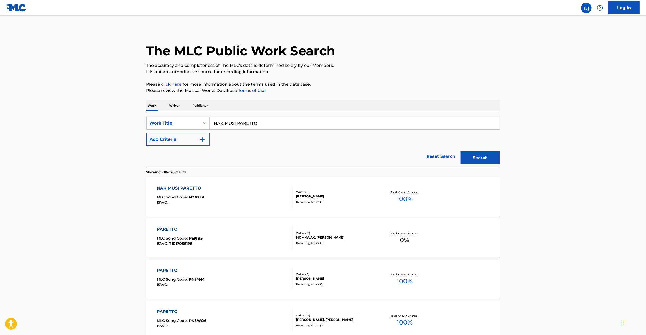
click at [255, 193] on div "NAKIMUSI PARETTO MLC Song Code : N73GTP ISWC :" at bounding box center [224, 197] width 135 height 24
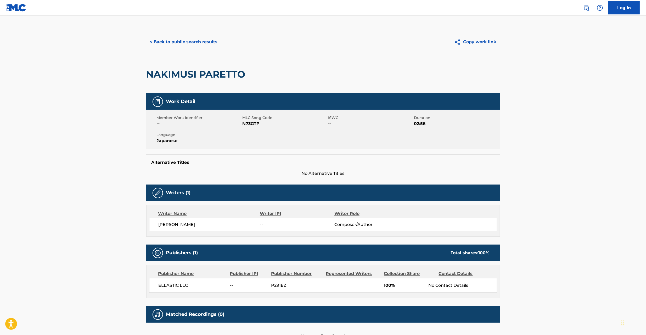
click at [249, 126] on span "N73GTP" at bounding box center [285, 123] width 85 height 6
click at [208, 39] on button "< Back to public search results" at bounding box center [183, 41] width 75 height 13
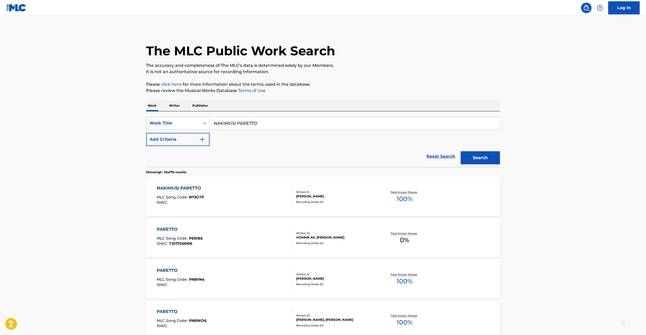
click at [235, 121] on input "NAKIMUSI PARETTO" at bounding box center [355, 123] width 290 height 13
type input "OUR FIRE WORKS"
click at [191, 141] on button "Add Criteria" at bounding box center [177, 139] width 63 height 13
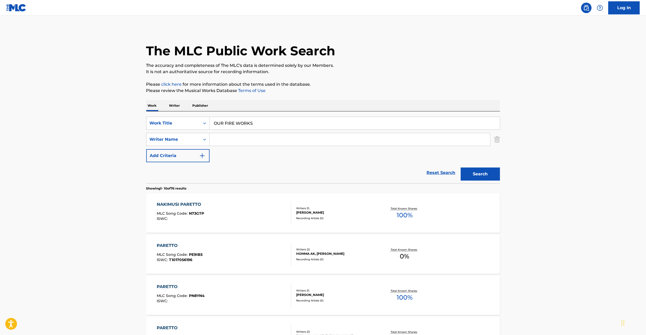
click at [234, 137] on input "Search Form" at bounding box center [350, 139] width 281 height 13
click at [474, 172] on button "Search" at bounding box center [480, 173] width 39 height 13
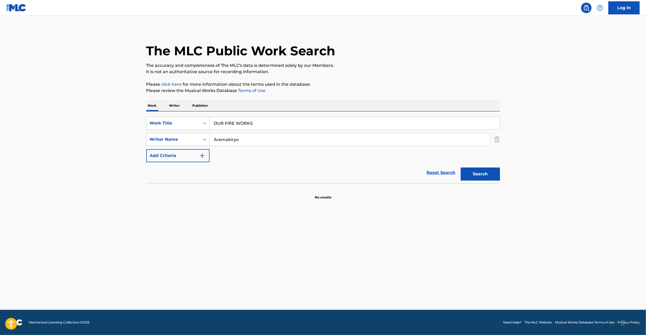
click at [466, 140] on input "Aramakiryo" at bounding box center [350, 139] width 281 height 13
type input "ELLASTIC LLC"
click at [467, 174] on button "Search" at bounding box center [480, 173] width 39 height 13
click at [285, 125] on input "OUR FIRE WORKS" at bounding box center [355, 123] width 290 height 13
type input "THE RING"
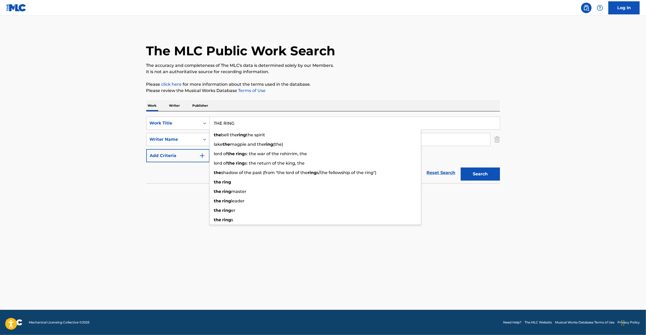
click at [438, 138] on input "ELLASTIC LLC" at bounding box center [350, 139] width 281 height 13
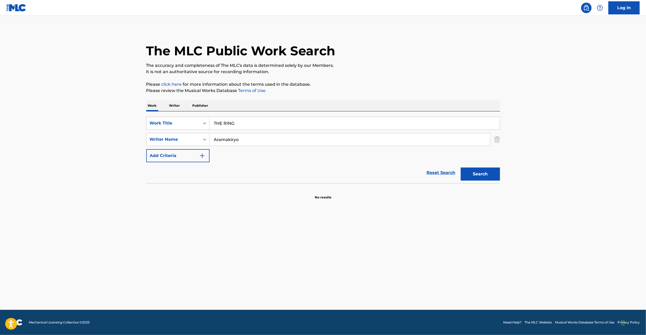
click at [483, 174] on button "Search" at bounding box center [480, 173] width 39 height 13
click at [227, 139] on input "Aramakiryo" at bounding box center [350, 139] width 281 height 13
click at [461, 167] on button "Search" at bounding box center [480, 173] width 39 height 13
click at [221, 140] on input "[PERSON_NAME]" at bounding box center [350, 139] width 281 height 13
type input "[PERSON_NAME]"
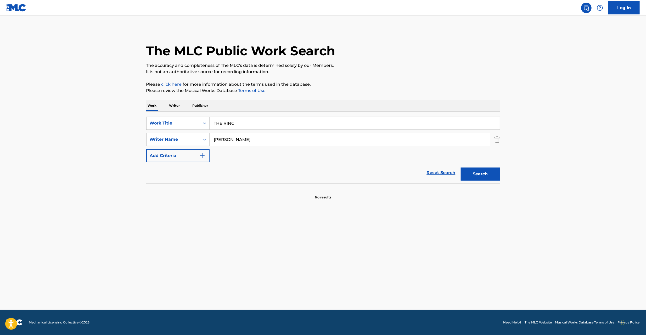
click at [461, 167] on button "Search" at bounding box center [480, 173] width 39 height 13
click at [244, 122] on input "THE RING" at bounding box center [355, 123] width 290 height 13
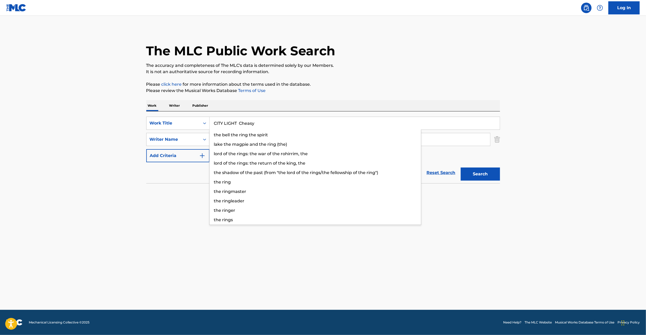
click at [250, 123] on input "CITY LIGHT Cheasy" at bounding box center [355, 123] width 290 height 13
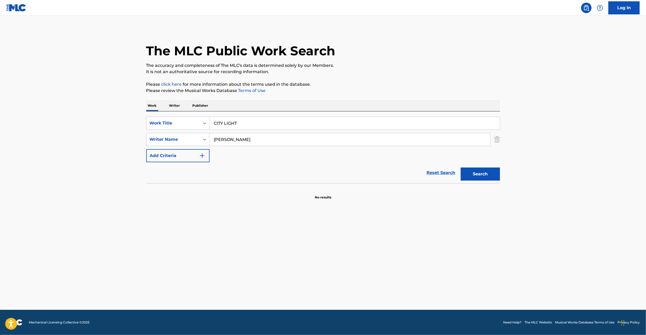
click at [250, 123] on input "CITY LIGHT" at bounding box center [355, 123] width 290 height 13
type input "CITY LIGHT"
click at [261, 138] on input "[PERSON_NAME]" at bounding box center [350, 139] width 281 height 13
type input "Cheasy"
click at [246, 199] on section "No results" at bounding box center [323, 193] width 354 height 14
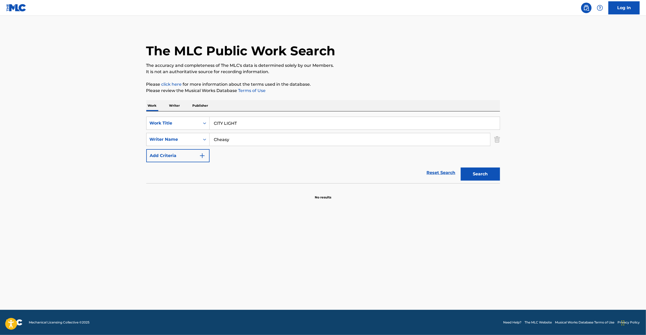
click at [477, 174] on button "Search" at bounding box center [480, 173] width 39 height 13
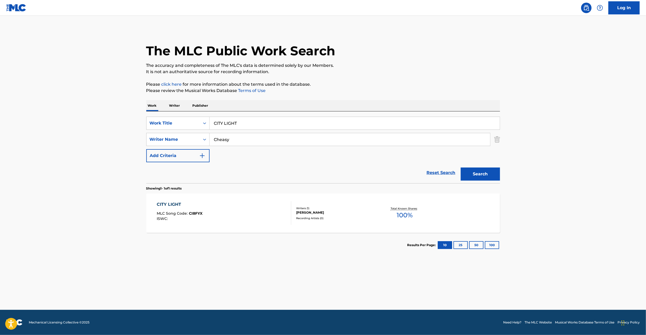
click at [255, 208] on div "CITY LIGHT MLC Song Code : CI8FYX ISWC :" at bounding box center [224, 213] width 135 height 24
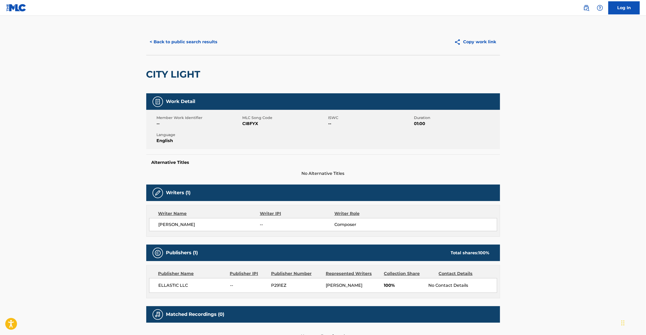
click at [251, 120] on span "CI8FYX" at bounding box center [285, 123] width 85 height 6
click at [196, 43] on button "< Back to public search results" at bounding box center [183, 41] width 75 height 13
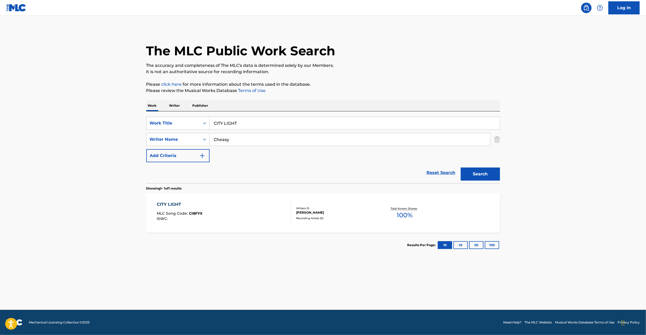
click at [242, 123] on input "CITY LIGHT" at bounding box center [355, 123] width 290 height 13
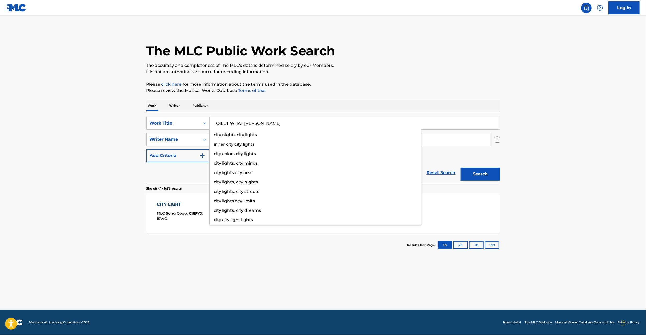
type input "TOILET WHAT [PERSON_NAME]"
click at [480, 170] on button "Search" at bounding box center [480, 173] width 39 height 13
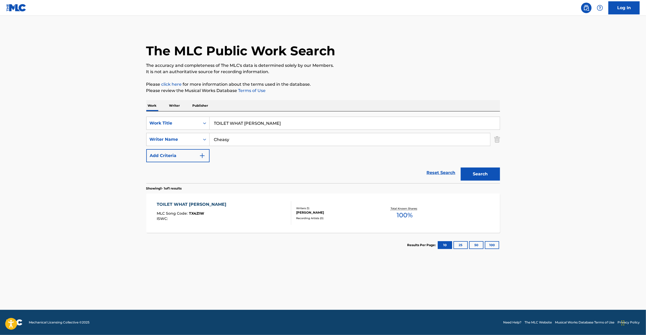
click at [250, 218] on div "TOILET WHAT TOTO MLC Song Code : TX4ZIW ISWC :" at bounding box center [224, 213] width 135 height 24
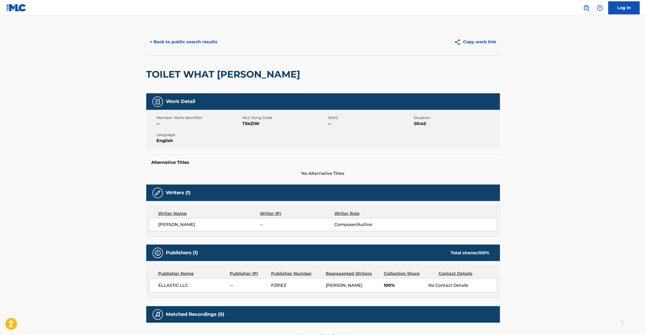
click at [254, 125] on span "TX4ZIW" at bounding box center [285, 123] width 85 height 6
click at [208, 38] on button "< Back to public search results" at bounding box center [183, 41] width 75 height 13
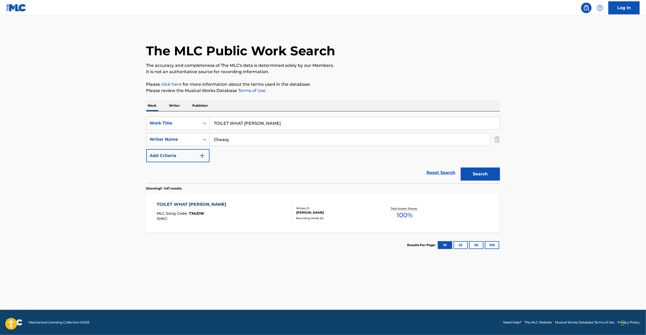
click at [257, 120] on input "TOILET WHAT [PERSON_NAME]" at bounding box center [355, 123] width 290 height 13
click at [245, 121] on input "NOPLE jeglanz" at bounding box center [355, 123] width 290 height 13
type input "NOPLE"
click at [438, 139] on input "Cheasy" at bounding box center [350, 139] width 281 height 13
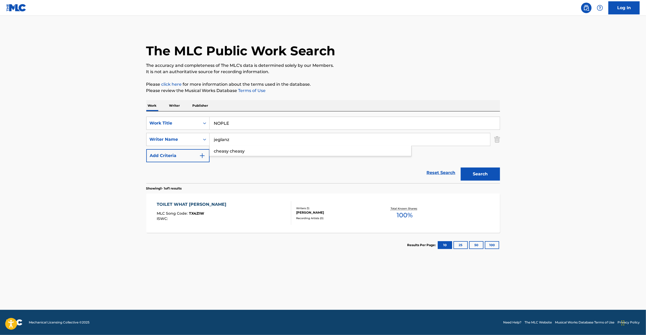
type input "jeglanz"
click at [461, 167] on button "Search" at bounding box center [480, 173] width 39 height 13
click at [264, 215] on div "NOPLE MLC Song Code : N77E3L ISWC :" at bounding box center [224, 213] width 135 height 24
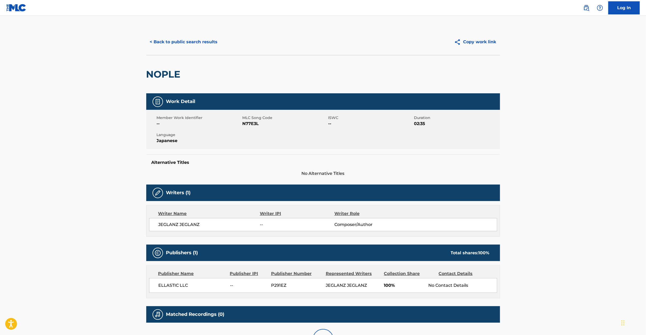
click at [252, 124] on span "N77E3L" at bounding box center [285, 123] width 85 height 6
click at [180, 37] on button "< Back to public search results" at bounding box center [183, 41] width 75 height 13
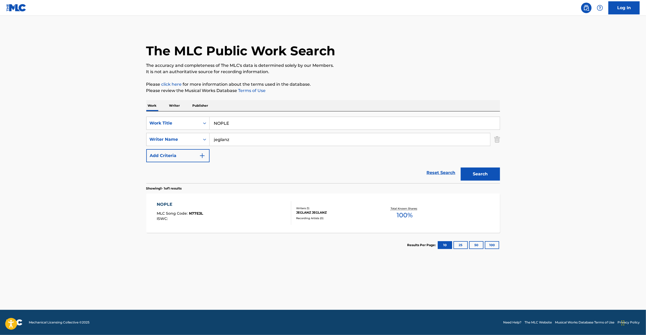
click at [249, 119] on input "NOPLE" at bounding box center [355, 123] width 290 height 13
type input "NEKOTEKIAISHISOURON"
click at [465, 142] on input "jeglanz" at bounding box center [350, 139] width 281 height 13
type input "[PERSON_NAME]"
click at [483, 171] on button "Search" at bounding box center [480, 173] width 39 height 13
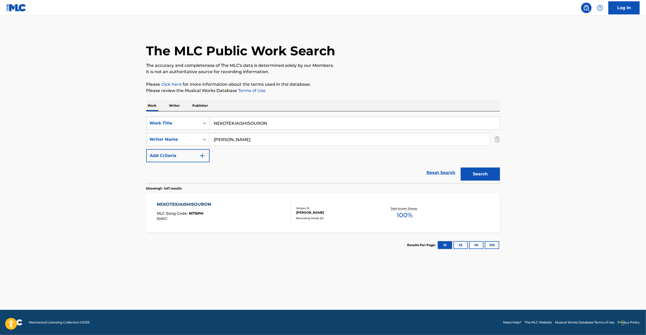
click at [232, 202] on div "NEKOTEKIAISHISOURON MLC Song Code : N71SPH ISWC :" at bounding box center [224, 213] width 135 height 24
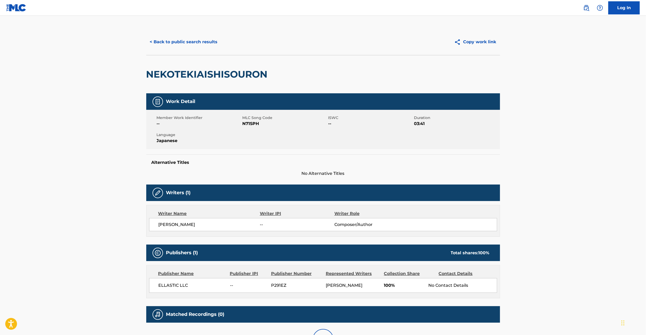
click at [252, 125] on span "N71SPH" at bounding box center [285, 123] width 85 height 6
click at [201, 42] on button "< Back to public search results" at bounding box center [183, 41] width 75 height 13
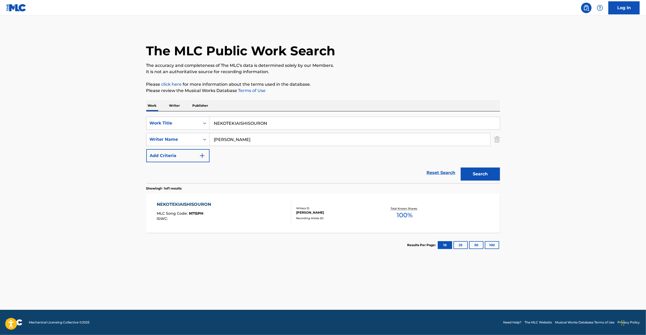
drag, startPoint x: 306, startPoint y: 126, endPoint x: 246, endPoint y: 123, distance: 60.8
click at [306, 125] on input "NEKOTEKIAISHISOURON" at bounding box center [355, 123] width 290 height 13
click at [243, 122] on input "YASAIKUZU [PERSON_NAME]" at bounding box center [355, 123] width 290 height 13
click at [242, 122] on input "YASAIKUZU [PERSON_NAME]" at bounding box center [355, 123] width 290 height 13
click at [240, 123] on input "YASAIKUZU [PERSON_NAME]" at bounding box center [355, 123] width 290 height 13
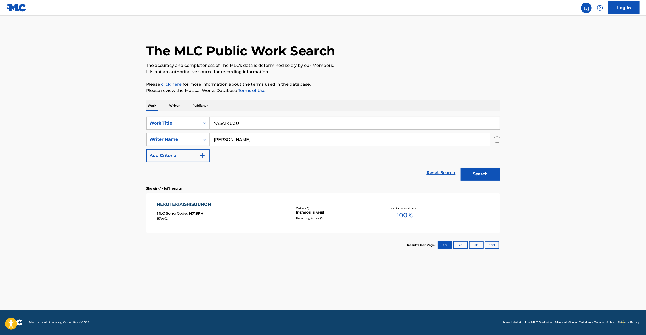
type input "YASAIKUZU"
click at [358, 71] on p "It is not an authoritative source for recording information." at bounding box center [323, 72] width 354 height 6
click at [303, 143] on input "[PERSON_NAME]" at bounding box center [350, 139] width 281 height 13
type input "Yoake Shigeo"
click at [477, 170] on button "Search" at bounding box center [480, 173] width 39 height 13
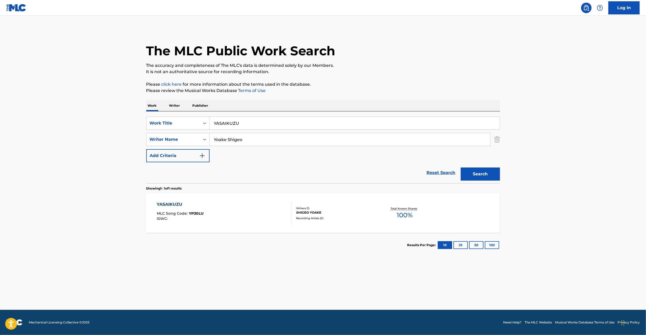
click at [259, 215] on div "YASAIKUZU MLC Song Code : YP30LU ISWC :" at bounding box center [224, 213] width 135 height 24
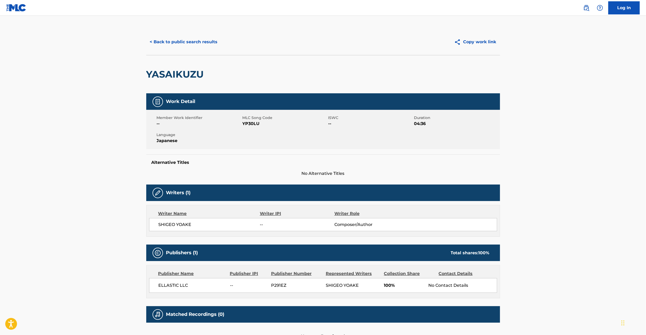
click at [252, 126] on span "YP30LU" at bounding box center [285, 123] width 85 height 6
click at [209, 43] on button "< Back to public search results" at bounding box center [183, 41] width 75 height 13
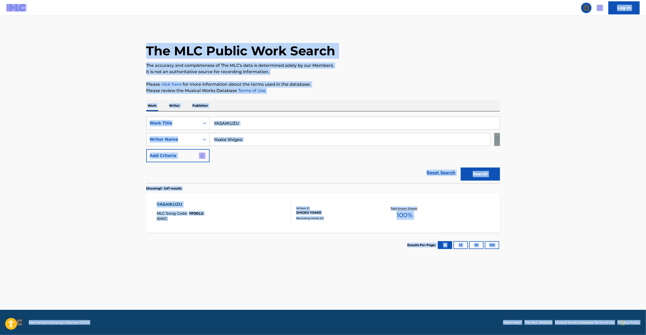
click at [251, 126] on input "YASAIKUZU" at bounding box center [355, 123] width 290 height 13
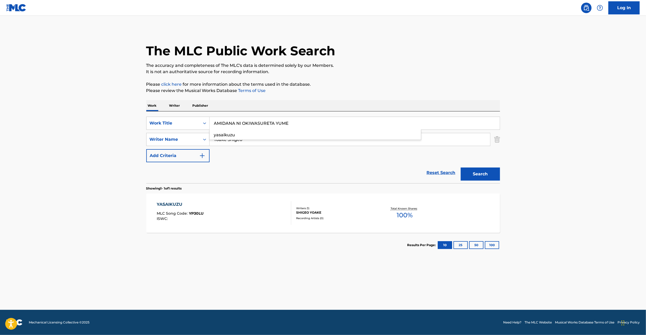
type input "AMIDANA NI OKIWASURETA YUME"
click at [461, 167] on button "Search" at bounding box center [480, 173] width 39 height 13
click at [274, 209] on div "AMIDANA NI OKIWASURETA YUME MLC Song Code : AW5SUL ISWC :" at bounding box center [224, 213] width 135 height 24
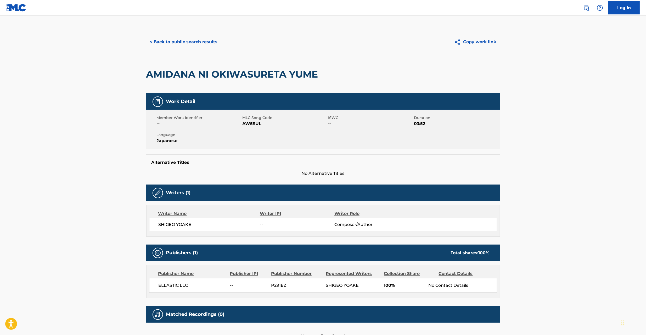
click at [251, 124] on span "AW5SUL" at bounding box center [285, 123] width 85 height 6
click at [251, 125] on span "AW5SUL" at bounding box center [285, 123] width 85 height 6
click at [195, 41] on button "< Back to public search results" at bounding box center [183, 41] width 75 height 13
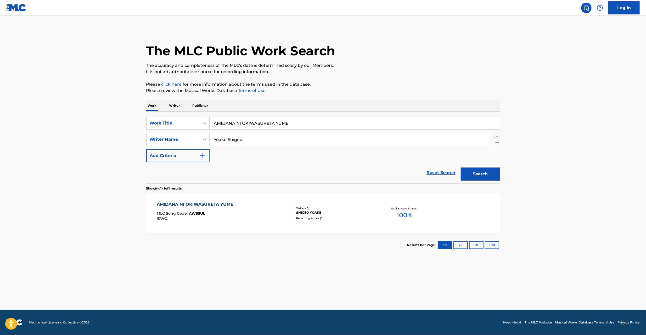
click at [307, 124] on input "AMIDANA NI OKIWASURETA YUME" at bounding box center [355, 123] width 290 height 13
click at [269, 123] on input "SHOTISIMASITA Karubehanako" at bounding box center [355, 123] width 290 height 13
type input "SHOTISIMASITA"
click at [252, 141] on input "Yoake Shigeo" at bounding box center [350, 139] width 281 height 13
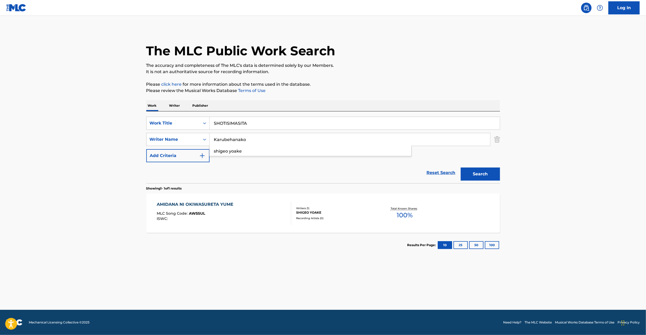
type input "Karubehanako"
click at [97, 147] on main "The MLC Public Work Search The accuracy and completeness of The MLC's data is d…" at bounding box center [323, 163] width 646 height 294
click at [480, 172] on button "Search" at bounding box center [480, 173] width 39 height 13
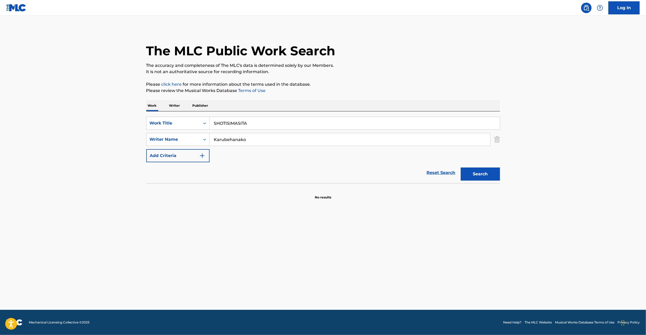
click at [247, 127] on input "SHOTISIMASITA" at bounding box center [355, 123] width 290 height 13
click at [251, 125] on input "MEOW Karubehanako" at bounding box center [355, 123] width 290 height 13
click at [258, 138] on input "Karubehanako" at bounding box center [350, 139] width 281 height 13
click at [490, 174] on button "Search" at bounding box center [480, 173] width 39 height 13
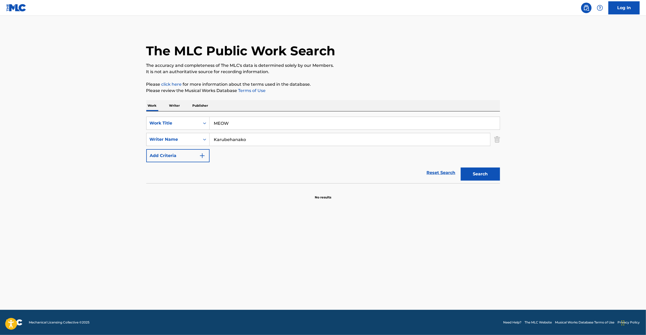
click at [283, 123] on input "MEOW" at bounding box center [355, 123] width 290 height 13
drag, startPoint x: 485, startPoint y: 174, endPoint x: 482, endPoint y: 175, distance: 3.3
click at [485, 173] on button "Search" at bounding box center [480, 173] width 39 height 13
click at [301, 124] on input "AIMAI" at bounding box center [355, 123] width 290 height 13
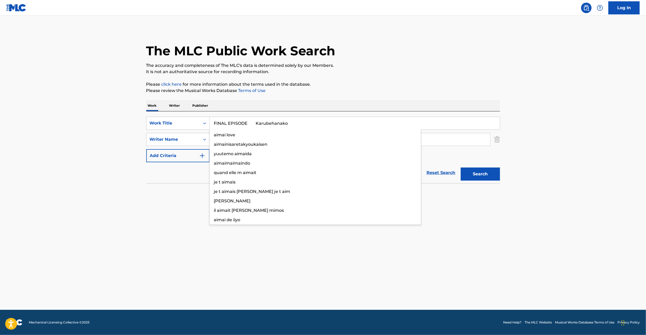
click at [250, 123] on input "FINAL EPISODE Karubehanako" at bounding box center [355, 123] width 290 height 13
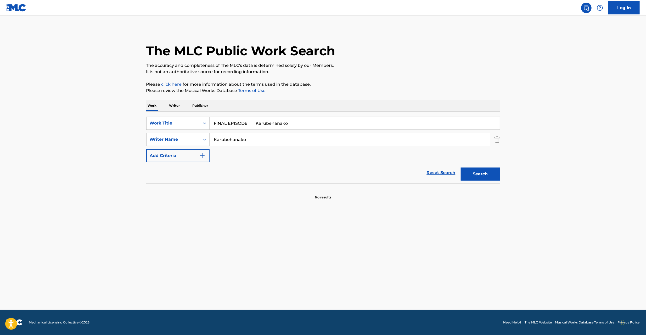
click at [250, 123] on input "FINAL EPISODE Karubehanako" at bounding box center [355, 123] width 290 height 13
click at [423, 90] on p "Please review the Musical Works Database Terms of Use" at bounding box center [323, 90] width 354 height 6
click at [479, 177] on button "Search" at bounding box center [480, 173] width 39 height 13
click at [277, 125] on input "FINAL EPISODE" at bounding box center [355, 123] width 290 height 13
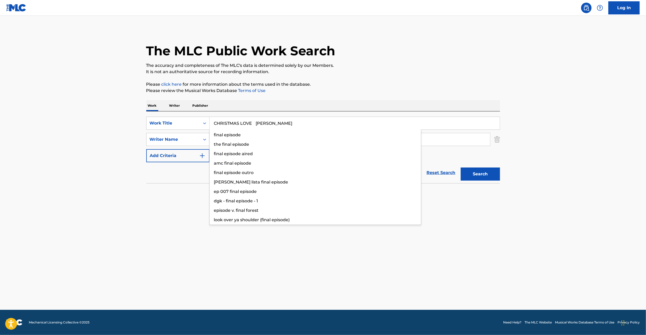
click at [262, 124] on input "CHRISTMAS LOVE [PERSON_NAME]" at bounding box center [355, 123] width 290 height 13
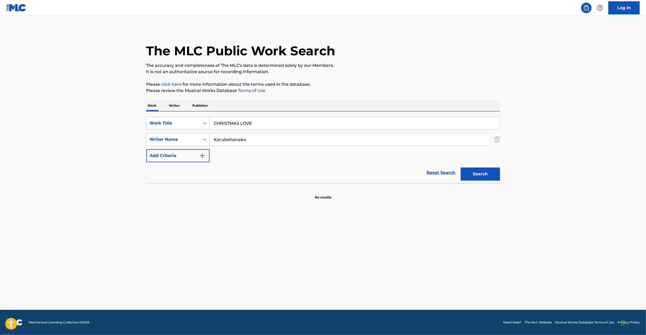
type input "CHRISTMAS LOVE"
drag, startPoint x: 444, startPoint y: 84, endPoint x: 354, endPoint y: 141, distance: 106.5
click at [443, 84] on p "Please click here for more information about the terms used in the database." at bounding box center [323, 84] width 354 height 6
click at [352, 145] on input "Karubehanako" at bounding box center [350, 139] width 281 height 13
type input "[PERSON_NAME]"
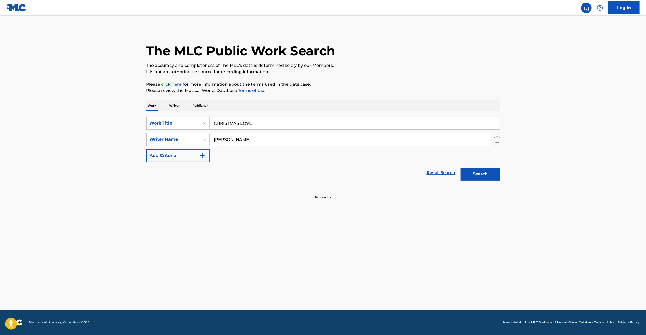
click at [478, 174] on button "Search" at bounding box center [480, 173] width 39 height 13
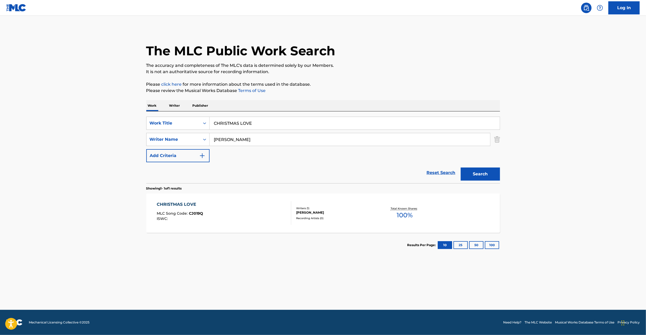
click at [243, 214] on div "CHRISTMAS LOVE MLC Song Code : CJ019Q ISWC :" at bounding box center [224, 213] width 135 height 24
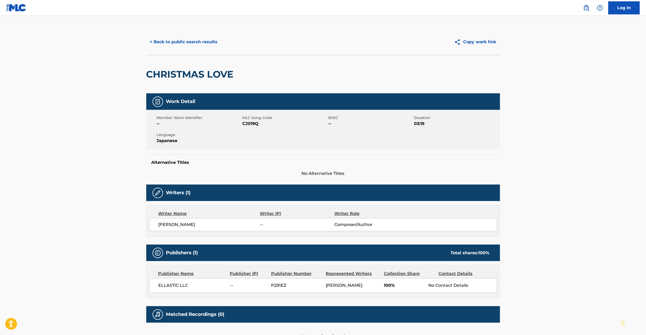
click at [248, 121] on span "CJ019Q" at bounding box center [285, 123] width 85 height 6
click at [187, 46] on button "< Back to public search results" at bounding box center [183, 41] width 75 height 13
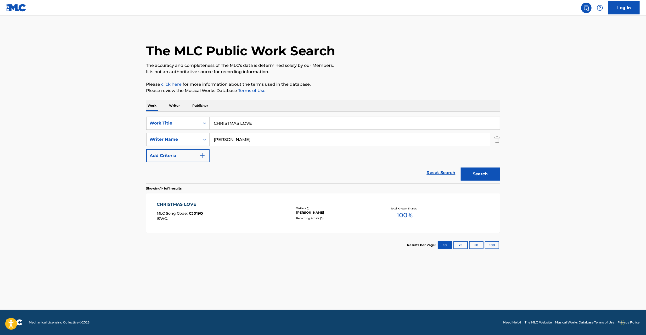
click at [281, 123] on input "CHRISTMAS LOVE" at bounding box center [355, 123] width 290 height 13
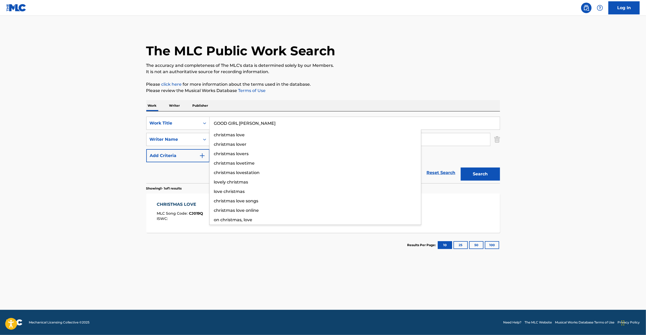
click at [258, 122] on input "GOOD GIRL [PERSON_NAME]" at bounding box center [355, 123] width 290 height 13
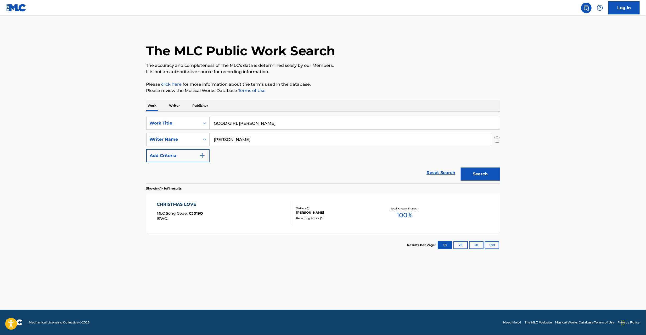
click at [258, 122] on input "GOOD GIRL [PERSON_NAME]" at bounding box center [355, 123] width 290 height 13
type input "GOOD GIRL"
drag, startPoint x: 404, startPoint y: 85, endPoint x: 314, endPoint y: 143, distance: 107.0
click at [402, 86] on p "Please click here for more information about the terms used in the database." at bounding box center [323, 84] width 354 height 6
click at [315, 138] on input "[PERSON_NAME]" at bounding box center [350, 139] width 281 height 13
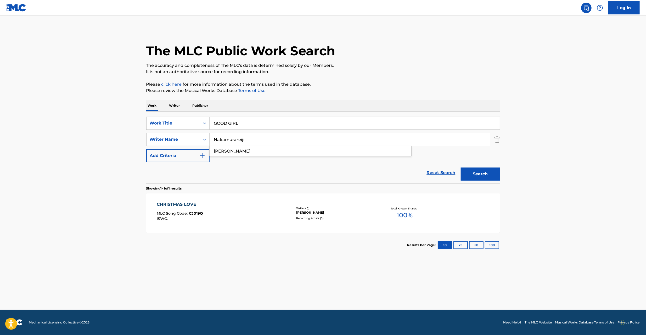
type input "Nakamurareiji"
click at [495, 73] on p "It is not an authoritative source for recording information." at bounding box center [323, 72] width 354 height 6
click at [480, 174] on button "Search" at bounding box center [480, 173] width 39 height 13
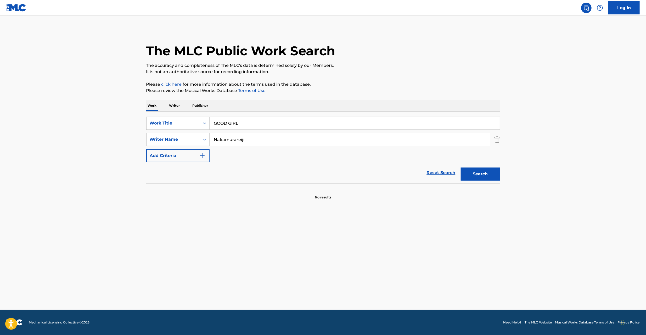
click at [240, 126] on input "GOOD GIRL" at bounding box center [355, 123] width 290 height 13
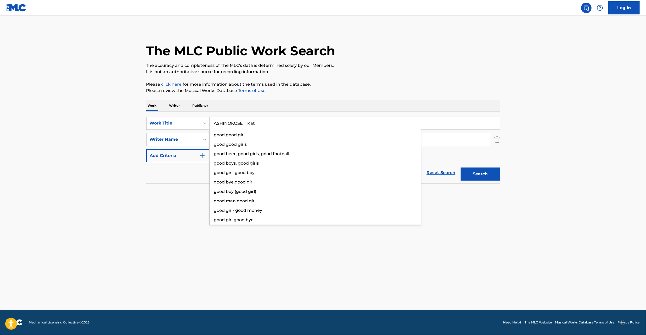
click at [248, 121] on input "ASHINOKOSE Kat" at bounding box center [355, 123] width 290 height 13
type input "ASHINOKOSE"
click at [397, 91] on p "Please review the Musical Works Database Terms of Use" at bounding box center [323, 90] width 354 height 6
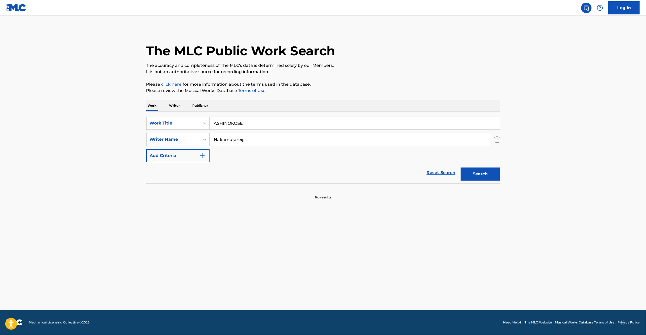
click at [361, 137] on input "Nakamurareiji" at bounding box center [350, 139] width 281 height 13
type input "Kat"
click at [485, 175] on button "Search" at bounding box center [480, 173] width 39 height 13
drag, startPoint x: 438, startPoint y: 174, endPoint x: 414, endPoint y: 132, distance: 48.4
click at [438, 173] on link "Reset Search" at bounding box center [441, 173] width 34 height 12
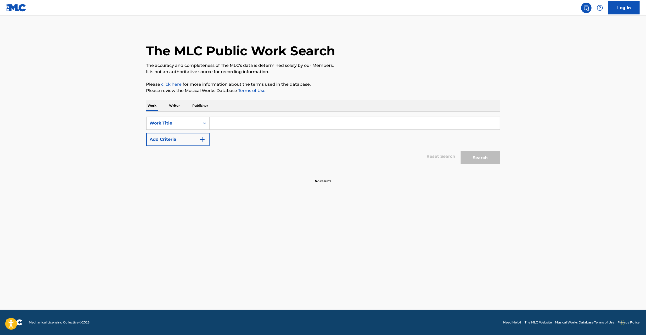
click at [406, 122] on input "Search Form" at bounding box center [355, 123] width 290 height 13
click at [471, 151] on button "Search" at bounding box center [480, 157] width 39 height 13
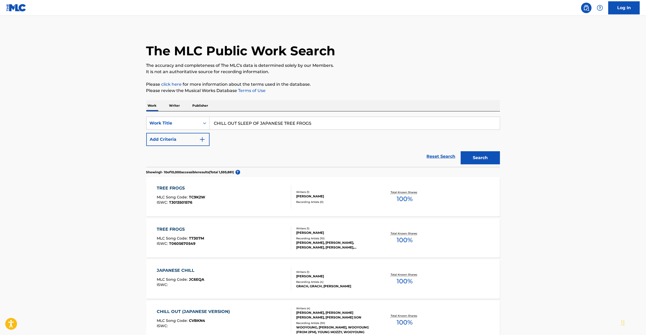
click at [322, 122] on input "CHILL OUT SLEEP OF JAPANESE TREE FROGS" at bounding box center [355, 123] width 290 height 13
click at [474, 156] on button "Search" at bounding box center [480, 157] width 39 height 13
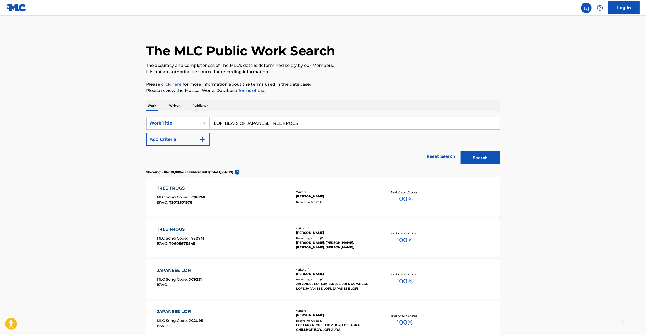
click at [266, 129] on div "LOFI BEATS OF JAPANESE TREE FROGS" at bounding box center [355, 122] width 291 height 13
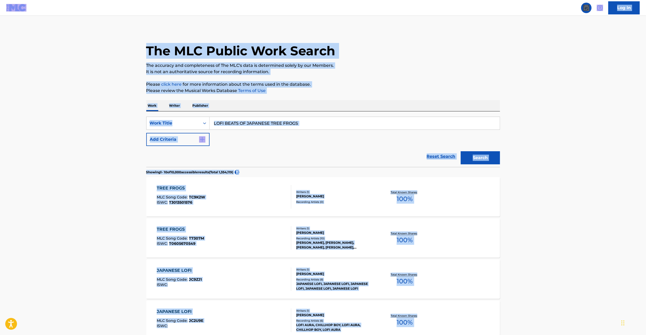
click at [270, 126] on input "LOFI BEATS OF JAPANESE TREE FROGS" at bounding box center [355, 123] width 290 height 13
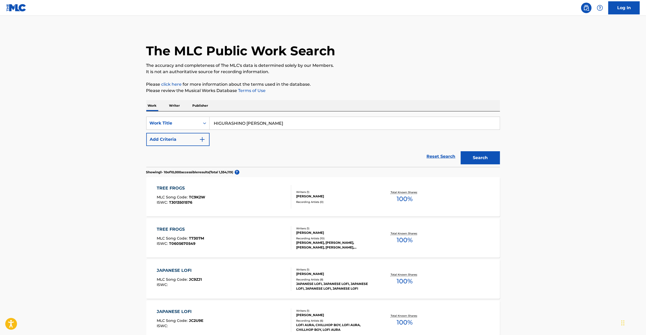
click at [461, 151] on button "Search" at bounding box center [480, 157] width 39 height 13
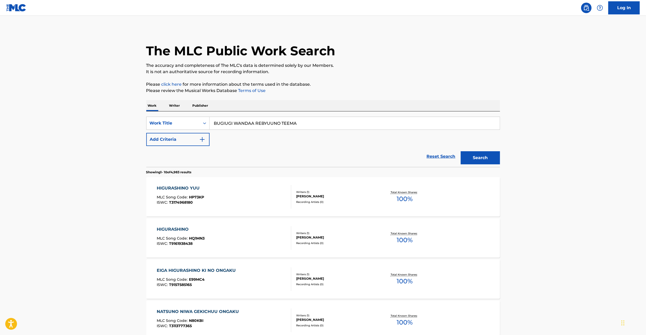
click at [461, 151] on button "Search" at bounding box center [480, 157] width 39 height 13
click at [357, 123] on input "BUGIUGI WANDAA REBYUUNO TEEMA" at bounding box center [355, 123] width 290 height 13
click at [461, 151] on button "Search" at bounding box center [480, 157] width 39 height 13
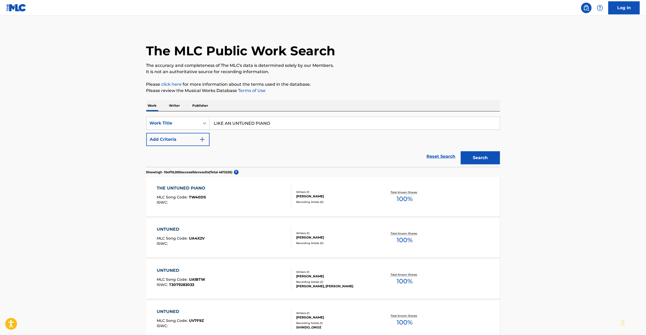
click at [339, 127] on input "LIKE AN UNTUNED PIANO" at bounding box center [355, 123] width 290 height 13
click at [461, 151] on button "Search" at bounding box center [480, 157] width 39 height 13
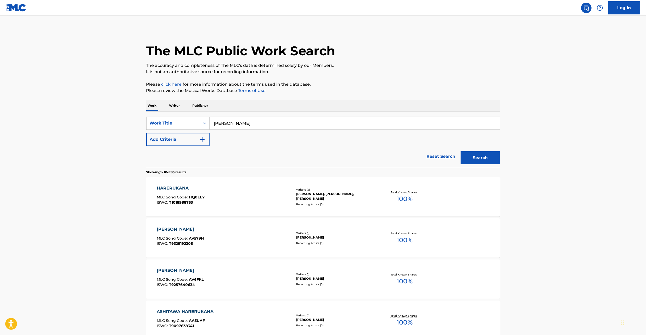
click at [268, 119] on input "[PERSON_NAME]" at bounding box center [355, 123] width 290 height 13
click at [243, 124] on input "IF Omusubiboru" at bounding box center [355, 123] width 290 height 13
type input "IF"
click at [192, 142] on button "Add Criteria" at bounding box center [177, 139] width 63 height 13
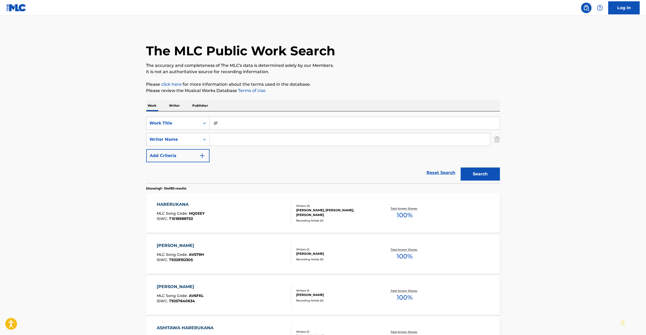
click at [244, 143] on input "Search Form" at bounding box center [350, 139] width 281 height 13
type input "Omusubiboru"
click at [487, 173] on button "Search" at bounding box center [480, 173] width 39 height 13
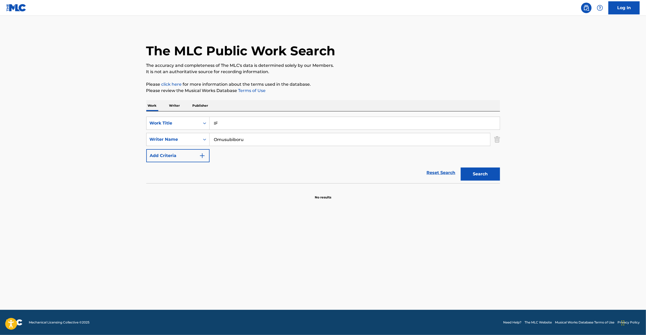
click at [281, 120] on input "IF" at bounding box center [355, 123] width 290 height 13
click at [260, 125] on input "FUTARINO NEGAI Shinryu" at bounding box center [355, 123] width 290 height 13
type input "FUTARINO NEGAI"
click at [276, 138] on input "Omusubiboru" at bounding box center [350, 139] width 281 height 13
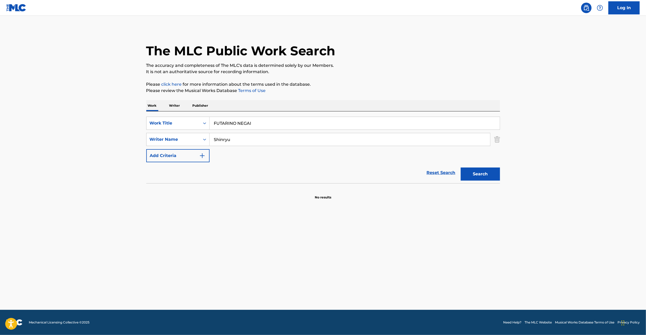
type input "Shinryu"
click at [473, 170] on button "Search" at bounding box center [480, 173] width 39 height 13
click at [257, 126] on input "FUTARINO NEGAI" at bounding box center [355, 123] width 290 height 13
click at [267, 123] on input "RICE COOKER Omusubiboru" at bounding box center [355, 123] width 290 height 13
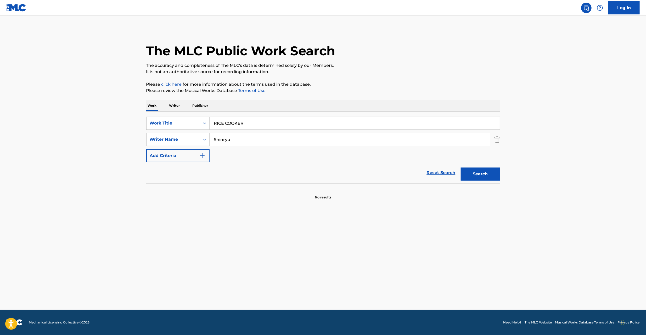
type input "RICE COOKER"
click at [262, 144] on input "Shinryu" at bounding box center [350, 139] width 281 height 13
type input "Omusubiboru"
click at [477, 169] on button "Search" at bounding box center [480, 173] width 39 height 13
click at [270, 121] on input "RICE COOKER" at bounding box center [355, 123] width 290 height 13
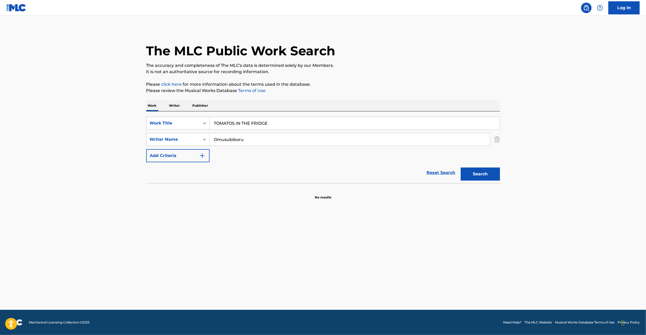
click at [473, 172] on button "Search" at bounding box center [480, 173] width 39 height 13
click at [232, 123] on input "TOMATOS IN THE FRIDGE" at bounding box center [355, 123] width 290 height 13
type input "TOMATOeS IN THE FRIDGE"
click at [461, 167] on button "Search" at bounding box center [480, 173] width 39 height 13
click at [439, 170] on link "Reset Search" at bounding box center [441, 173] width 34 height 12
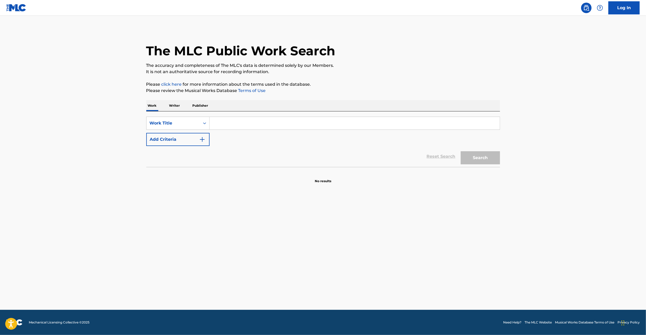
click at [442, 124] on input "Search Form" at bounding box center [355, 123] width 290 height 13
type input "MY HEIR IS ALSO A HERO"
click at [469, 159] on button "Search" at bounding box center [480, 157] width 39 height 13
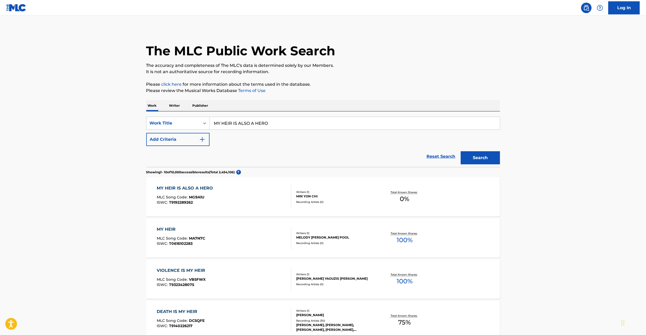
click at [342, 203] on div "Recording Artists ( 0 )" at bounding box center [335, 202] width 79 height 4
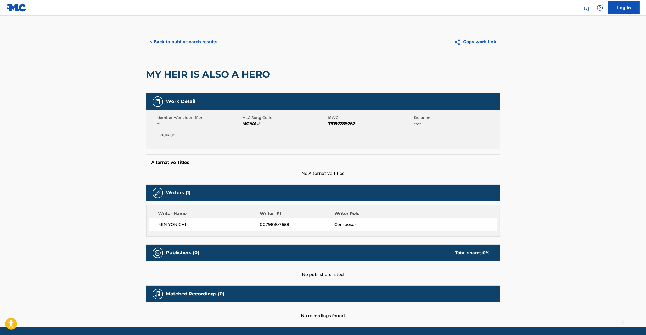
click at [256, 127] on span "MG9A1U" at bounding box center [285, 123] width 85 height 6
click at [185, 41] on button "< Back to public search results" at bounding box center [183, 41] width 75 height 13
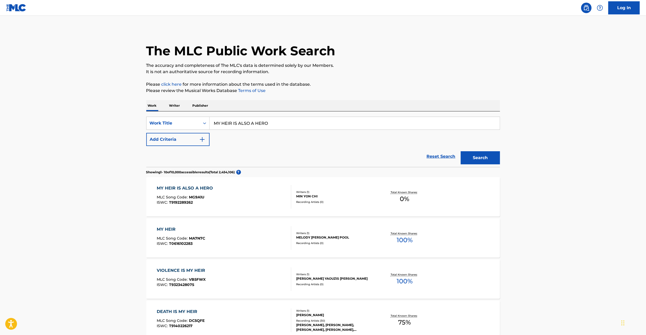
click at [237, 125] on input "MY HEIR IS ALSO A HERO" at bounding box center [355, 123] width 290 height 13
type input "WINNY BGM"
click at [197, 136] on button "Add Criteria" at bounding box center [177, 139] width 63 height 13
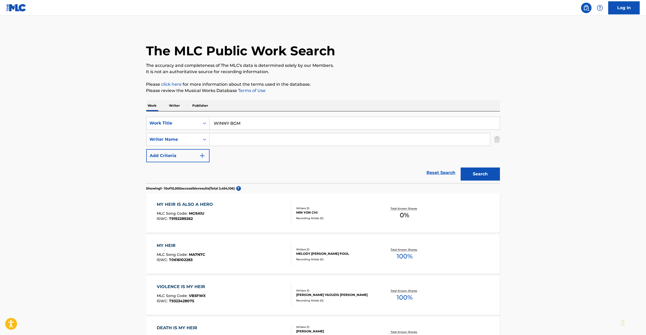
click at [240, 137] on input "Search Form" at bounding box center [350, 139] width 281 height 13
click at [484, 176] on button "Search" at bounding box center [480, 173] width 39 height 13
click at [252, 139] on input "Teje" at bounding box center [350, 139] width 281 height 13
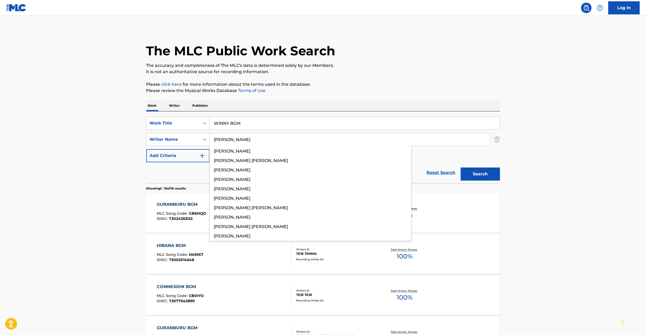
type input "[PERSON_NAME]"
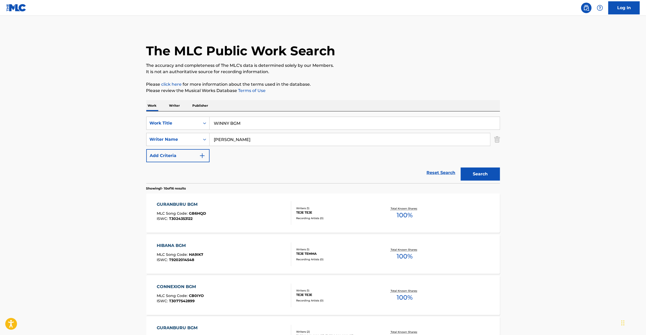
click at [469, 170] on button "Search" at bounding box center [480, 173] width 39 height 13
click at [497, 140] on img "Search Form" at bounding box center [497, 139] width 6 height 13
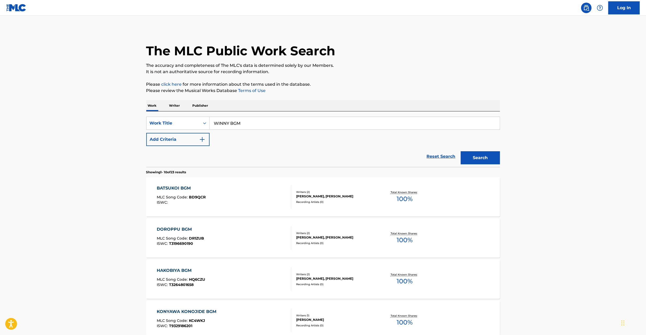
click at [489, 124] on input "WINNY BGM" at bounding box center [355, 123] width 290 height 13
click at [475, 158] on button "Search" at bounding box center [480, 157] width 39 height 13
click at [256, 122] on input "HIMITSUNO NATCHAN BGM" at bounding box center [355, 123] width 290 height 13
click at [473, 163] on button "Search" at bounding box center [480, 157] width 39 height 13
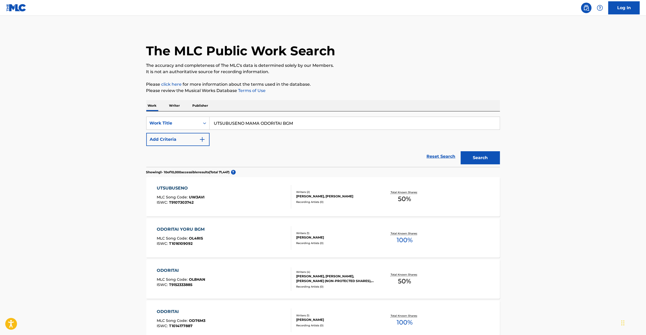
click at [289, 126] on input "UTSUBUSENO MAMA ODORITAI BGM" at bounding box center [355, 123] width 290 height 13
click at [479, 155] on button "Search" at bounding box center [480, 157] width 39 height 13
click at [250, 124] on input "TSUMITO AKU BGM" at bounding box center [355, 123] width 290 height 13
click at [195, 135] on button "Add Criteria" at bounding box center [177, 139] width 63 height 13
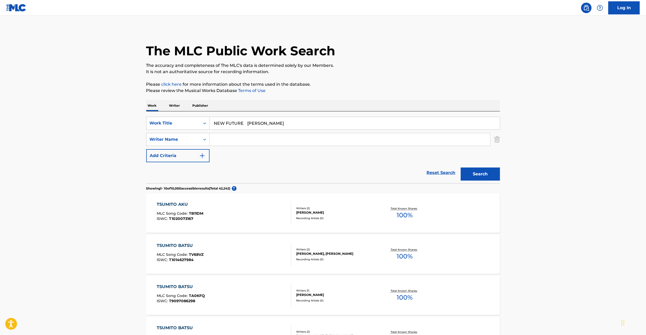
click at [254, 123] on input "NEW FUTURE [PERSON_NAME]" at bounding box center [355, 123] width 290 height 13
type input "NEW FUTURE"
click at [262, 139] on input "Search Form" at bounding box center [350, 139] width 281 height 13
type input "Misaki"
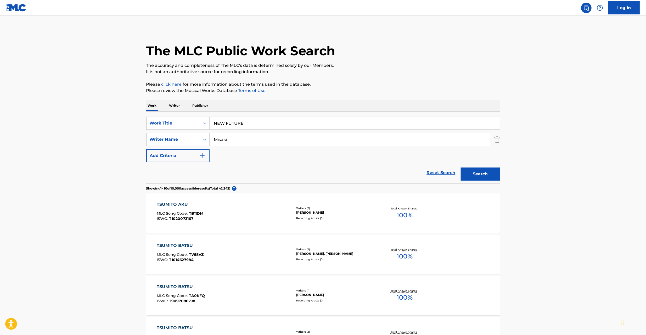
click at [487, 175] on button "Search" at bounding box center [480, 173] width 39 height 13
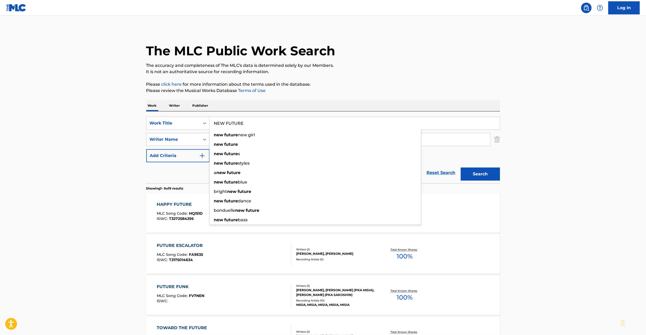
click at [299, 121] on input "NEW FUTURE" at bounding box center [355, 123] width 290 height 13
click at [255, 124] on input "KOKORO Nagaishuuwa" at bounding box center [355, 123] width 290 height 13
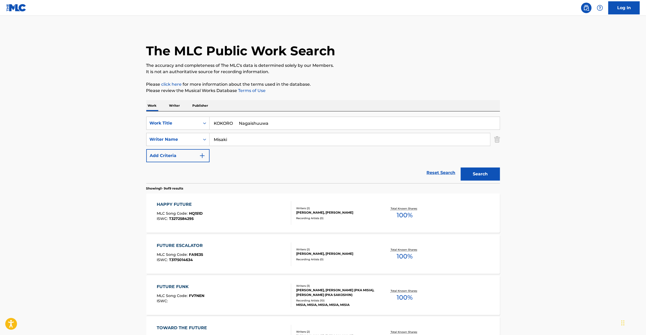
click at [255, 124] on input "KOKORO Nagaishuuwa" at bounding box center [355, 123] width 290 height 13
type input "KOKORO"
click at [427, 87] on p "Please click here for more information about the terms used in the database." at bounding box center [323, 84] width 354 height 6
click at [344, 140] on input "Misaki" at bounding box center [350, 139] width 281 height 13
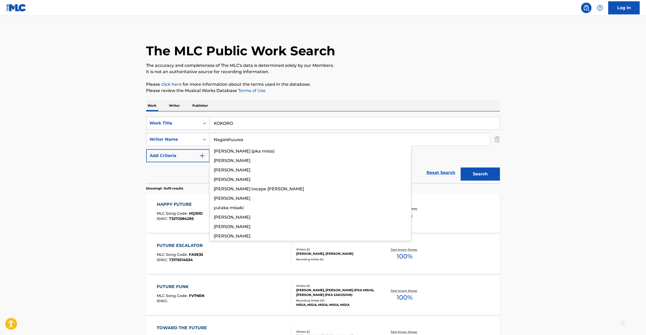
type input "Nagaishuuwa"
click at [485, 173] on button "Search" at bounding box center [480, 173] width 39 height 13
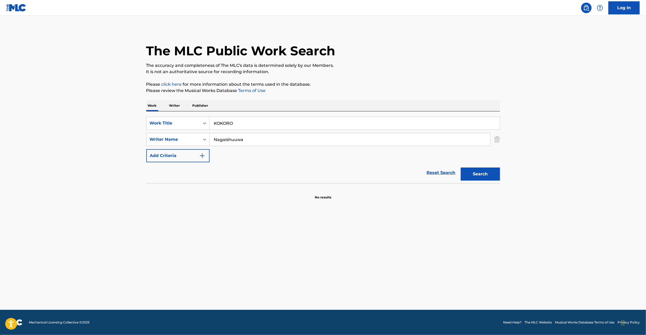
click at [176, 106] on p "Writer" at bounding box center [175, 105] width 14 height 11
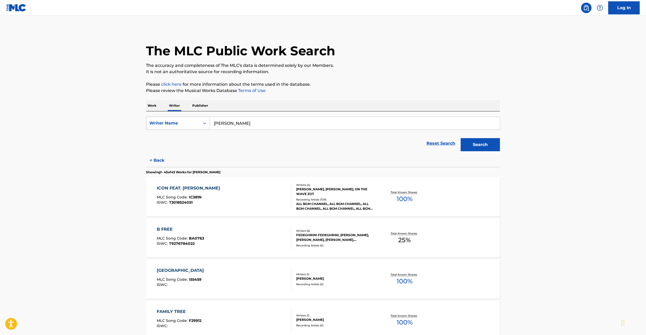
click at [194, 125] on div "Writer Name" at bounding box center [173, 123] width 47 height 6
click at [181, 138] on div "Writer IPI" at bounding box center [178, 136] width 63 height 13
click at [248, 125] on input "Search Form" at bounding box center [355, 123] width 290 height 13
type input "01212664680"
click at [475, 143] on button "Search" at bounding box center [480, 144] width 39 height 13
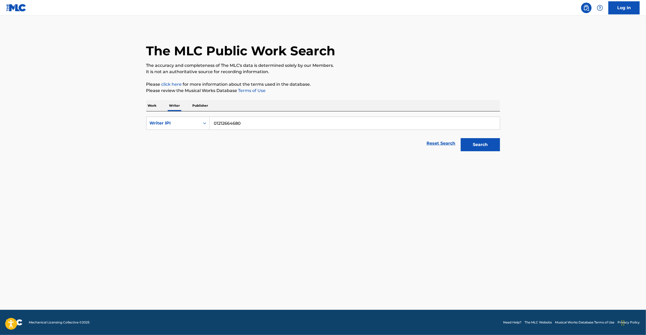
click at [153, 106] on p "Work" at bounding box center [152, 105] width 12 height 11
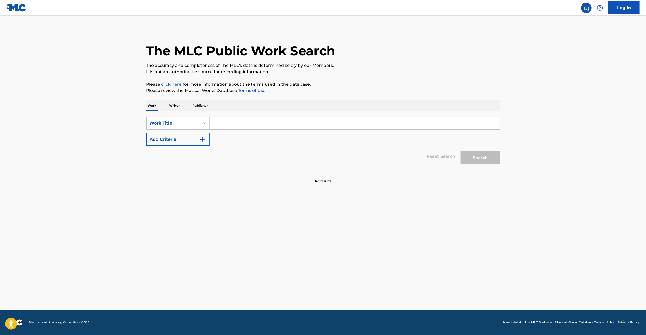
click at [258, 125] on input "Search Form" at bounding box center [355, 123] width 290 height 13
click at [193, 135] on button "Add Criteria" at bounding box center [177, 139] width 63 height 13
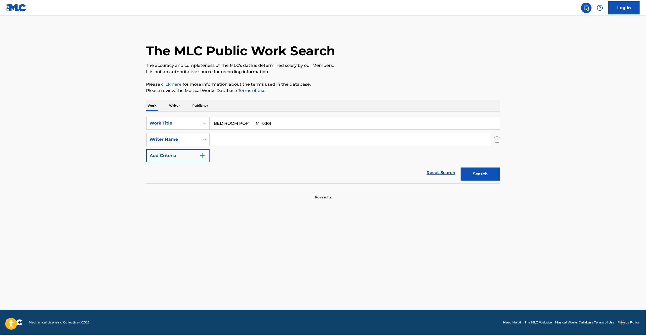
click at [265, 124] on input "BED ROOM POP Milkdot" at bounding box center [355, 123] width 290 height 13
type input "BED ROOM POP"
click at [270, 133] on input "Search Form" at bounding box center [350, 139] width 281 height 13
type input "Milkdot"
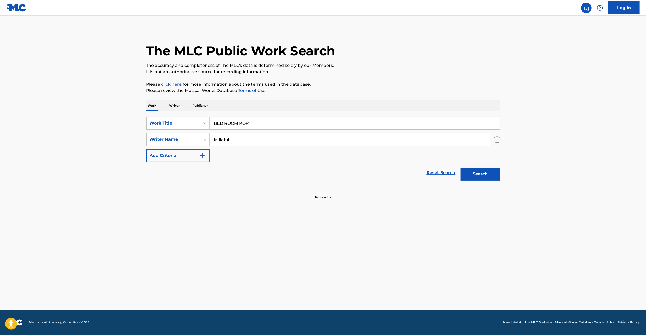
click at [475, 175] on button "Search" at bounding box center [480, 173] width 39 height 13
click at [306, 122] on input "BED ROOM POP" at bounding box center [355, 123] width 290 height 13
click at [486, 182] on div "Search" at bounding box center [479, 172] width 42 height 21
click at [485, 175] on button "Search" at bounding box center [480, 173] width 39 height 13
click at [268, 128] on input "DEMO_0415_2" at bounding box center [355, 123] width 290 height 13
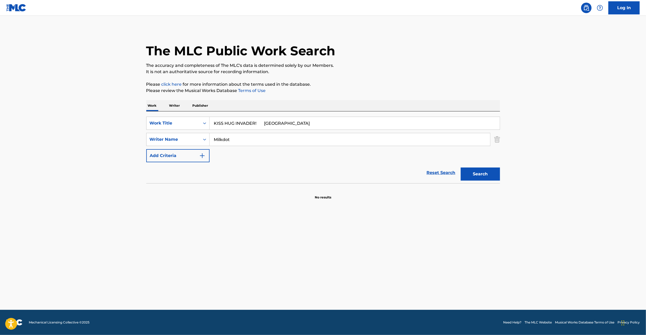
click at [264, 124] on input "KISS HUG INVADER! [GEOGRAPHIC_DATA]" at bounding box center [355, 123] width 290 height 13
click at [264, 124] on input "KISS HUG INVADER!" at bounding box center [355, 123] width 290 height 13
type input "KISS HUG INVADER!"
click at [282, 133] on input "Milkdot" at bounding box center [350, 139] width 281 height 13
type input "Medansy"
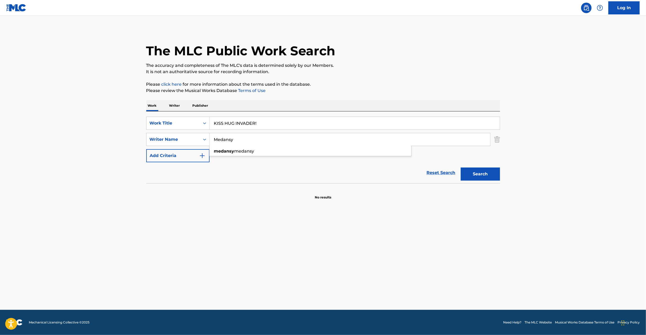
click at [485, 175] on button "Search" at bounding box center [480, 173] width 39 height 13
click at [254, 122] on input "KISS HUG INVADER!" at bounding box center [355, 123] width 290 height 13
click at [274, 124] on input "MANIN ONREI [PERSON_NAME]" at bounding box center [355, 123] width 290 height 13
click at [258, 124] on input "MANIN ONREI Hirata" at bounding box center [355, 123] width 290 height 13
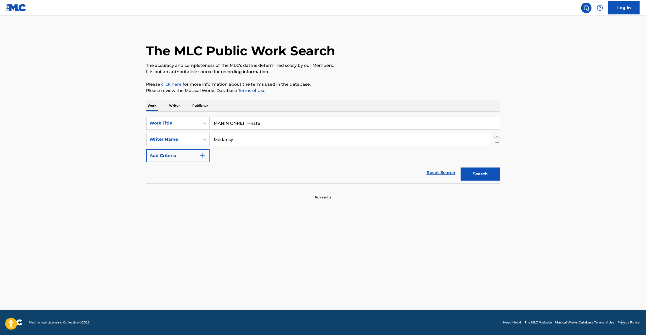
click at [258, 124] on input "MANIN ONREI Hirata" at bounding box center [355, 123] width 290 height 13
type input "MANIN ONREI"
drag, startPoint x: 266, startPoint y: 135, endPoint x: 245, endPoint y: 178, distance: 48.1
click at [245, 178] on form "SearchWithCriteriafcc1e6c6-0735-47f2-8f22-42f59207b92b Work Title MANIN ONREI k…" at bounding box center [323, 149] width 354 height 66
click at [244, 184] on section at bounding box center [323, 184] width 354 height 3
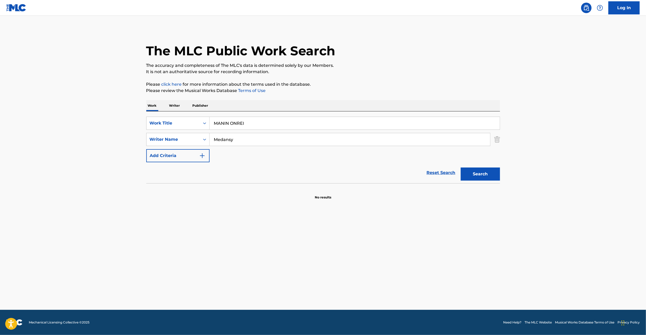
click at [255, 137] on input "Medansy" at bounding box center [350, 139] width 281 height 13
type input "Yoshihisa"
click at [478, 170] on button "Search" at bounding box center [480, 173] width 39 height 13
click at [240, 125] on input "MANIN ONREI" at bounding box center [355, 123] width 290 height 13
click at [231, 123] on input "MOON [PERSON_NAME]" at bounding box center [355, 123] width 290 height 13
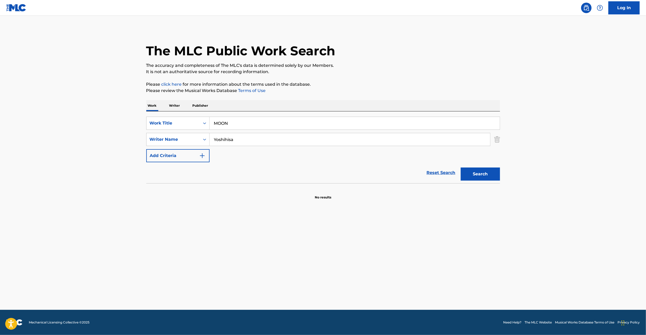
type input "MOON"
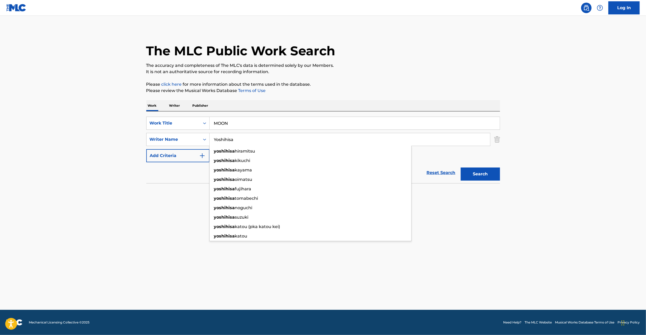
click at [260, 142] on input "Yoshihisa" at bounding box center [350, 139] width 281 height 13
type input "[PERSON_NAME]"
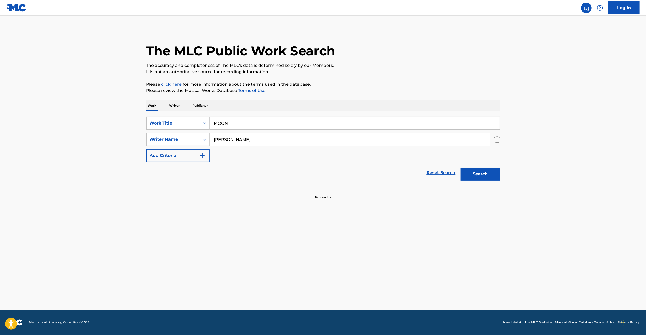
click at [475, 171] on button "Search" at bounding box center [480, 173] width 39 height 13
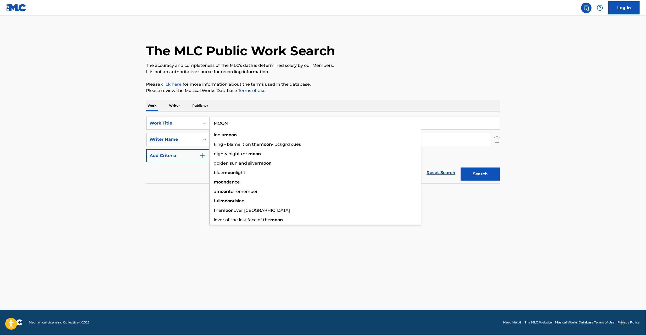
click at [309, 124] on input "MOON" at bounding box center [355, 123] width 290 height 13
click at [229, 123] on input "LOL Mizore" at bounding box center [355, 123] width 290 height 13
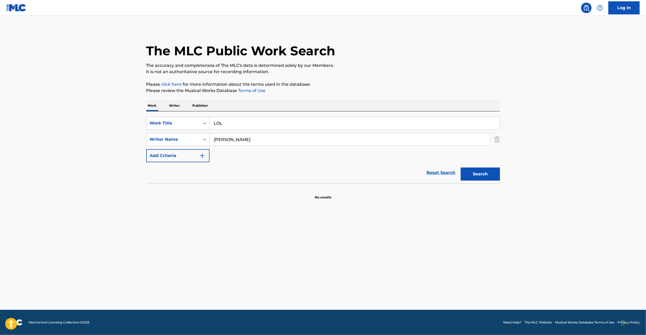
click at [229, 123] on input "LOL" at bounding box center [355, 123] width 290 height 13
type input "LOL"
click at [306, 139] on input "[PERSON_NAME]" at bounding box center [350, 139] width 281 height 13
type input "Mizore"
click at [475, 174] on button "Search" at bounding box center [480, 173] width 39 height 13
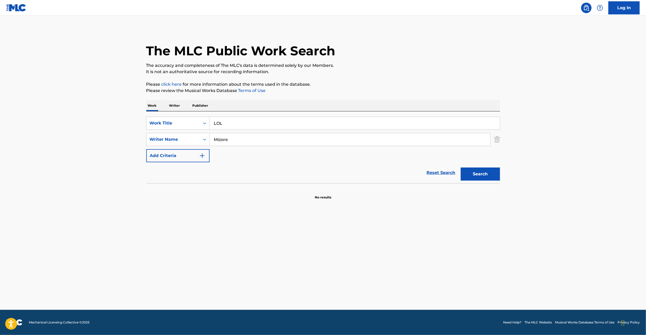
click at [621, 195] on main "The MLC Public Work Search The accuracy and completeness of The MLC's data is d…" at bounding box center [323, 163] width 646 height 294
